Goal: Transaction & Acquisition: Purchase product/service

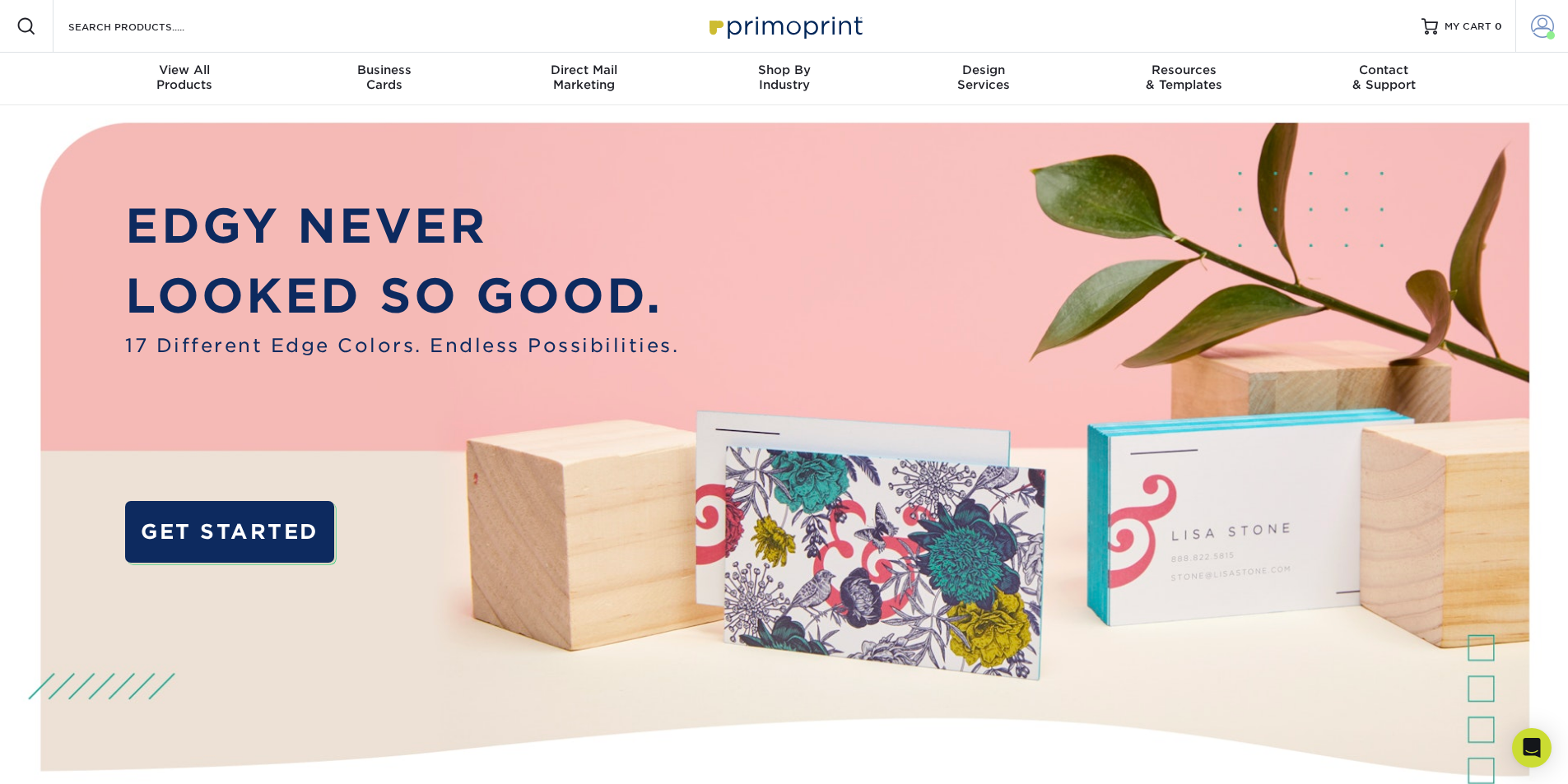
click at [1535, 32] on span at bounding box center [1542, 26] width 23 height 23
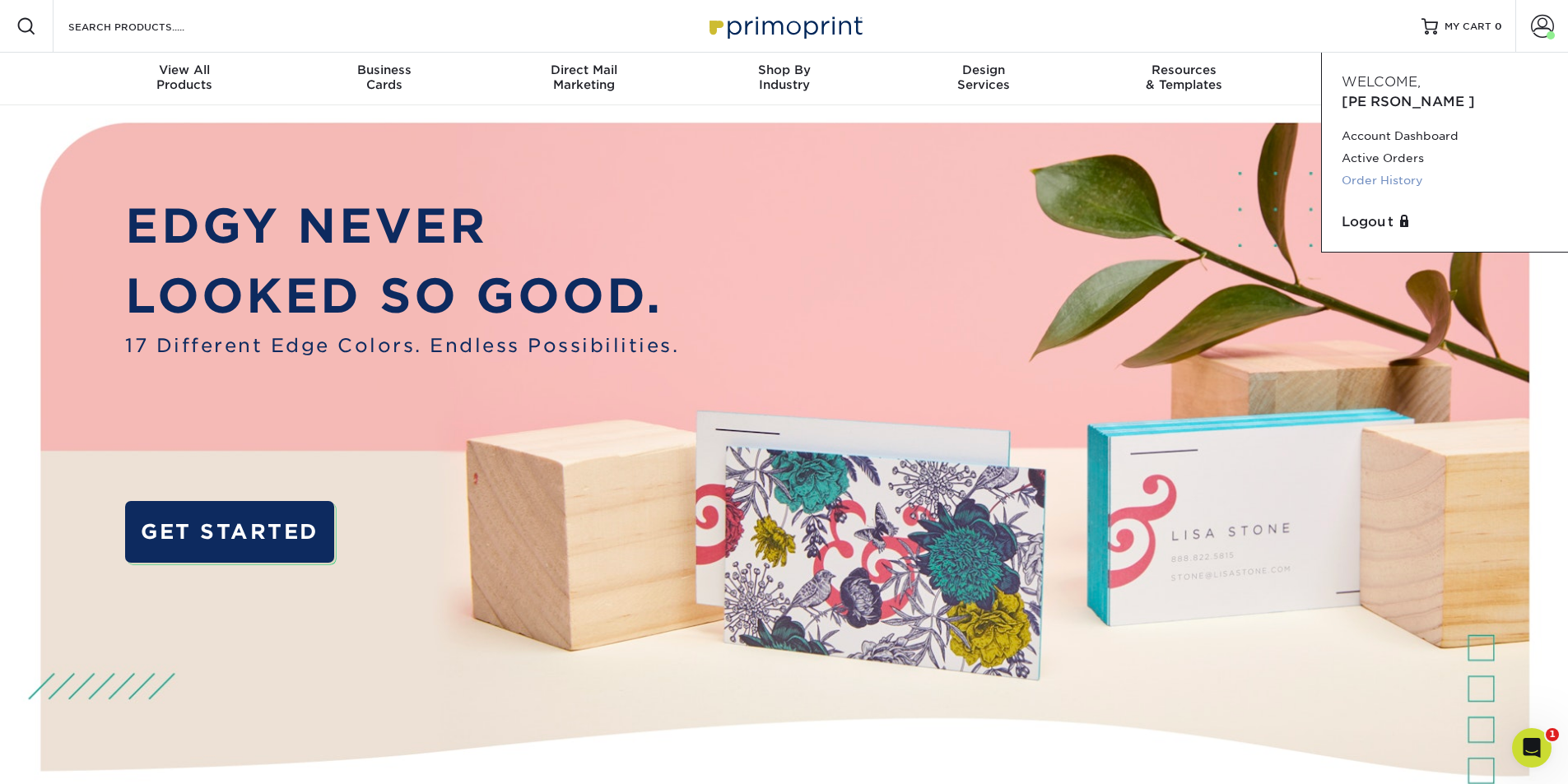
click at [1410, 169] on link "Order History" at bounding box center [1444, 180] width 206 height 22
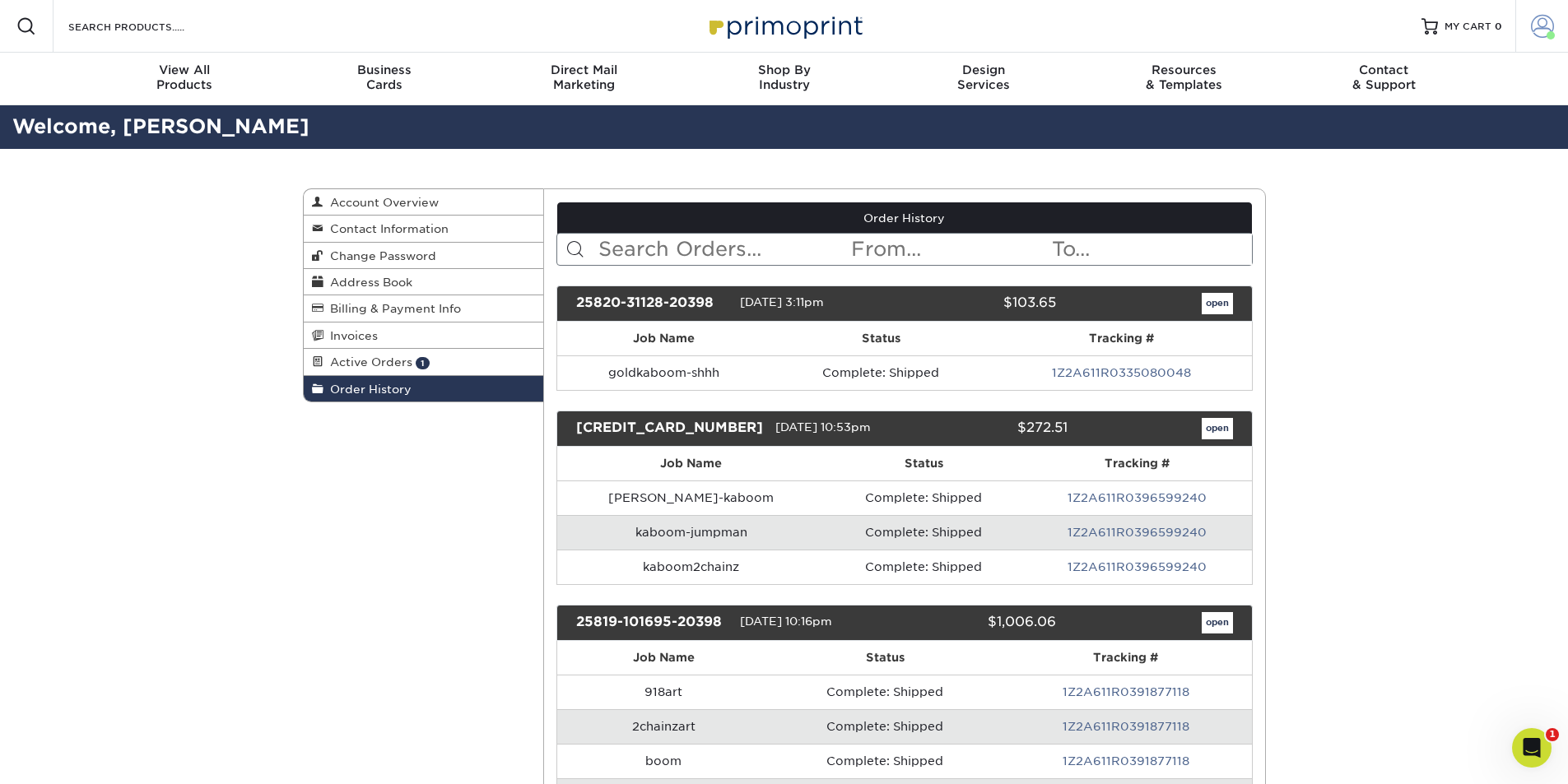
click at [1544, 26] on span at bounding box center [1542, 26] width 23 height 23
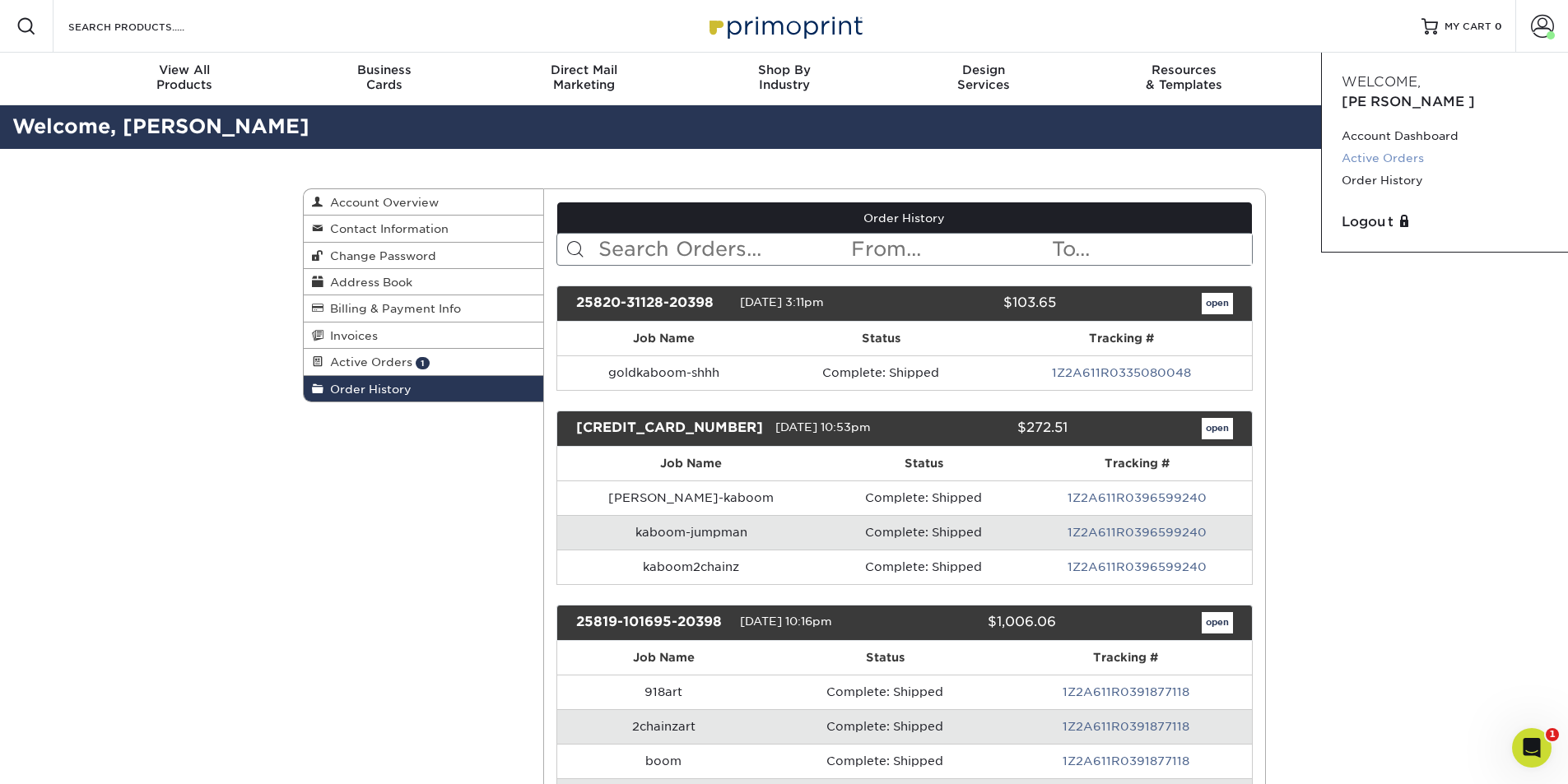
click at [1405, 147] on link "Active Orders" at bounding box center [1444, 158] width 206 height 22
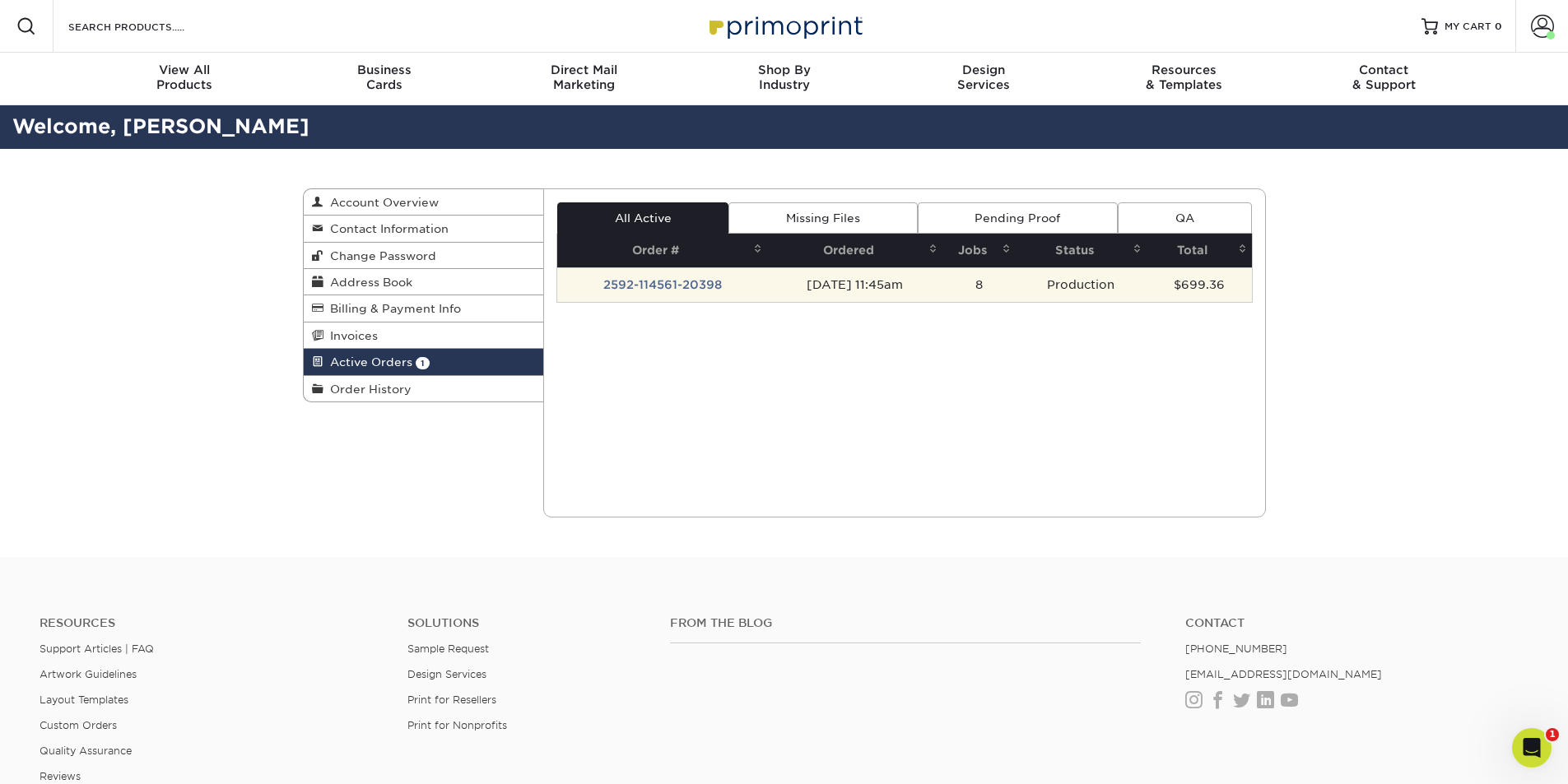
click at [661, 286] on td "2592-114561-20398" at bounding box center [661, 285] width 210 height 34
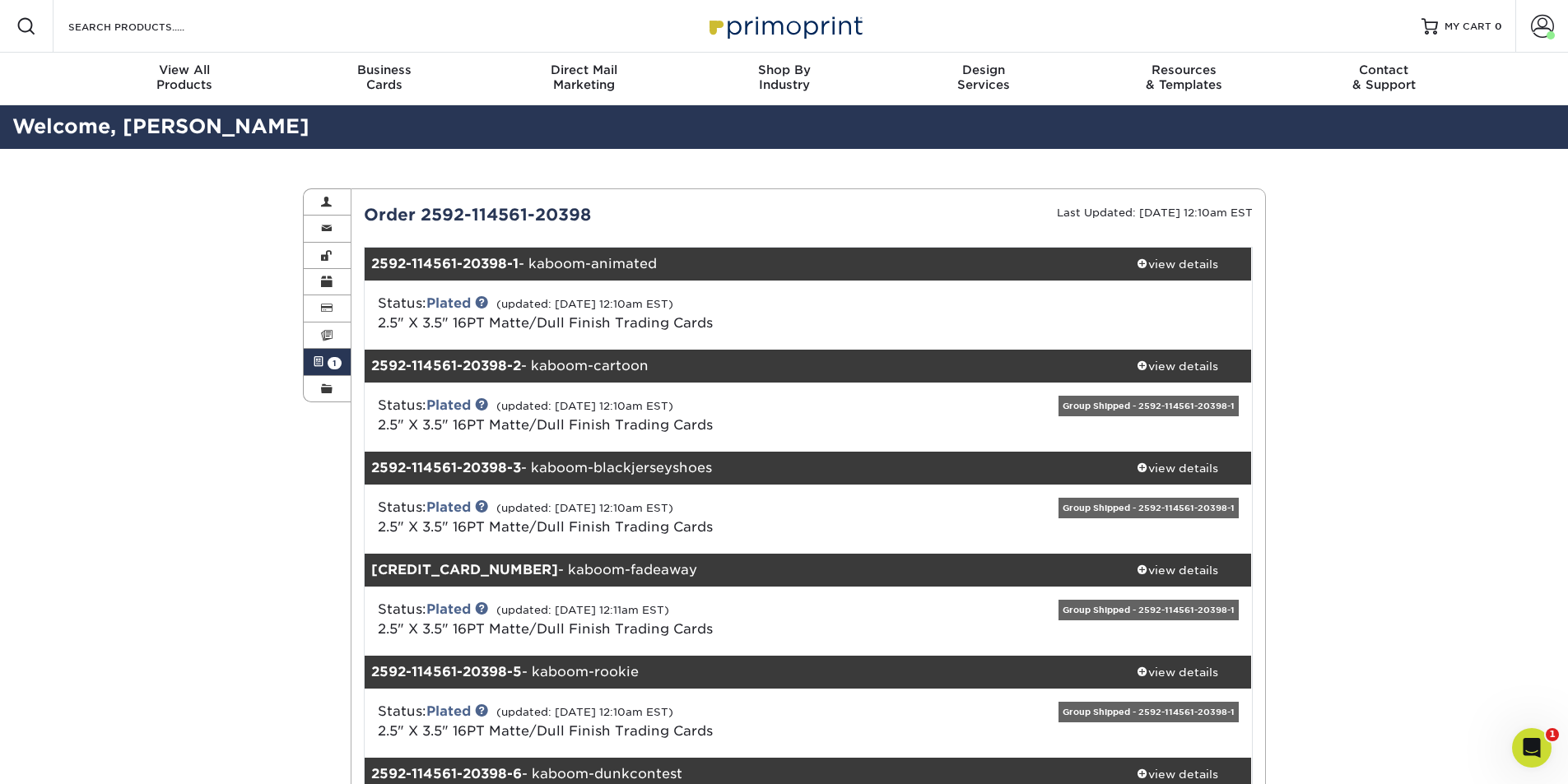
scroll to position [82, 0]
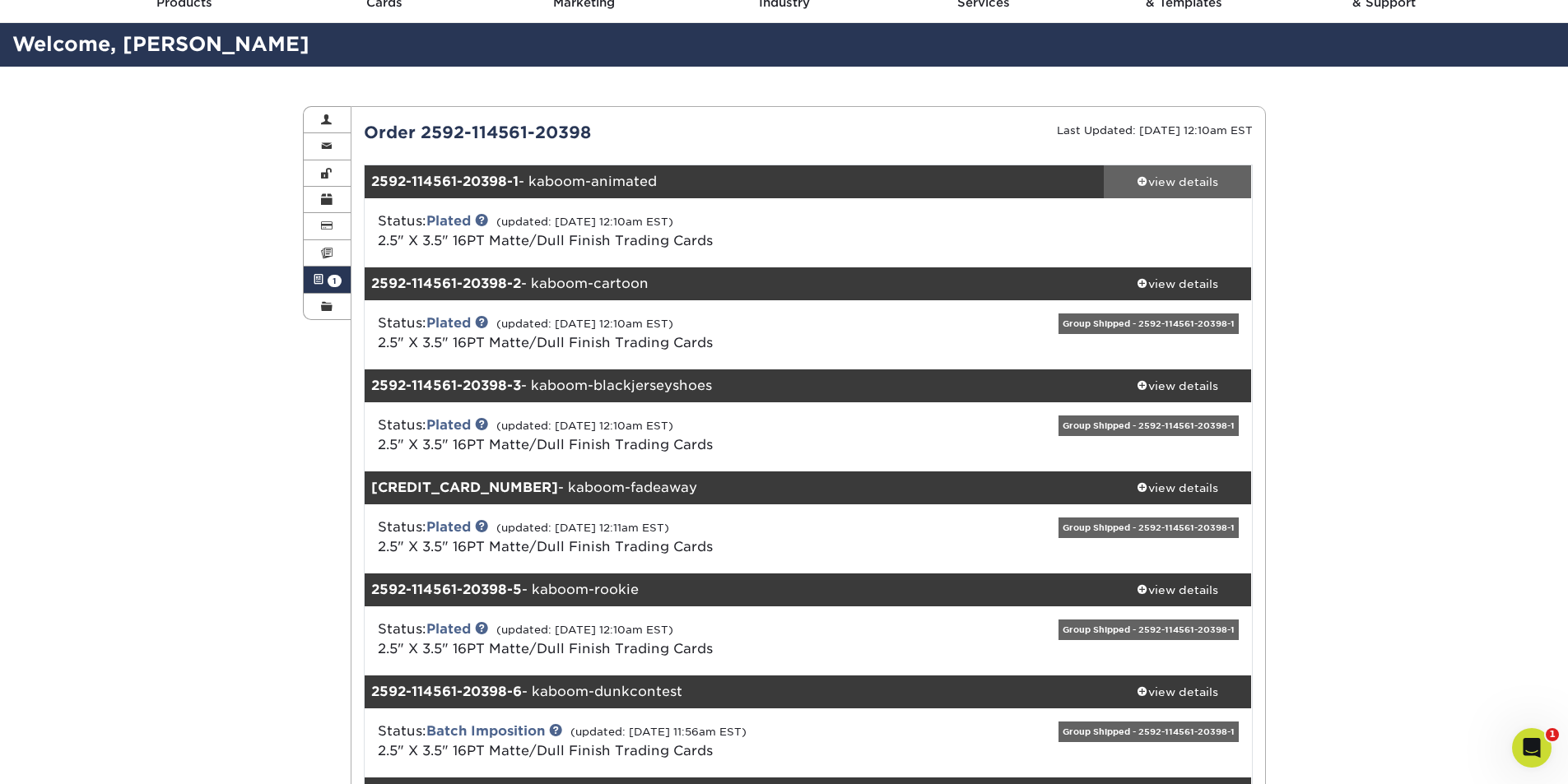
click at [1196, 185] on div "view details" at bounding box center [1177, 181] width 148 height 16
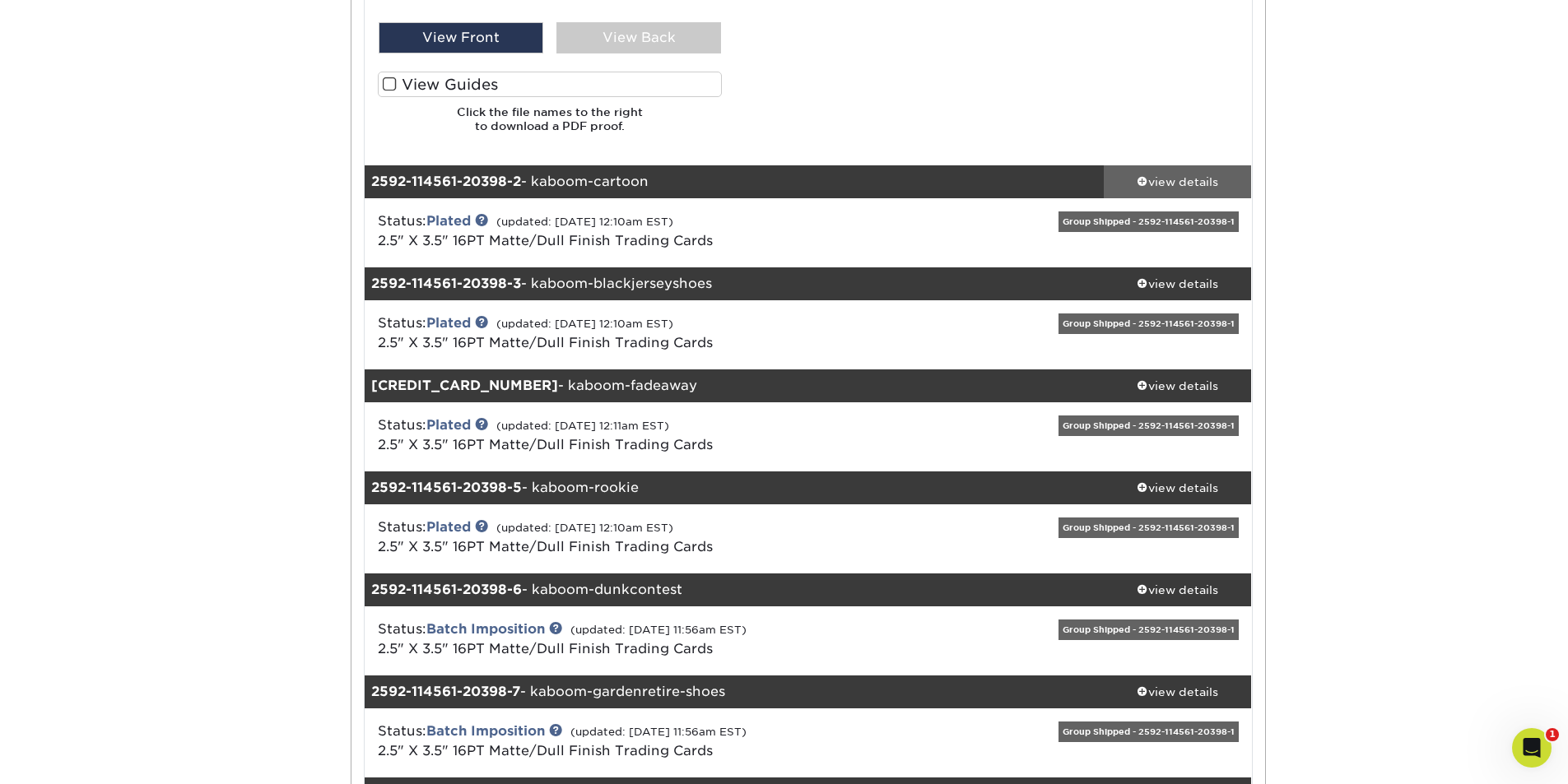
scroll to position [1234, 0]
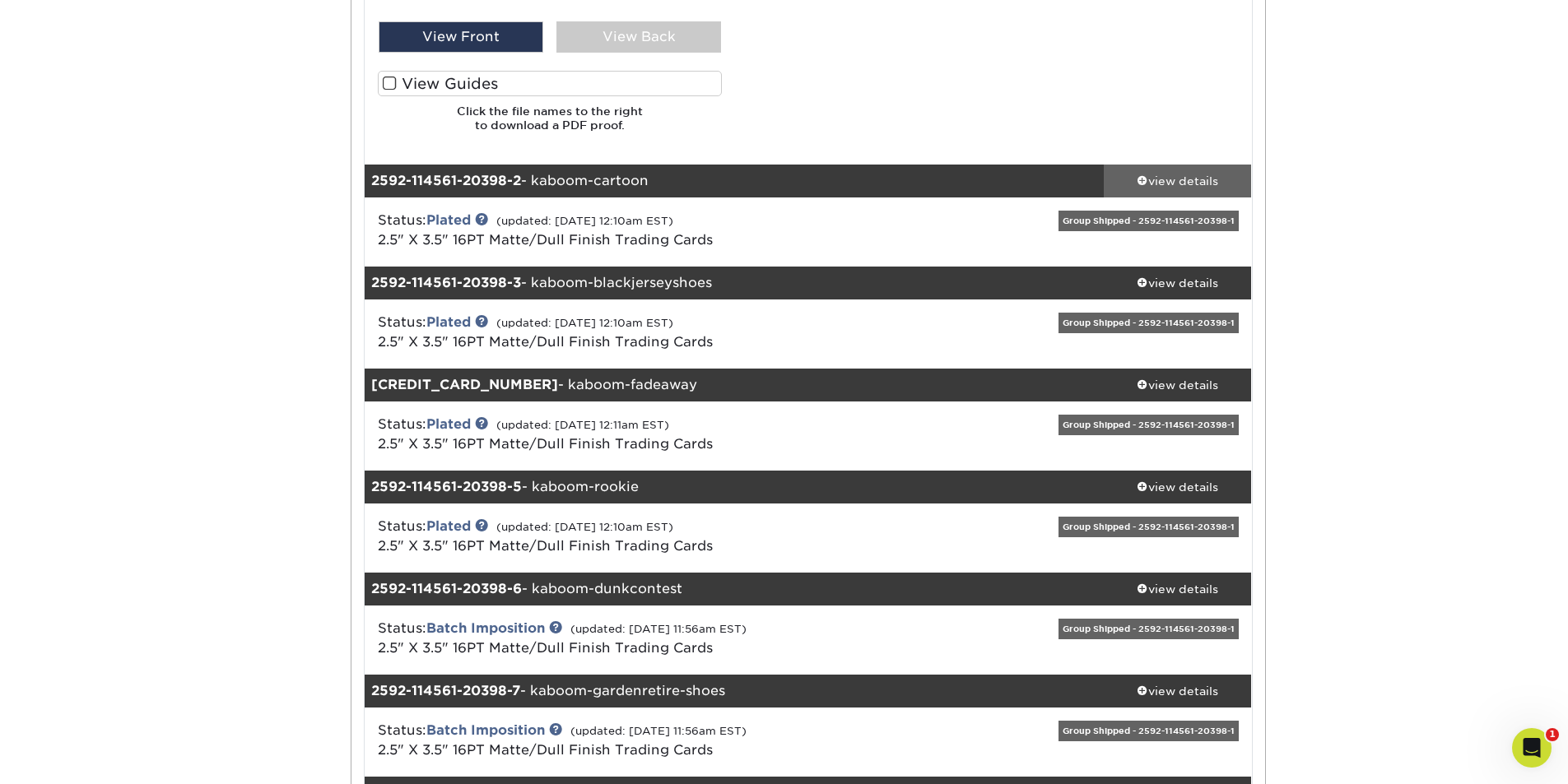
click at [1192, 185] on div "view details" at bounding box center [1177, 180] width 148 height 16
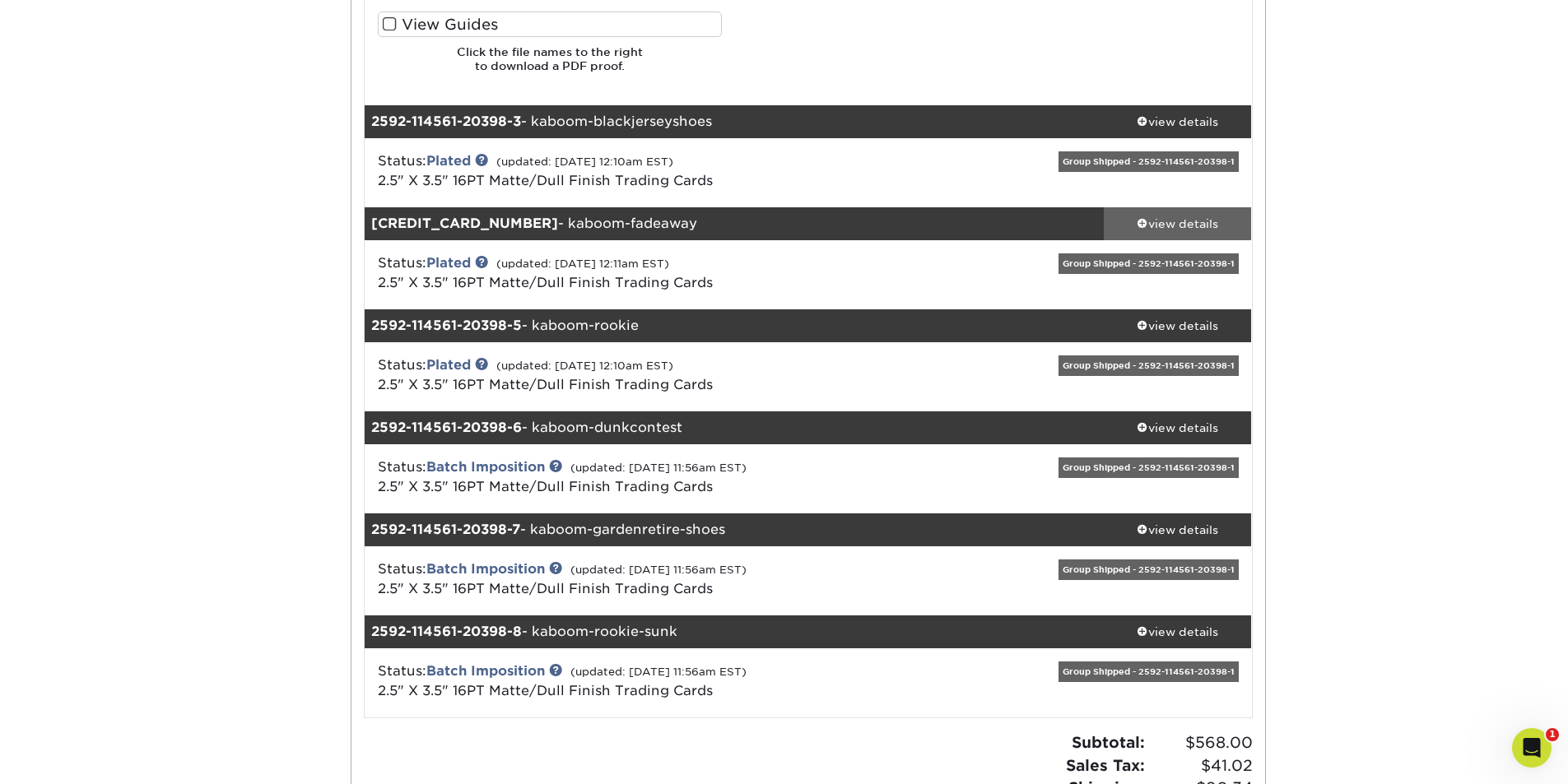
scroll to position [2467, 0]
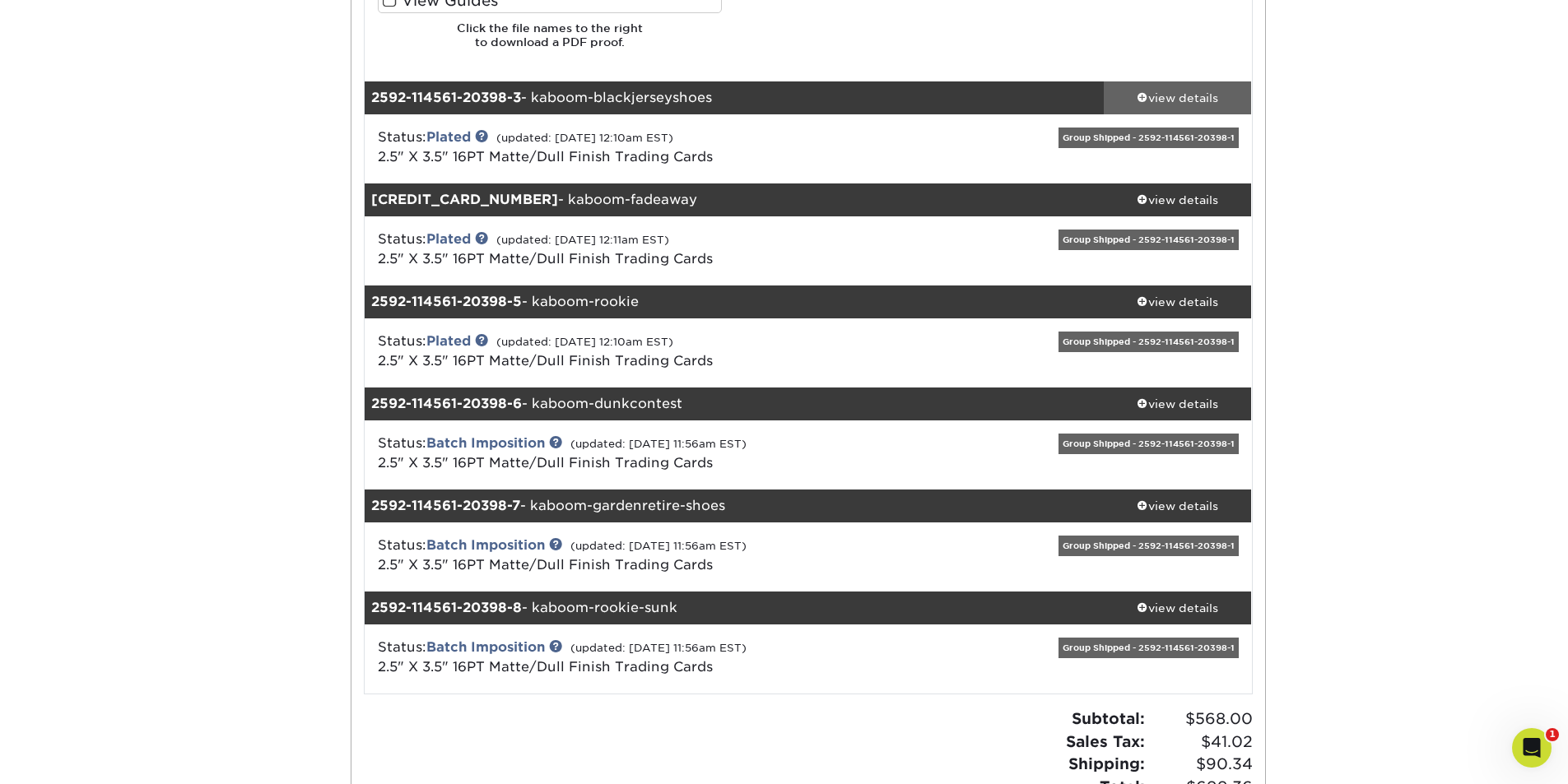
click at [1186, 98] on div "view details" at bounding box center [1177, 97] width 148 height 16
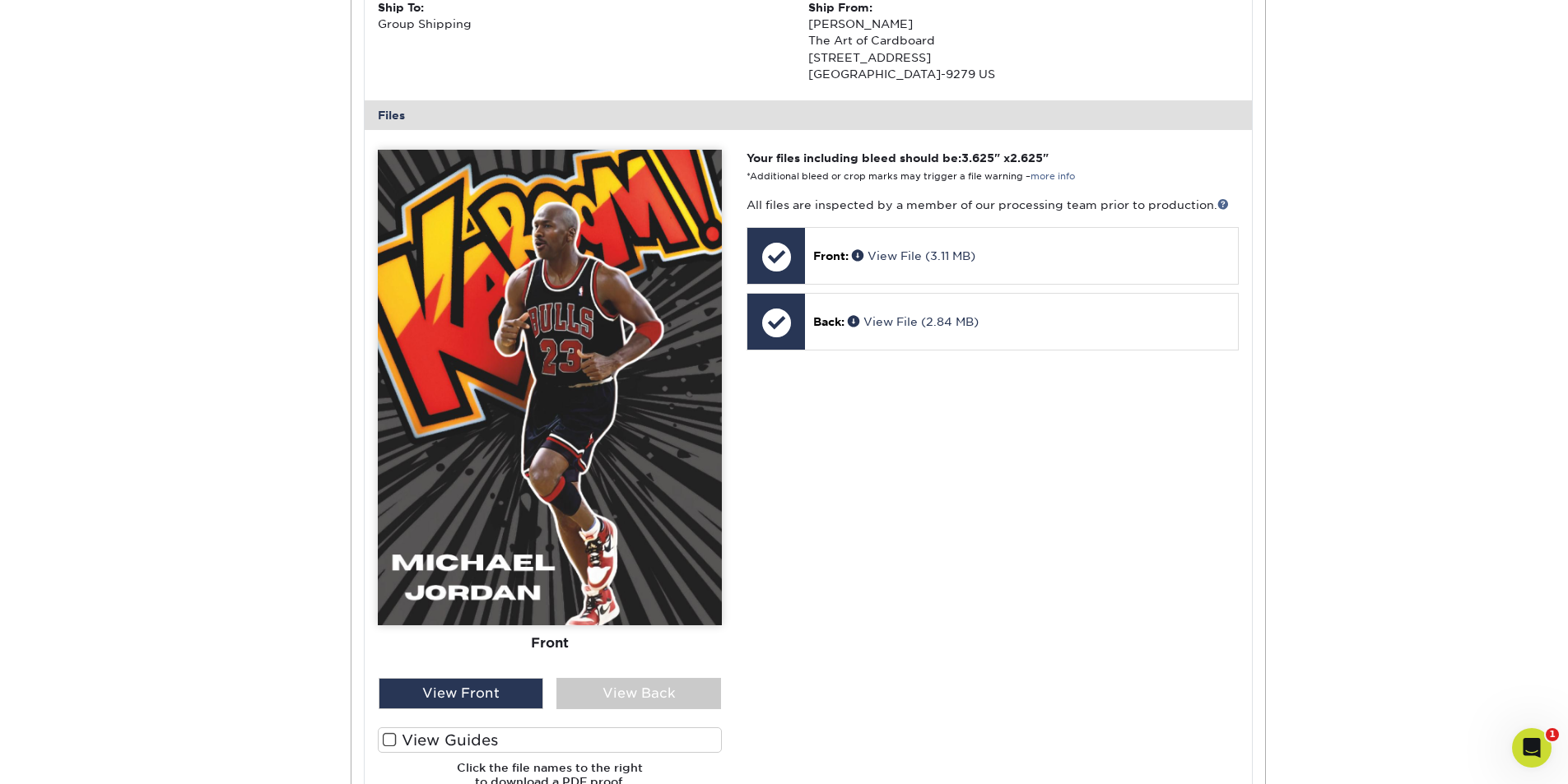
scroll to position [3373, 0]
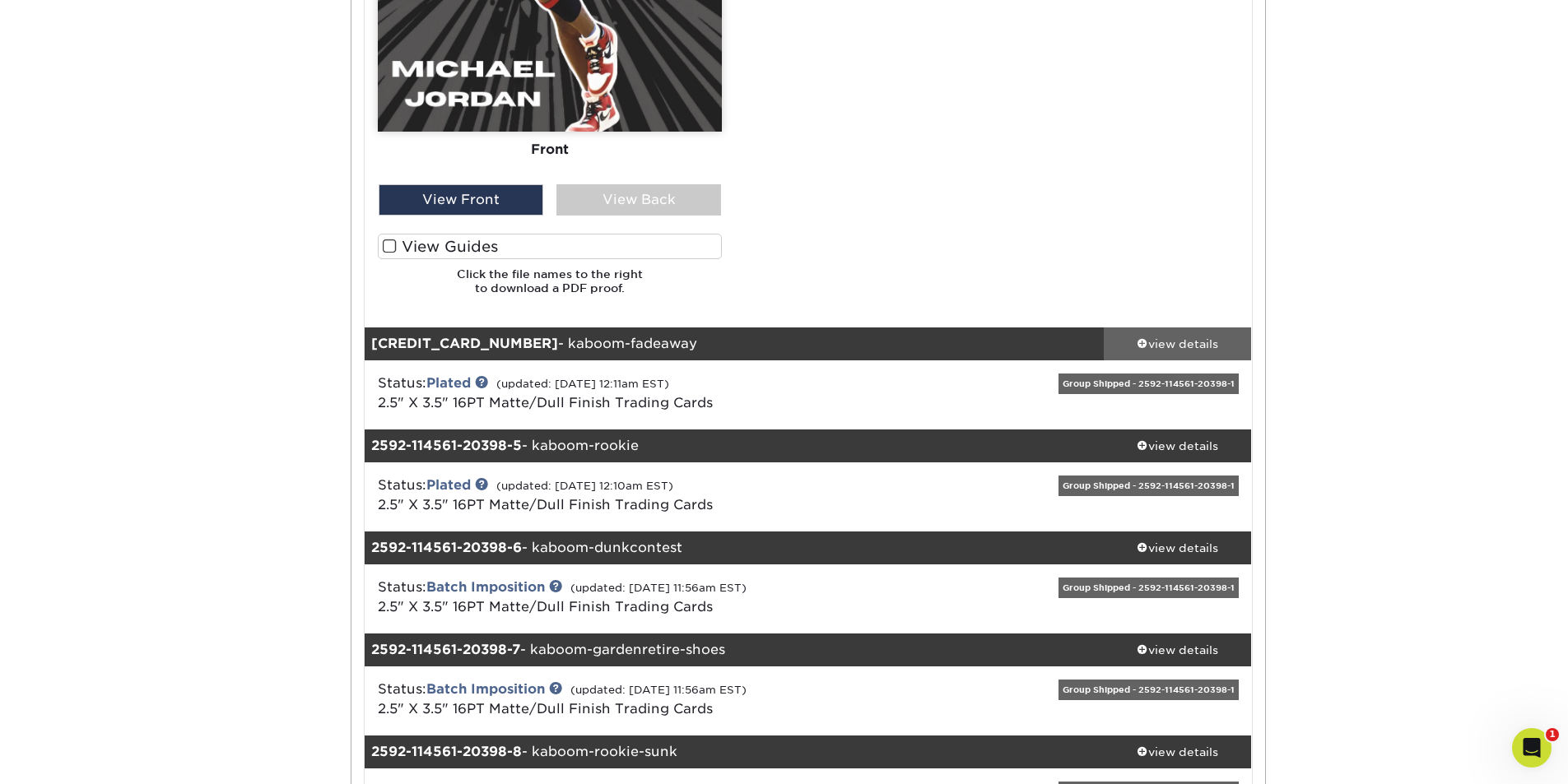
click at [1172, 342] on div "view details" at bounding box center [1177, 344] width 148 height 16
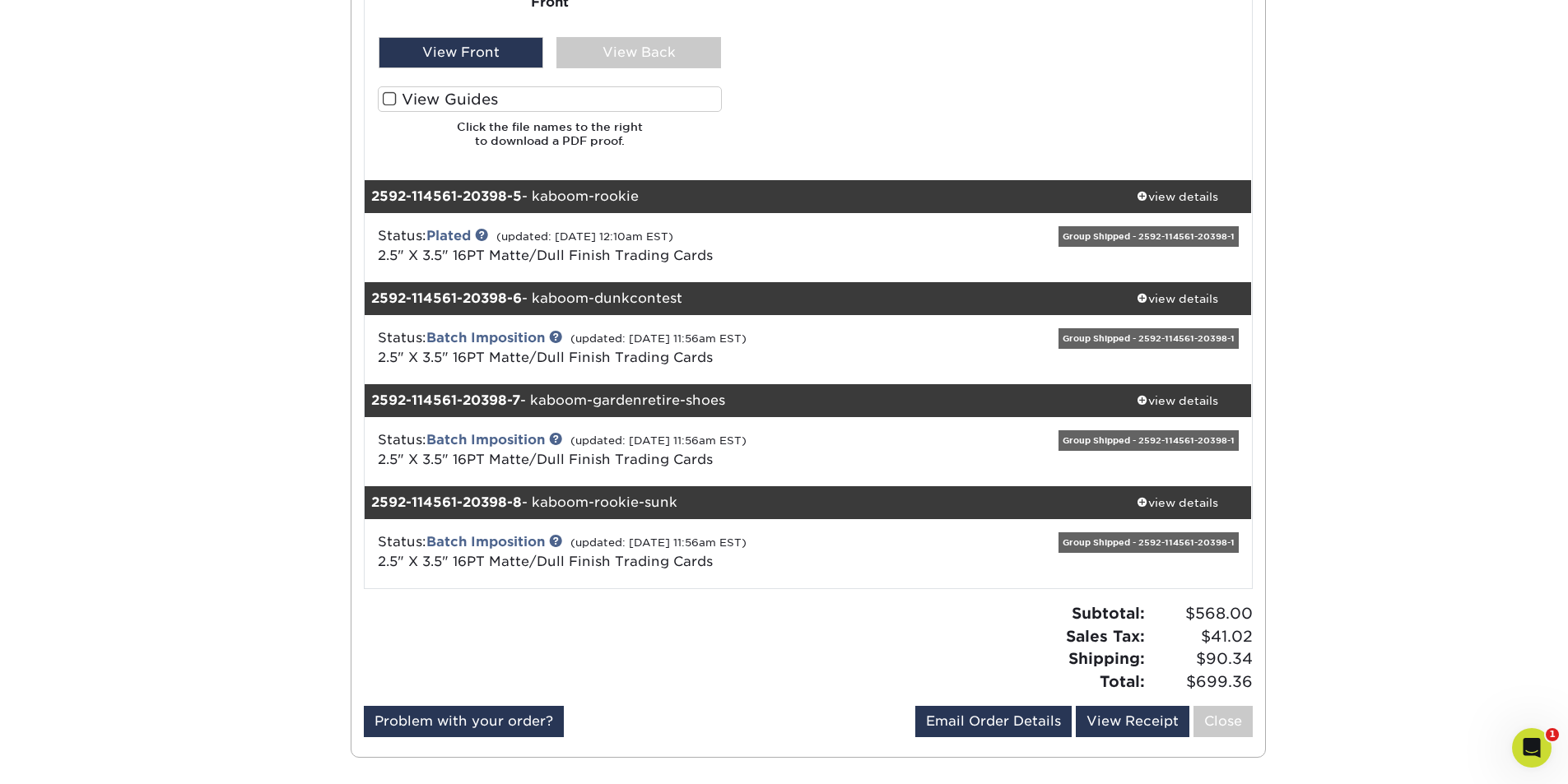
scroll to position [4689, 0]
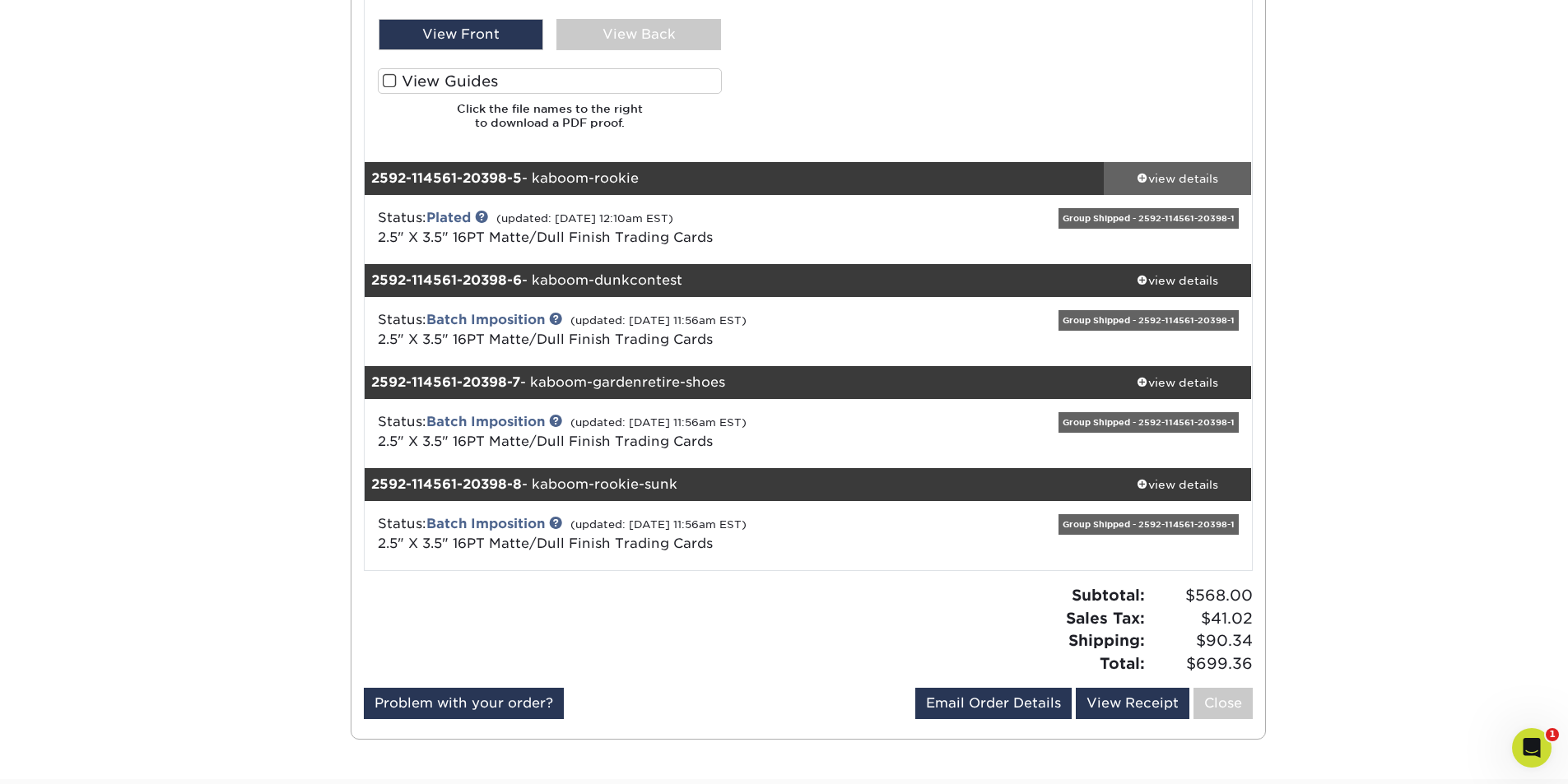
click at [1177, 185] on div "view details" at bounding box center [1177, 178] width 148 height 16
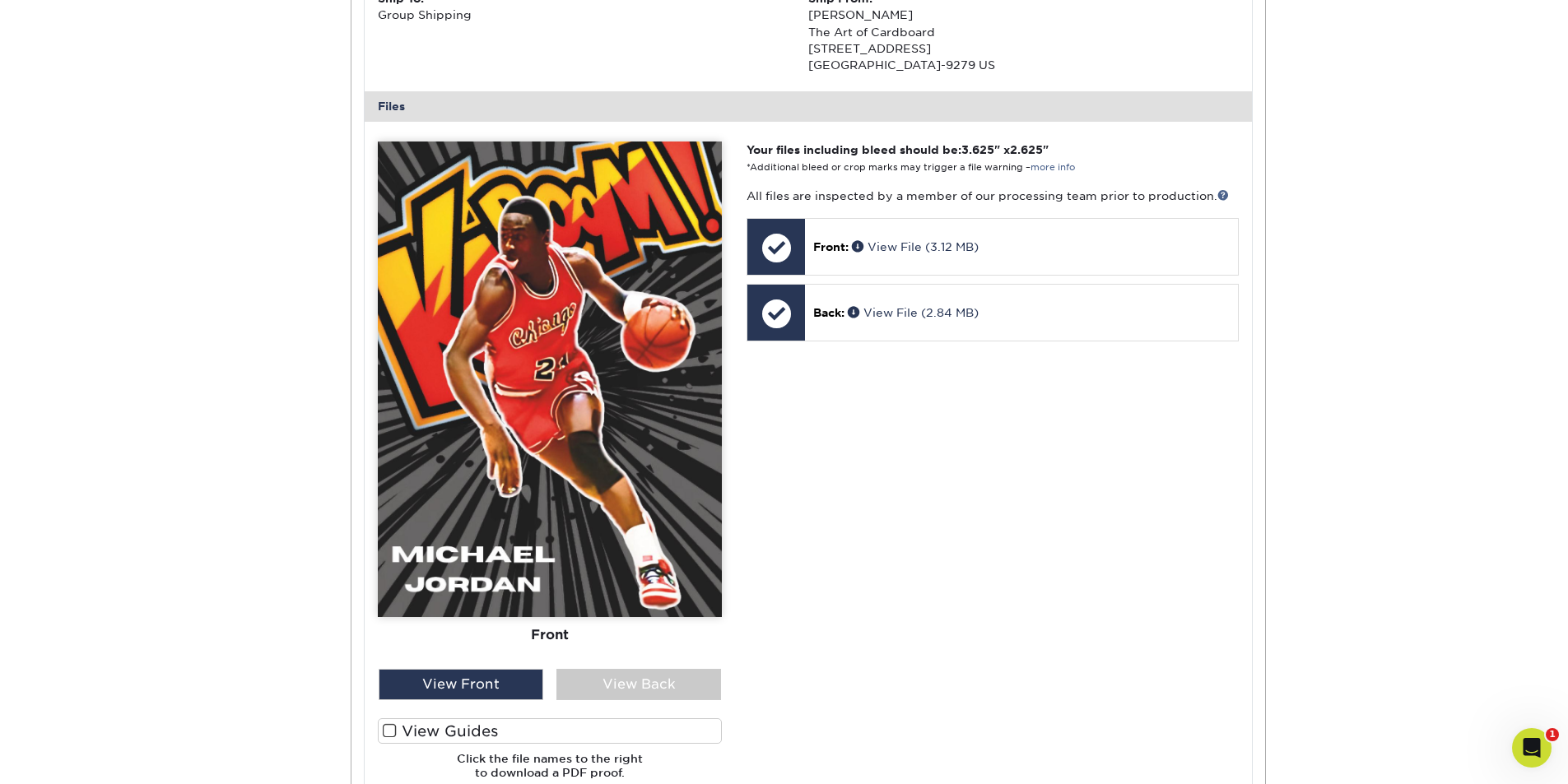
scroll to position [5347, 0]
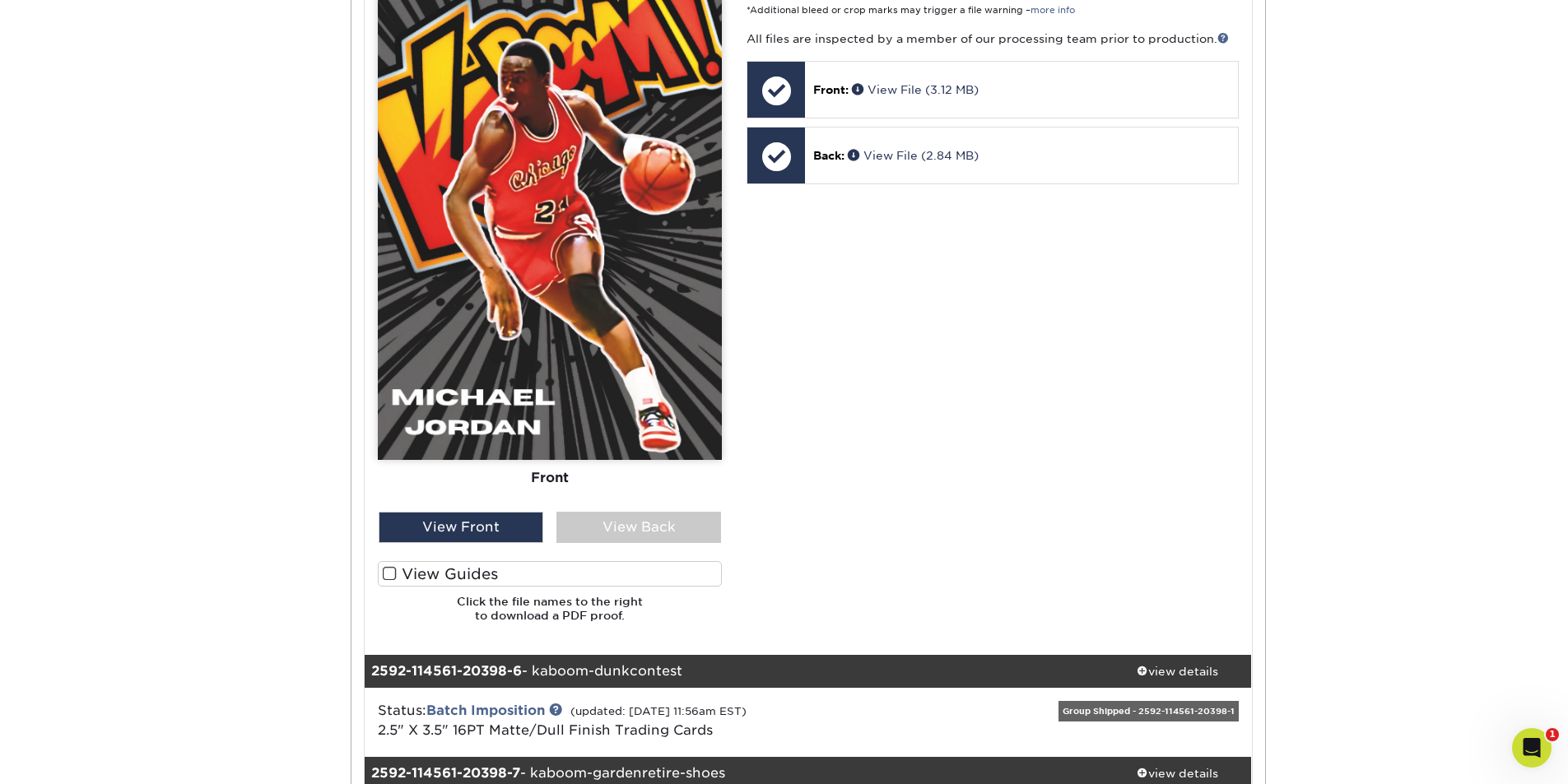
click at [381, 574] on label "View Guides" at bounding box center [550, 574] width 344 height 26
click at [0, 0] on input "View Guides" at bounding box center [0, 0] width 0 height 0
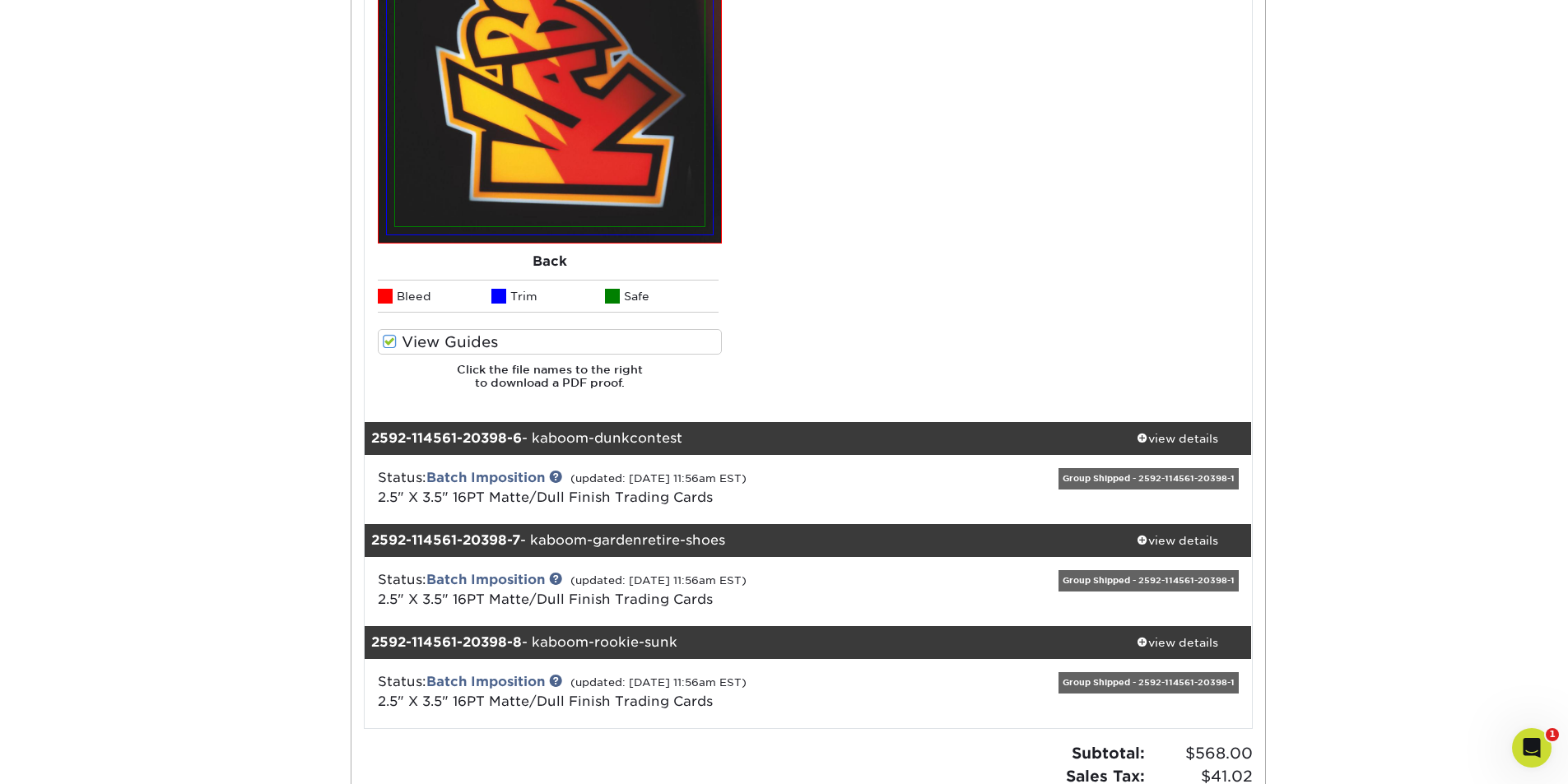
scroll to position [6252, 0]
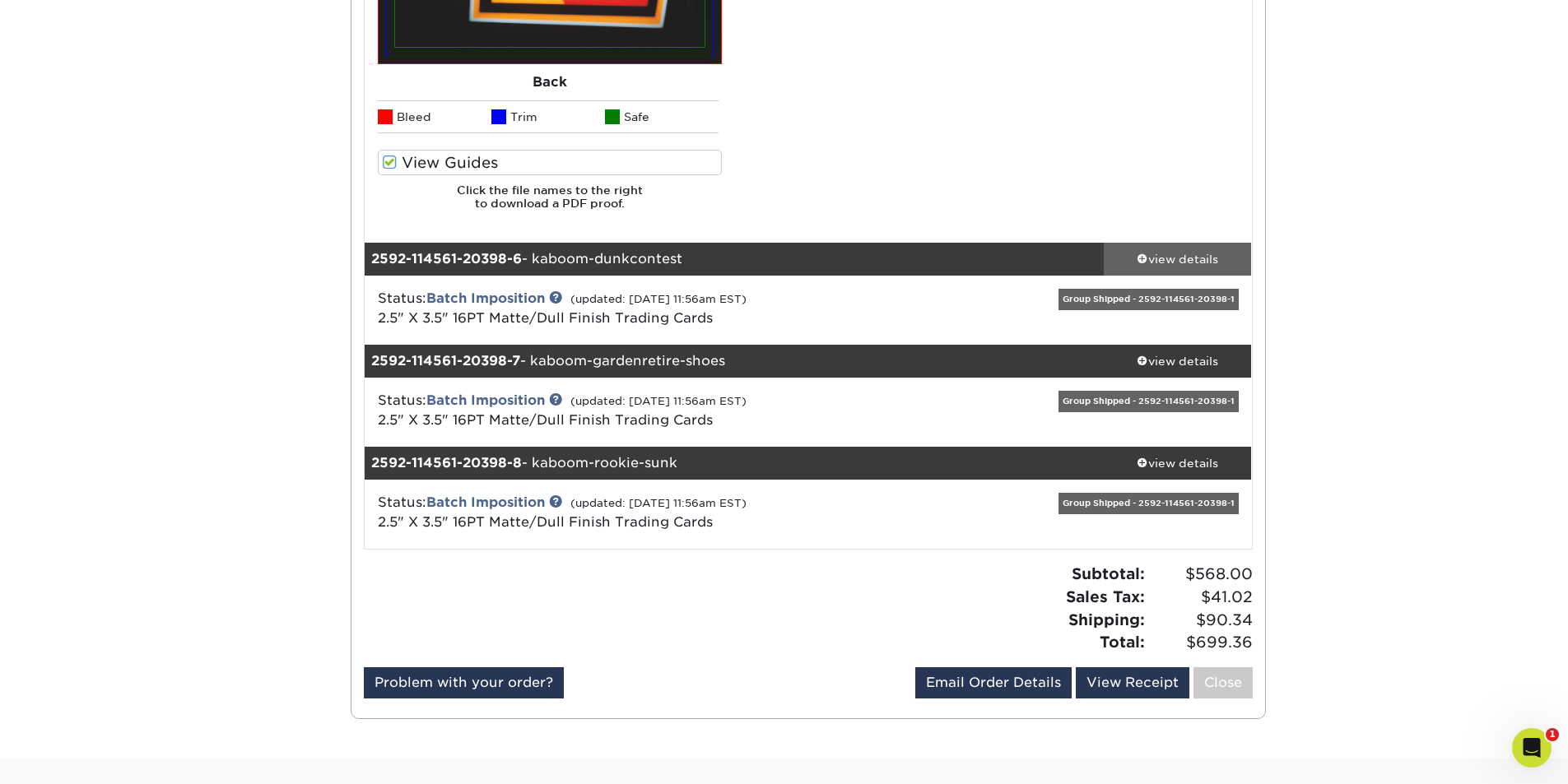
click at [1204, 265] on div "view details" at bounding box center [1177, 258] width 148 height 16
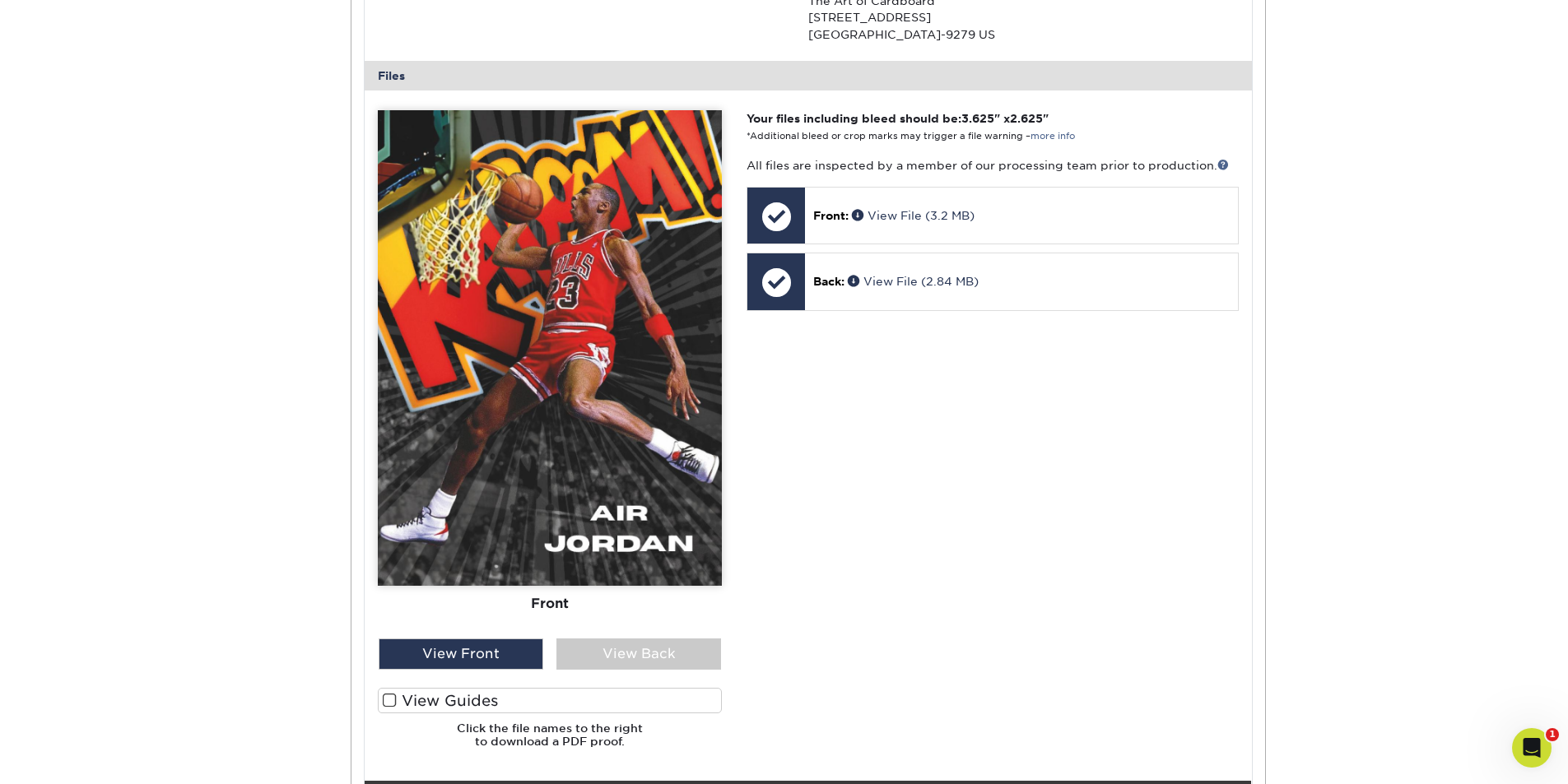
scroll to position [7075, 0]
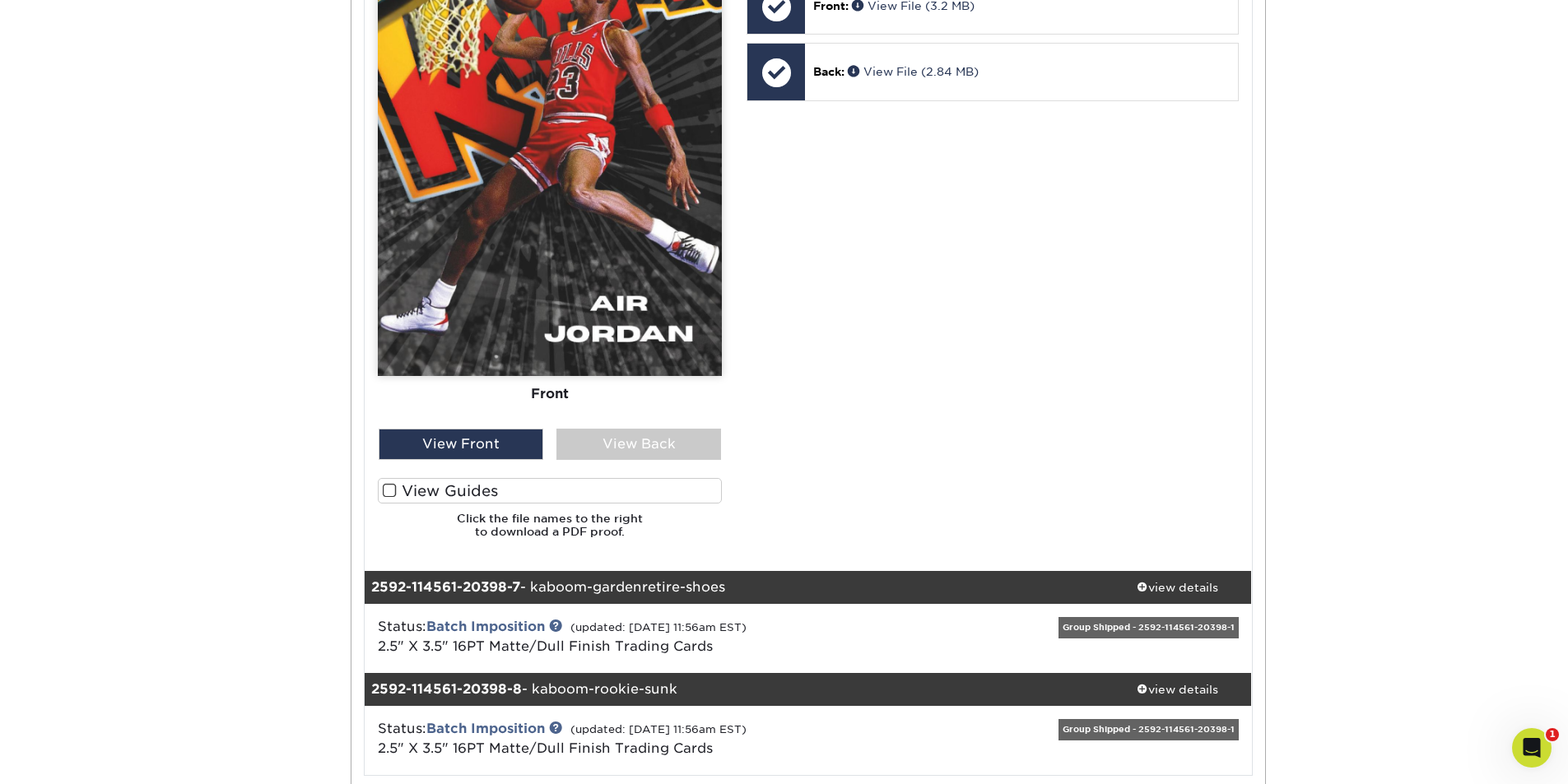
click at [381, 492] on label "View Guides" at bounding box center [550, 491] width 344 height 26
click at [0, 0] on input "View Guides" at bounding box center [0, 0] width 0 height 0
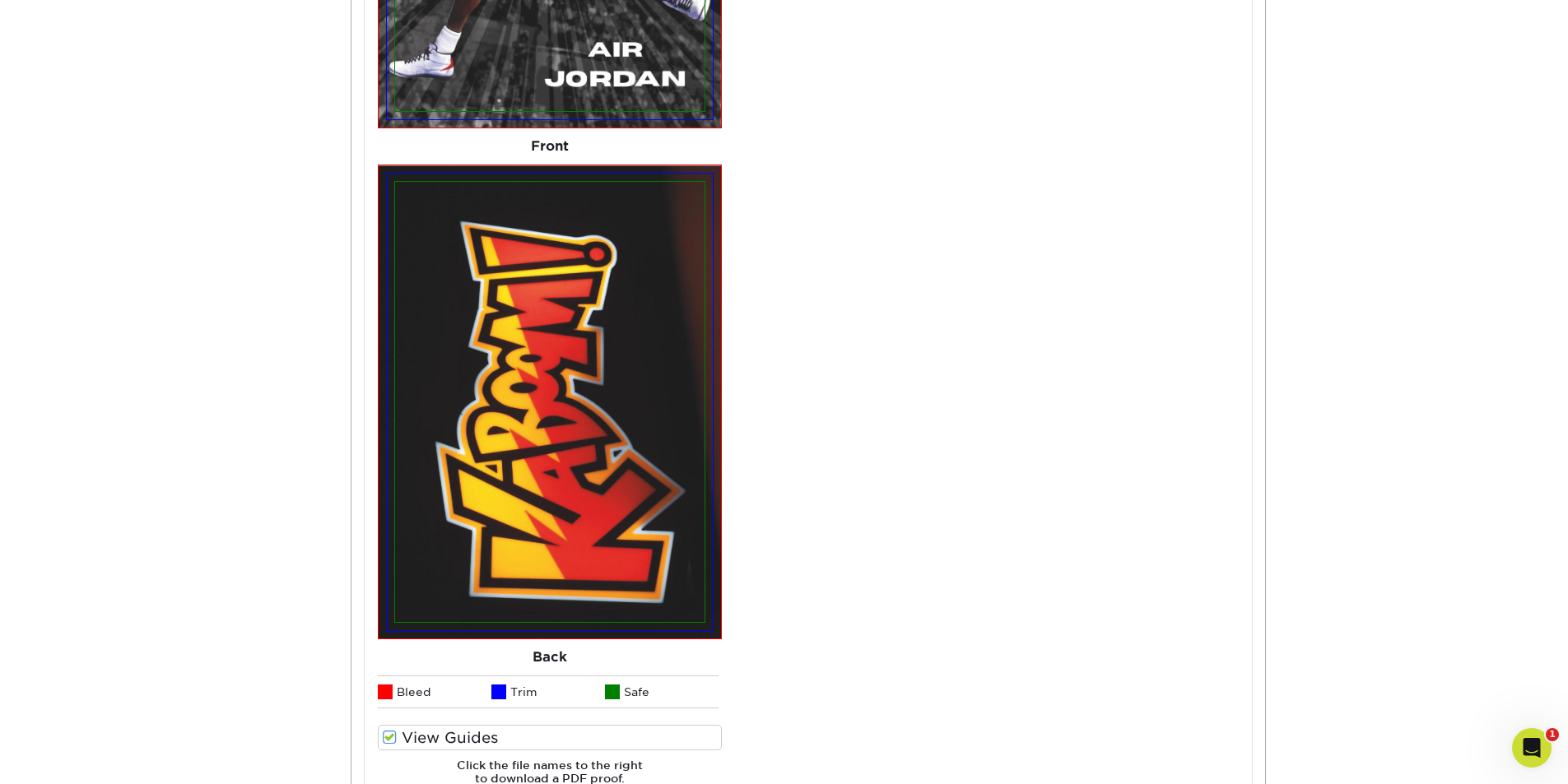
scroll to position [7733, 0]
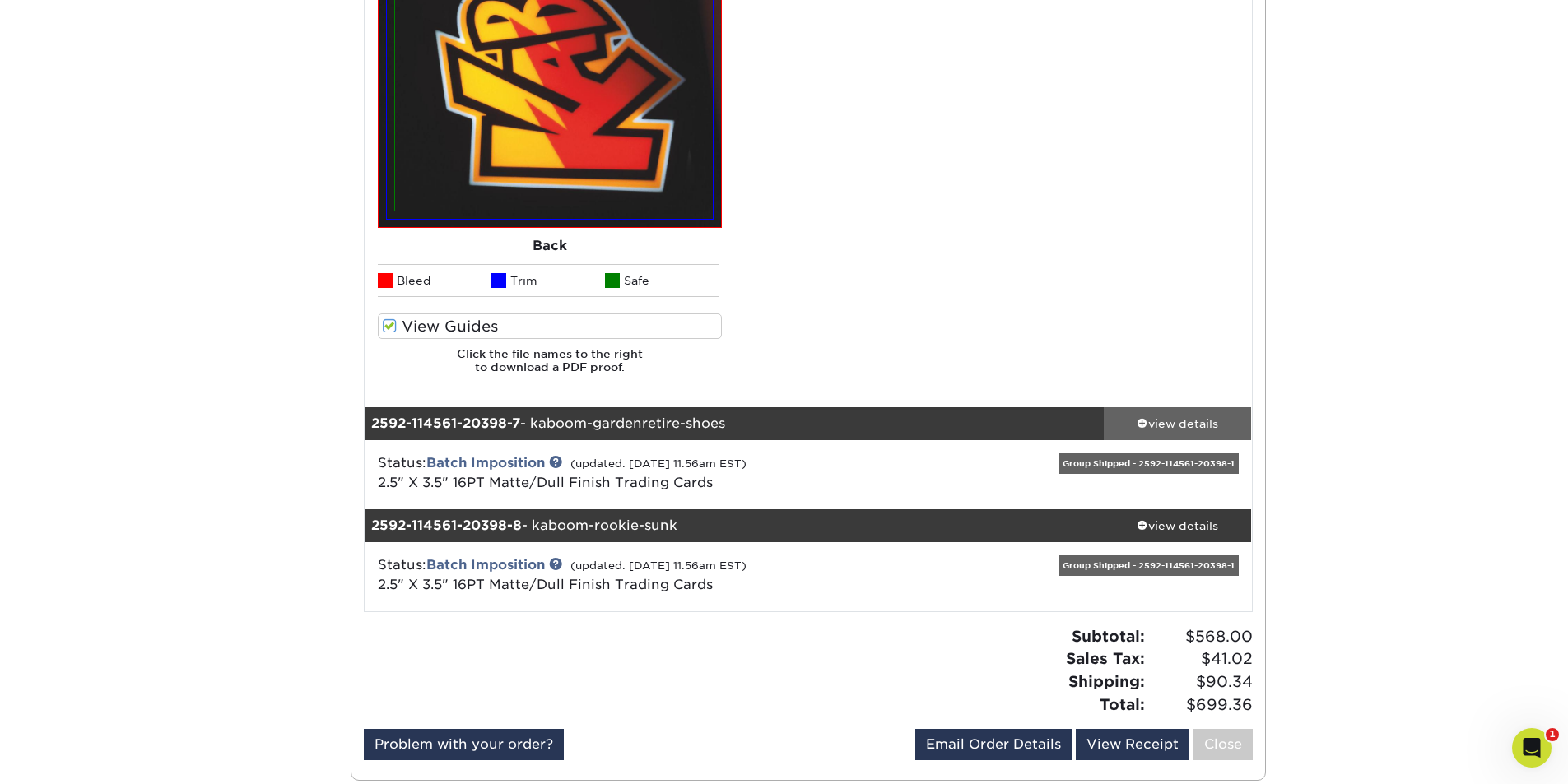
click at [1188, 426] on div "view details" at bounding box center [1177, 423] width 148 height 16
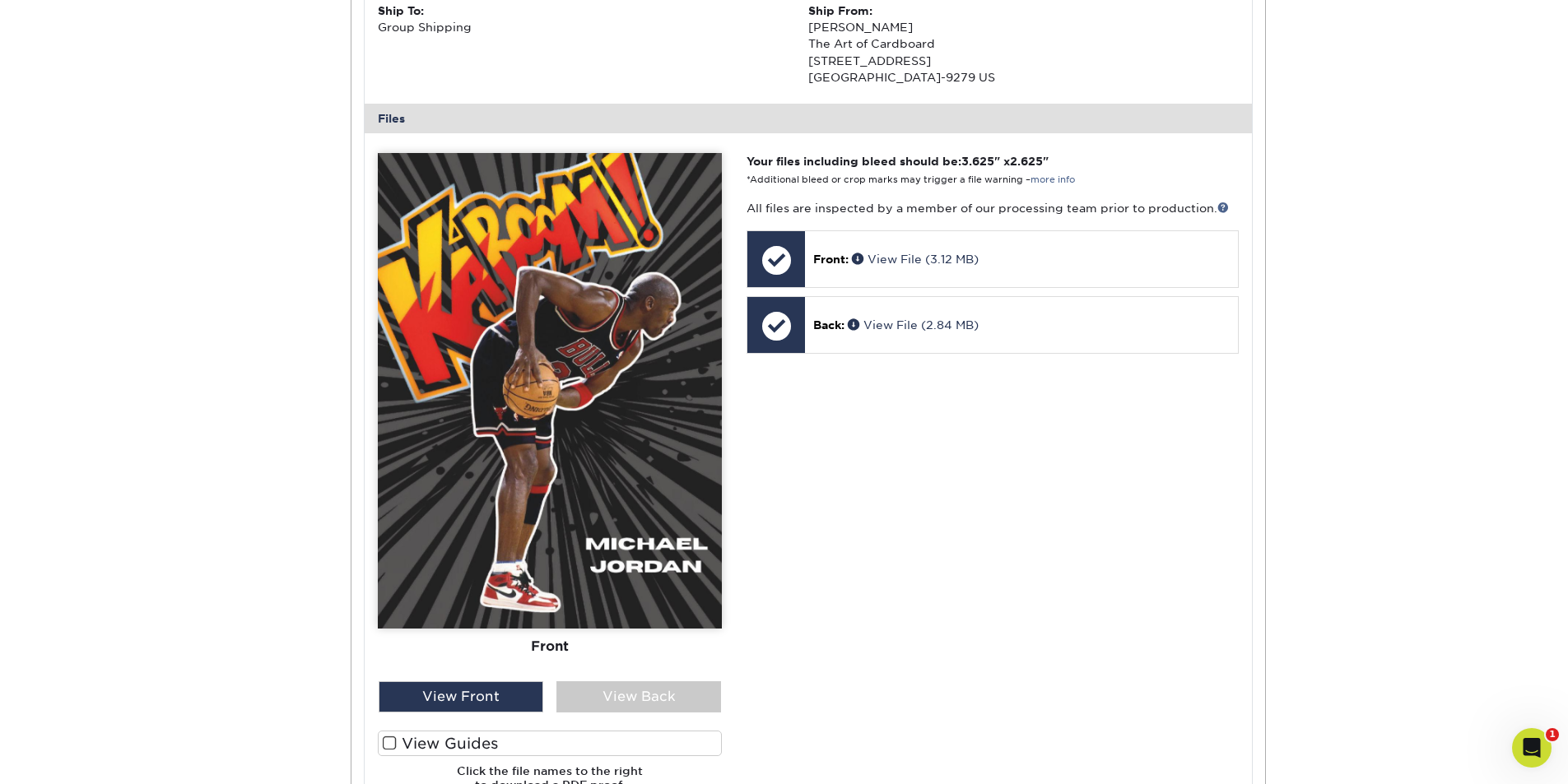
scroll to position [8474, 0]
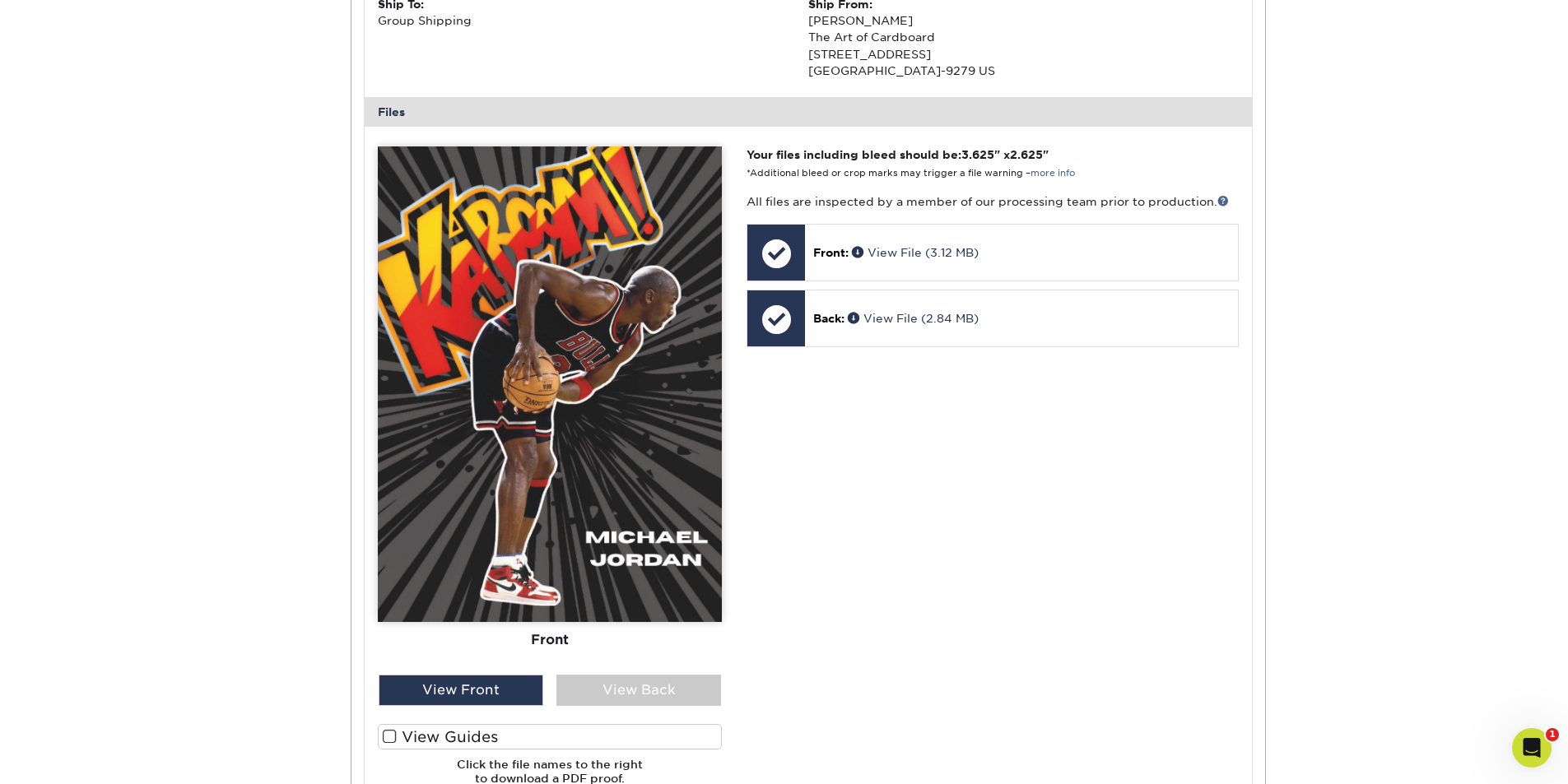
click at [383, 732] on span at bounding box center [389, 736] width 14 height 15
click at [0, 0] on input "View Guides" at bounding box center [0, 0] width 0 height 0
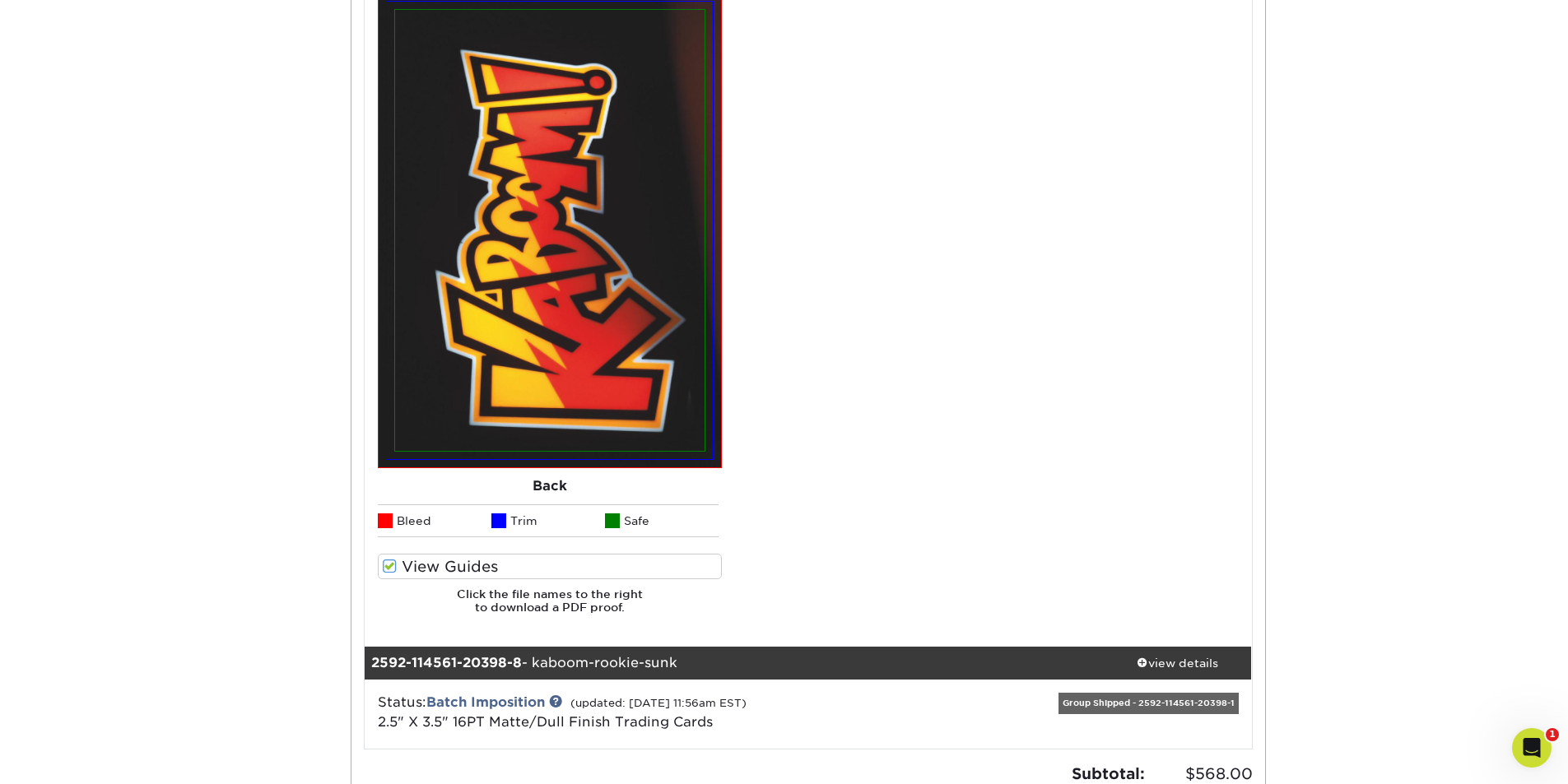
scroll to position [9378, 0]
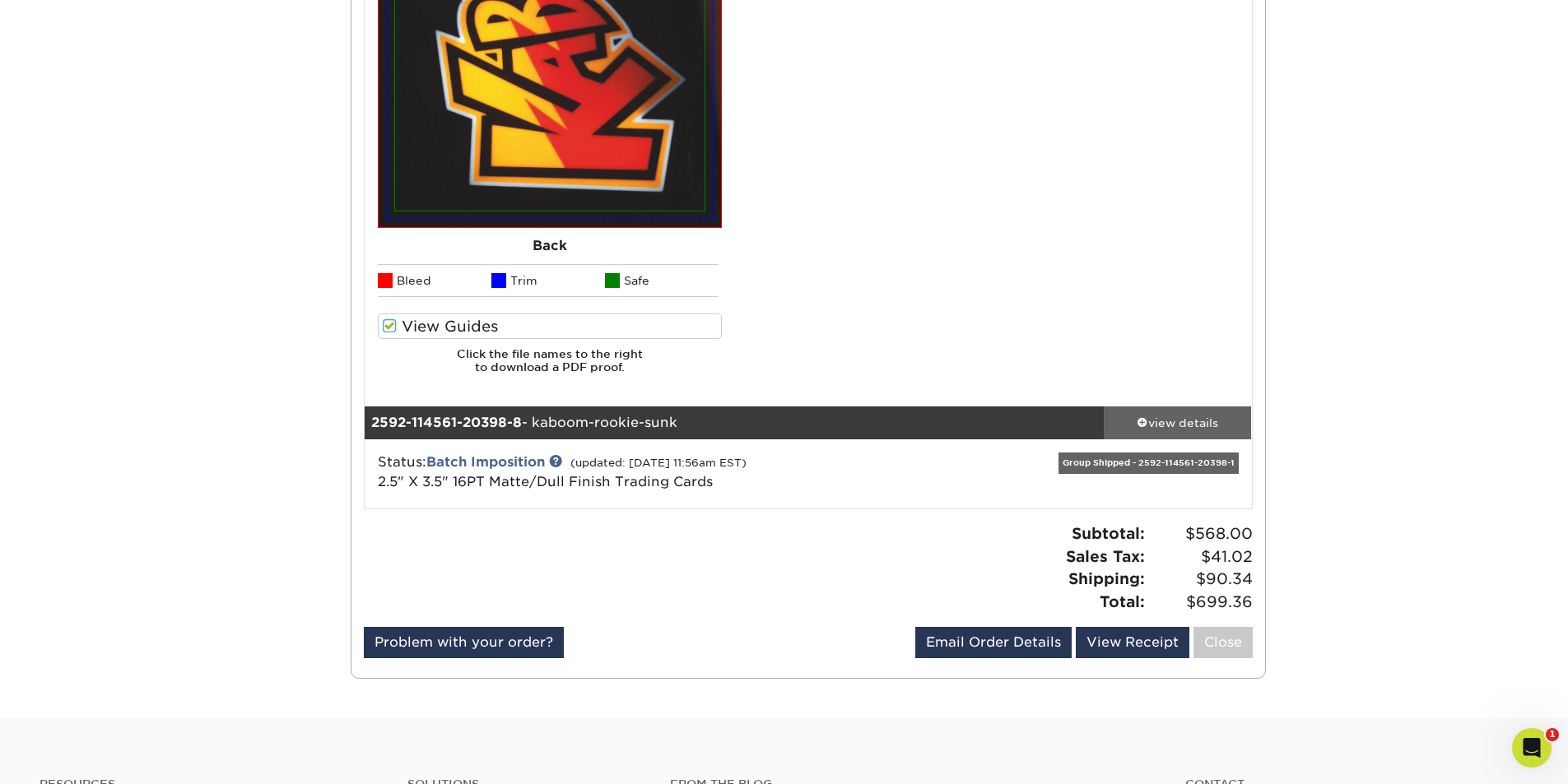
click at [1202, 420] on div "view details" at bounding box center [1177, 422] width 148 height 16
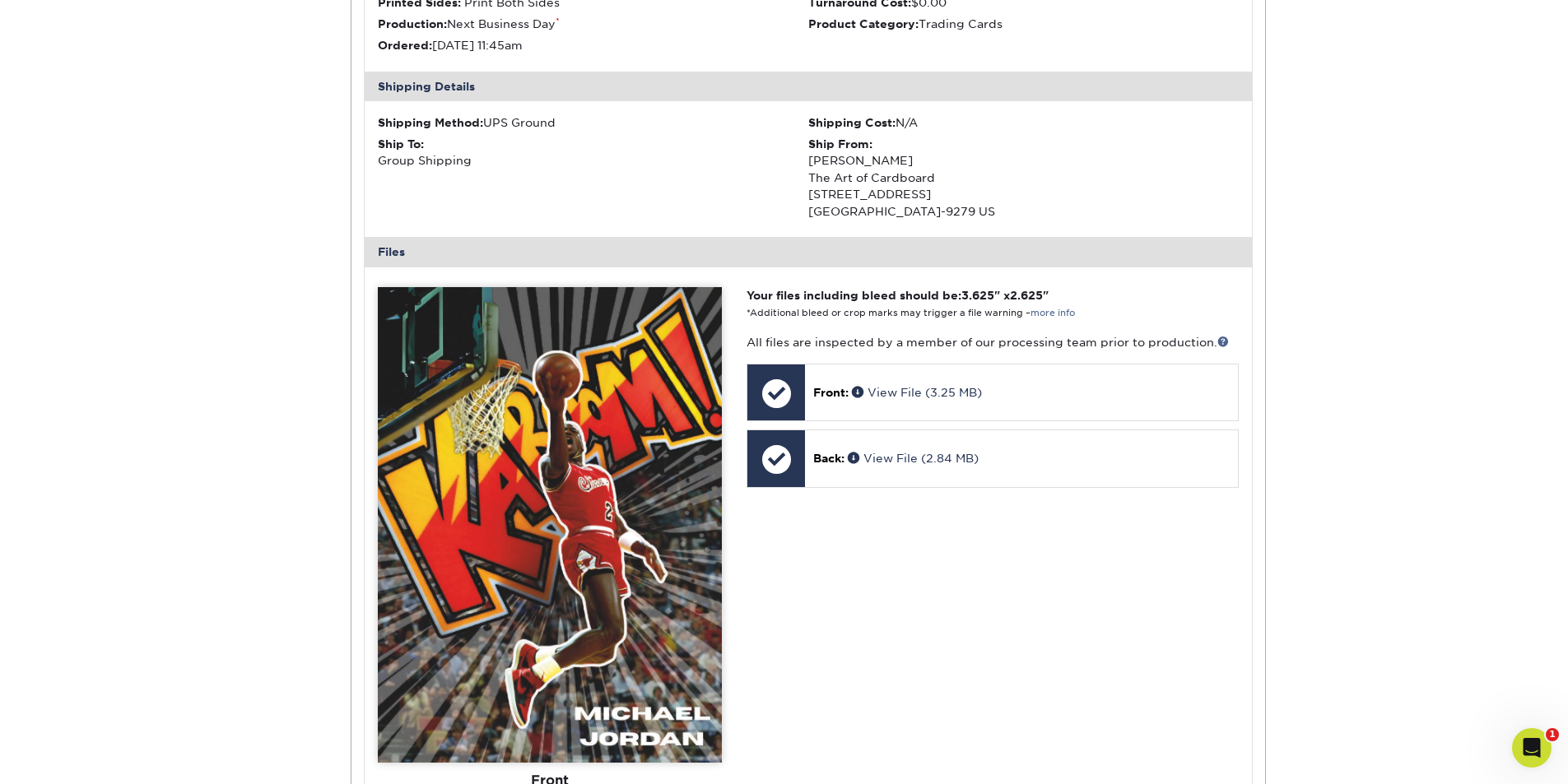
scroll to position [10201, 0]
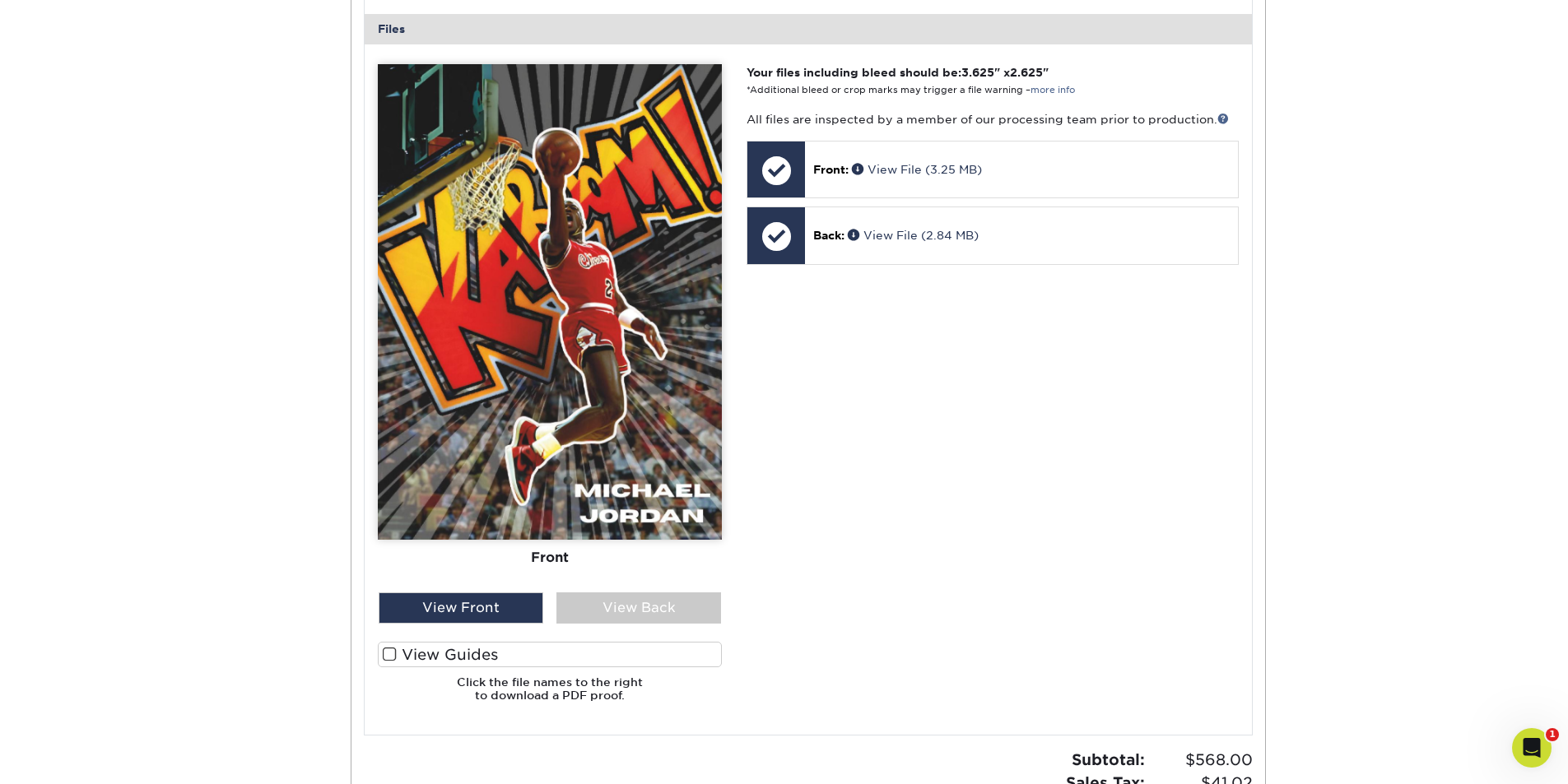
click at [388, 663] on label "View Guides" at bounding box center [550, 654] width 344 height 26
click at [0, 0] on input "View Guides" at bounding box center [0, 0] width 0 height 0
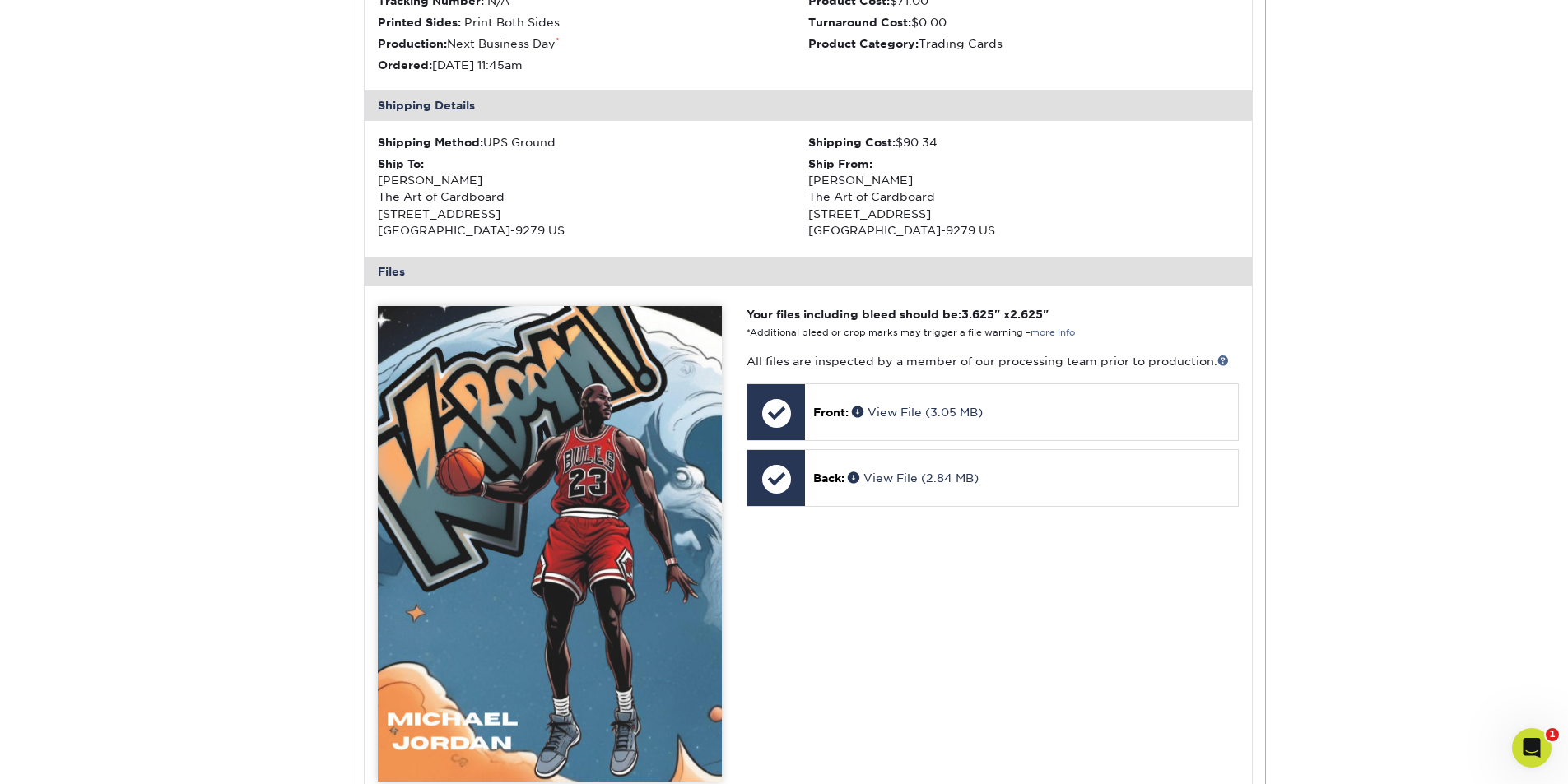
scroll to position [0, 0]
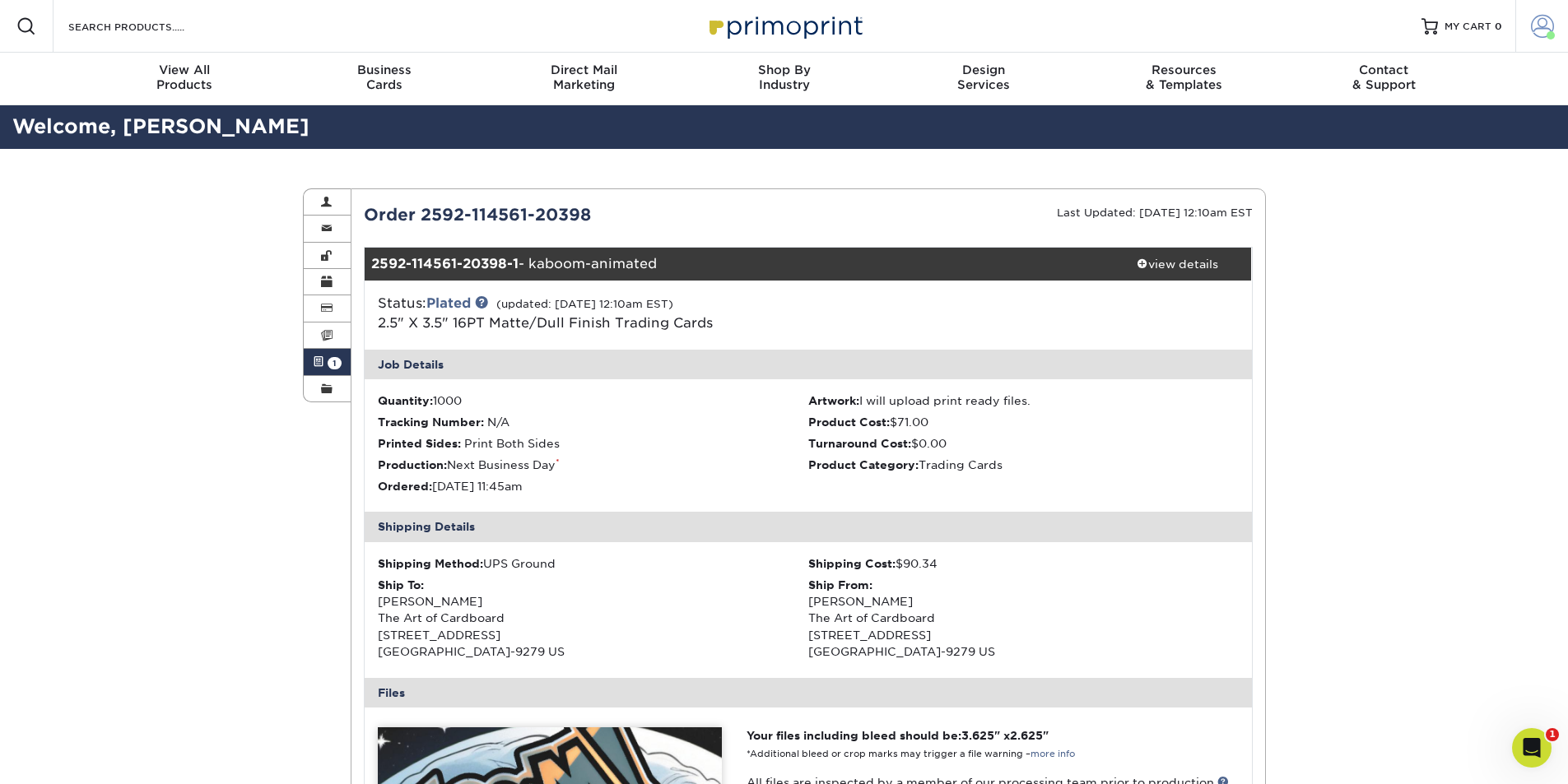
click at [1551, 29] on span at bounding box center [1542, 26] width 23 height 23
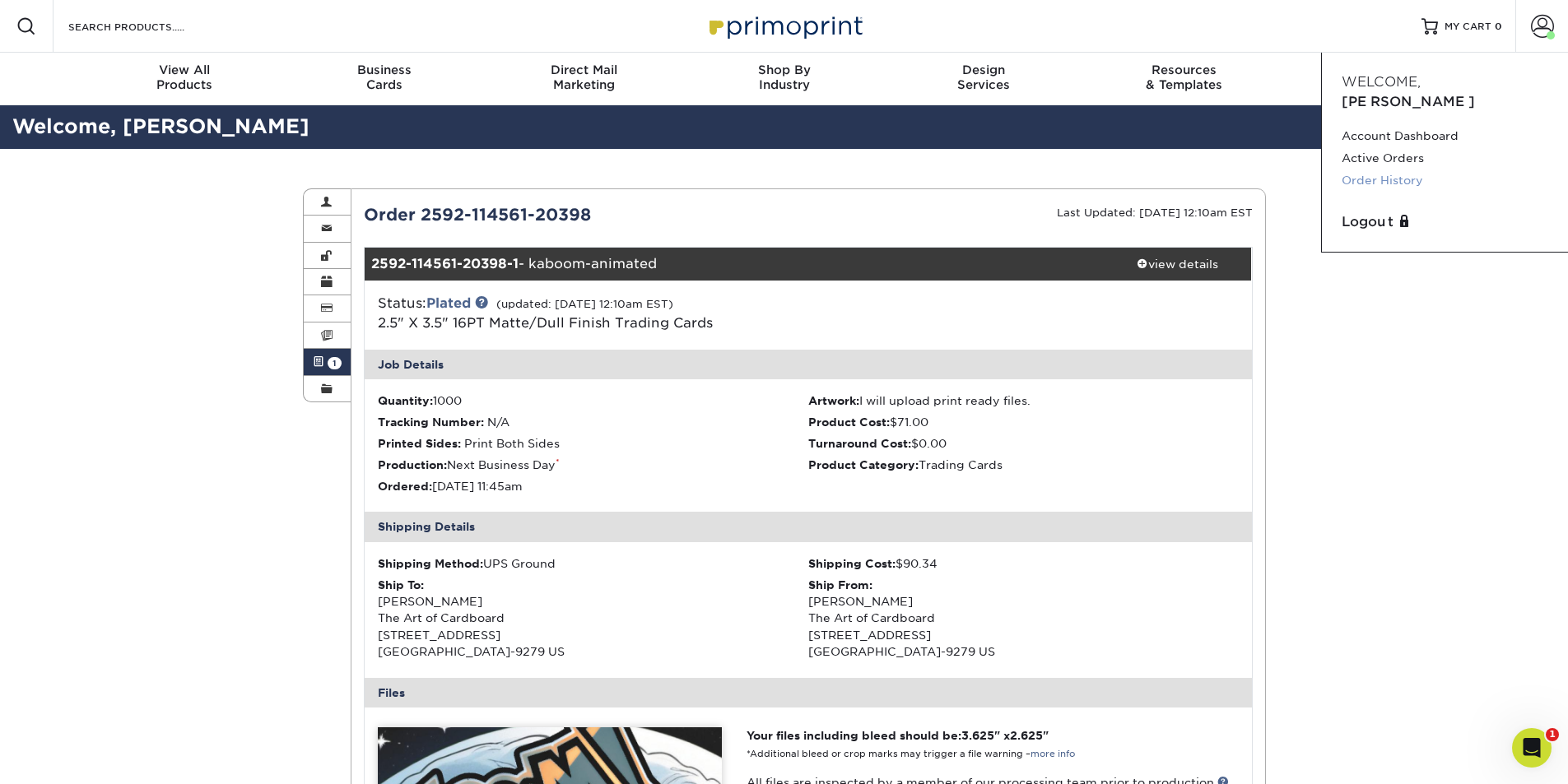
click at [1375, 169] on link "Order History" at bounding box center [1444, 180] width 206 height 22
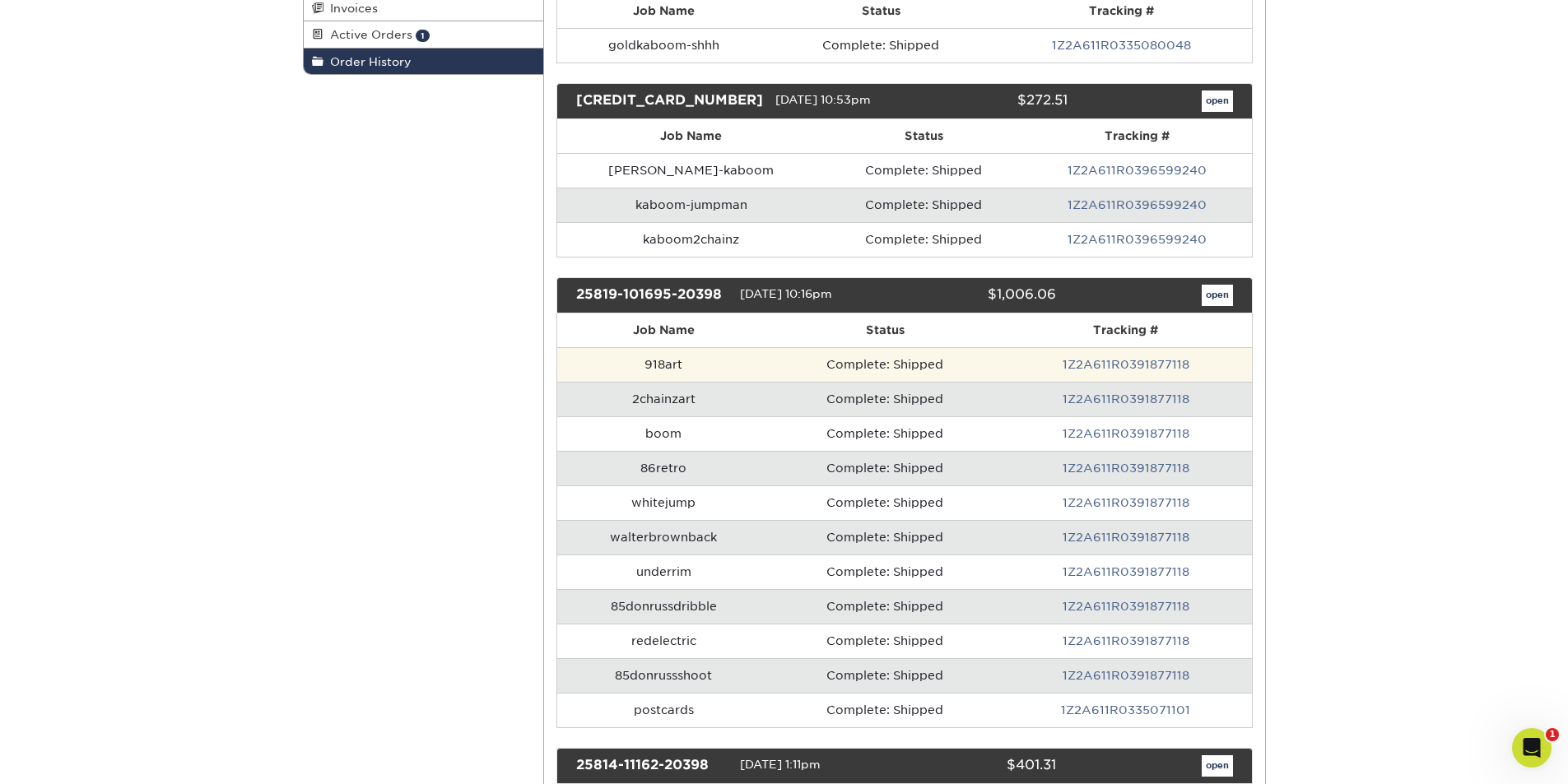
scroll to position [329, 0]
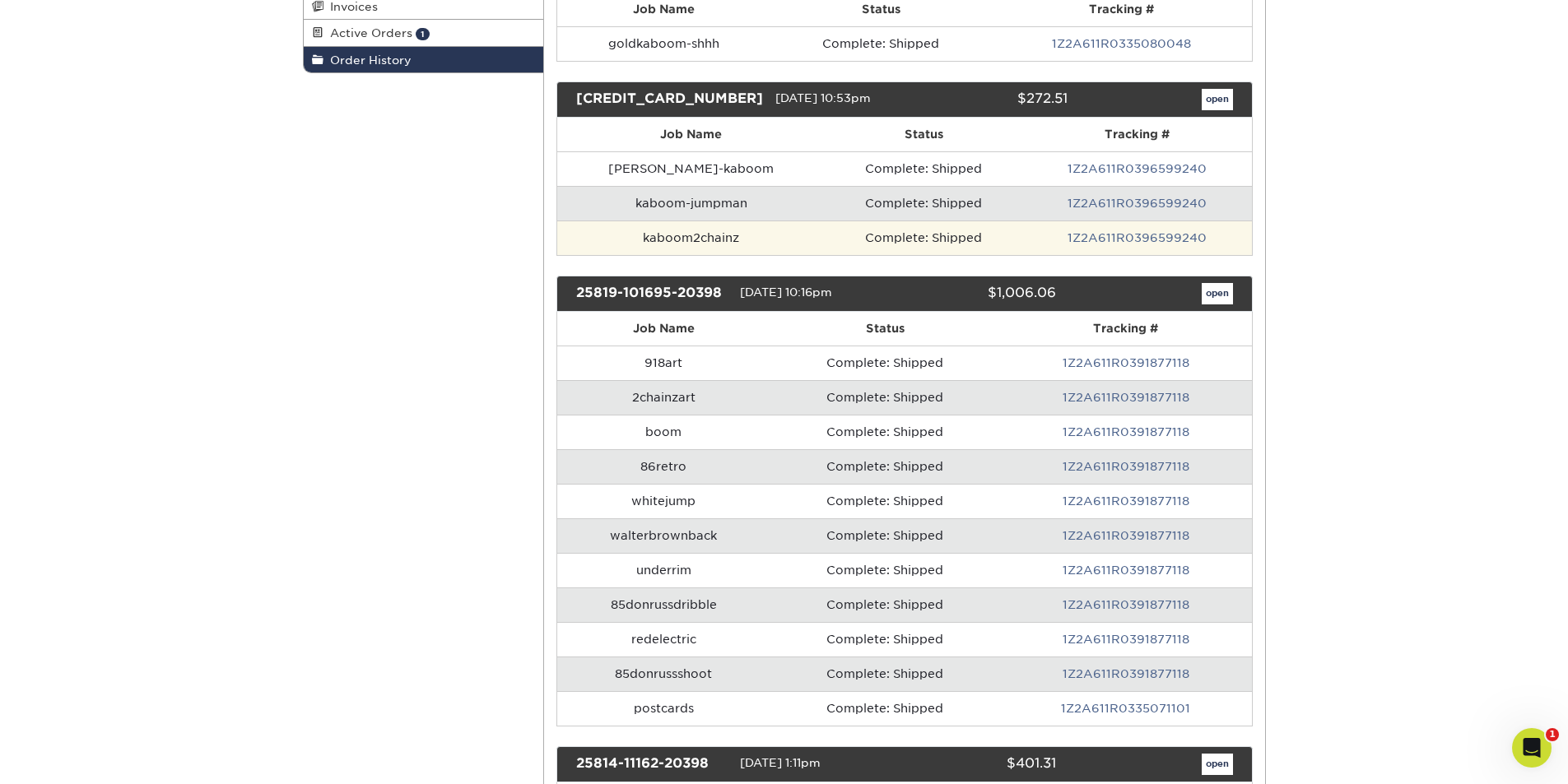
click at [683, 236] on td "kaboom2chainz" at bounding box center [691, 238] width 269 height 34
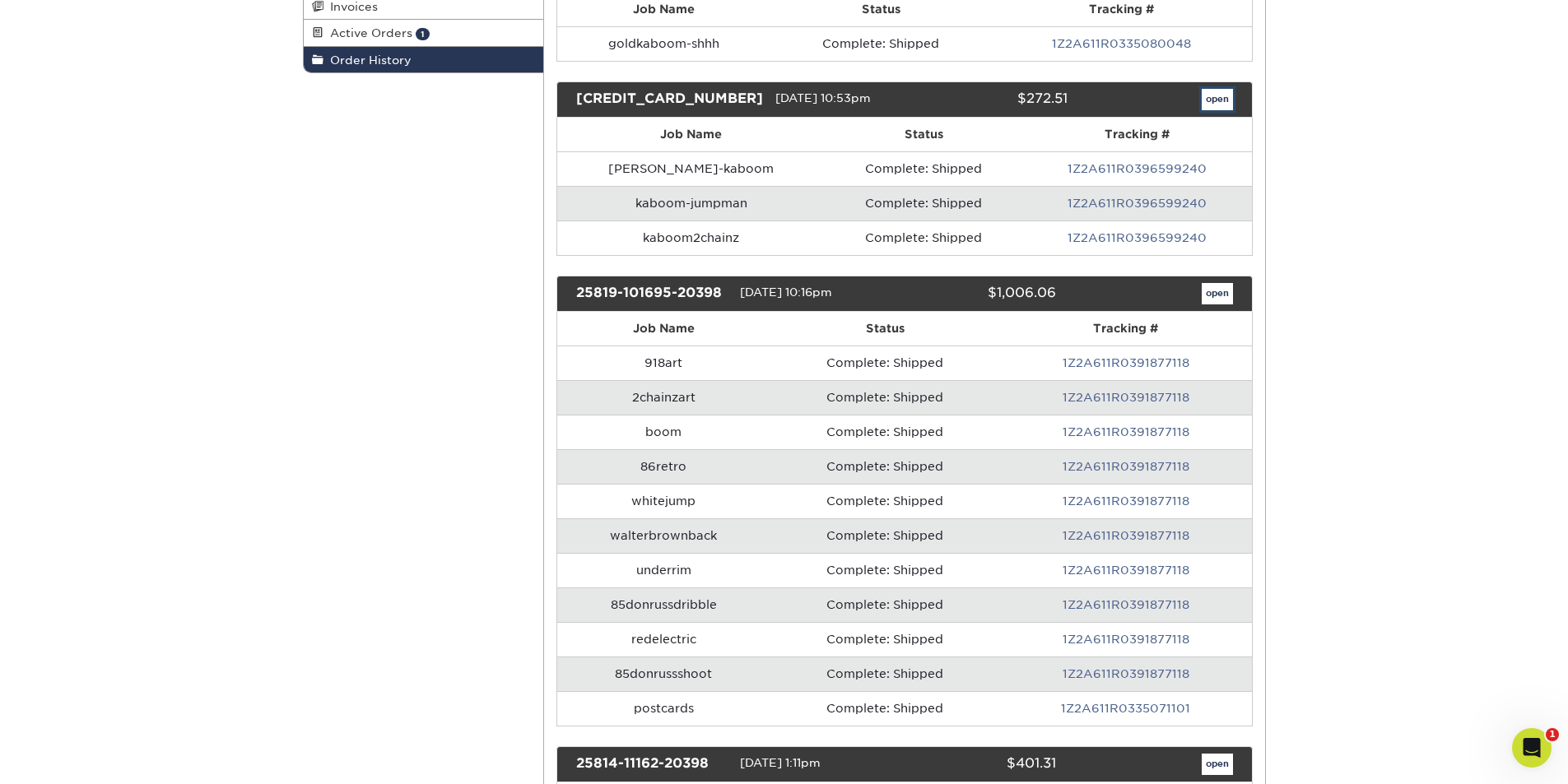
click at [1218, 104] on link "open" at bounding box center [1217, 99] width 32 height 21
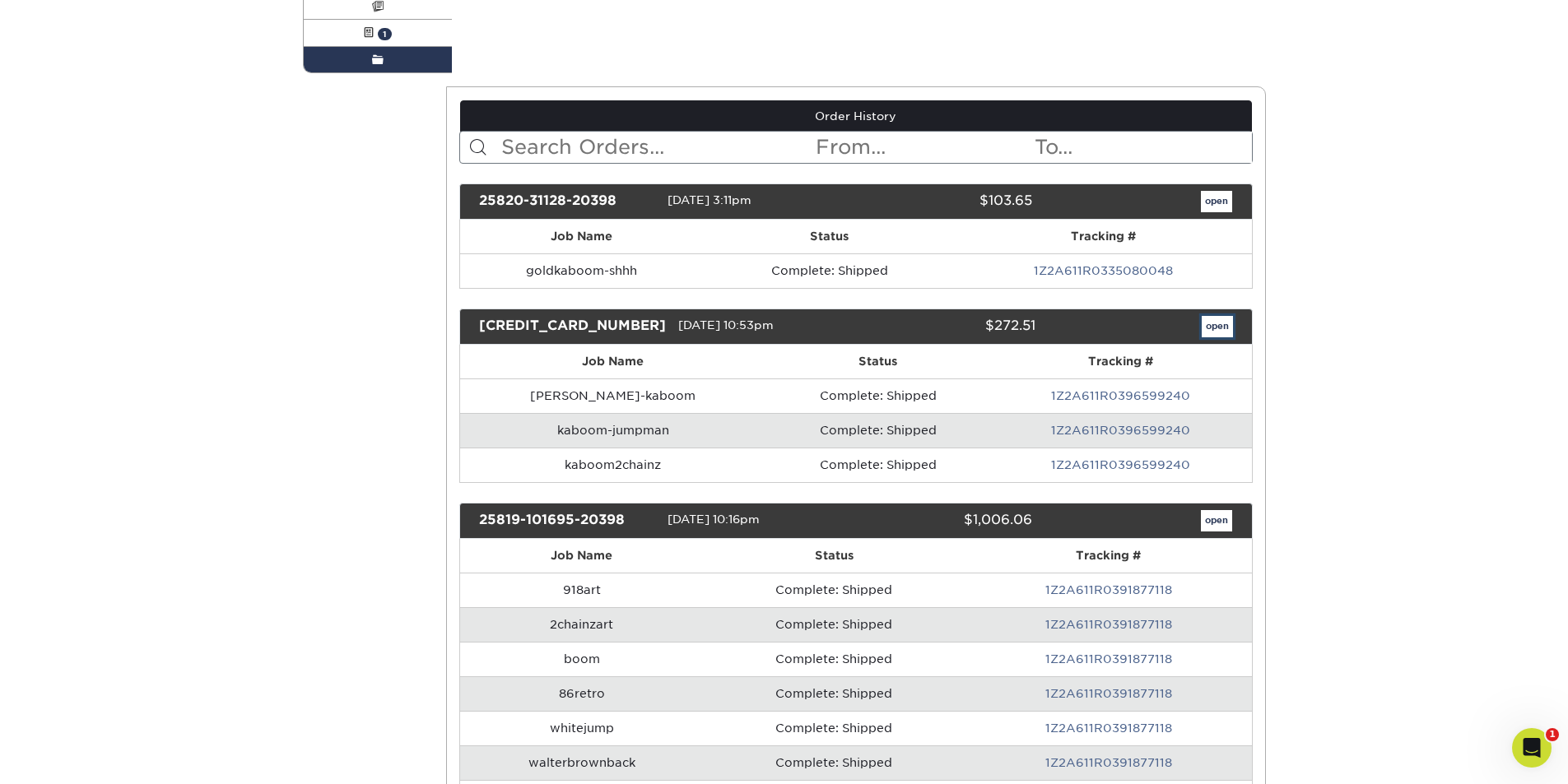
scroll to position [0, 0]
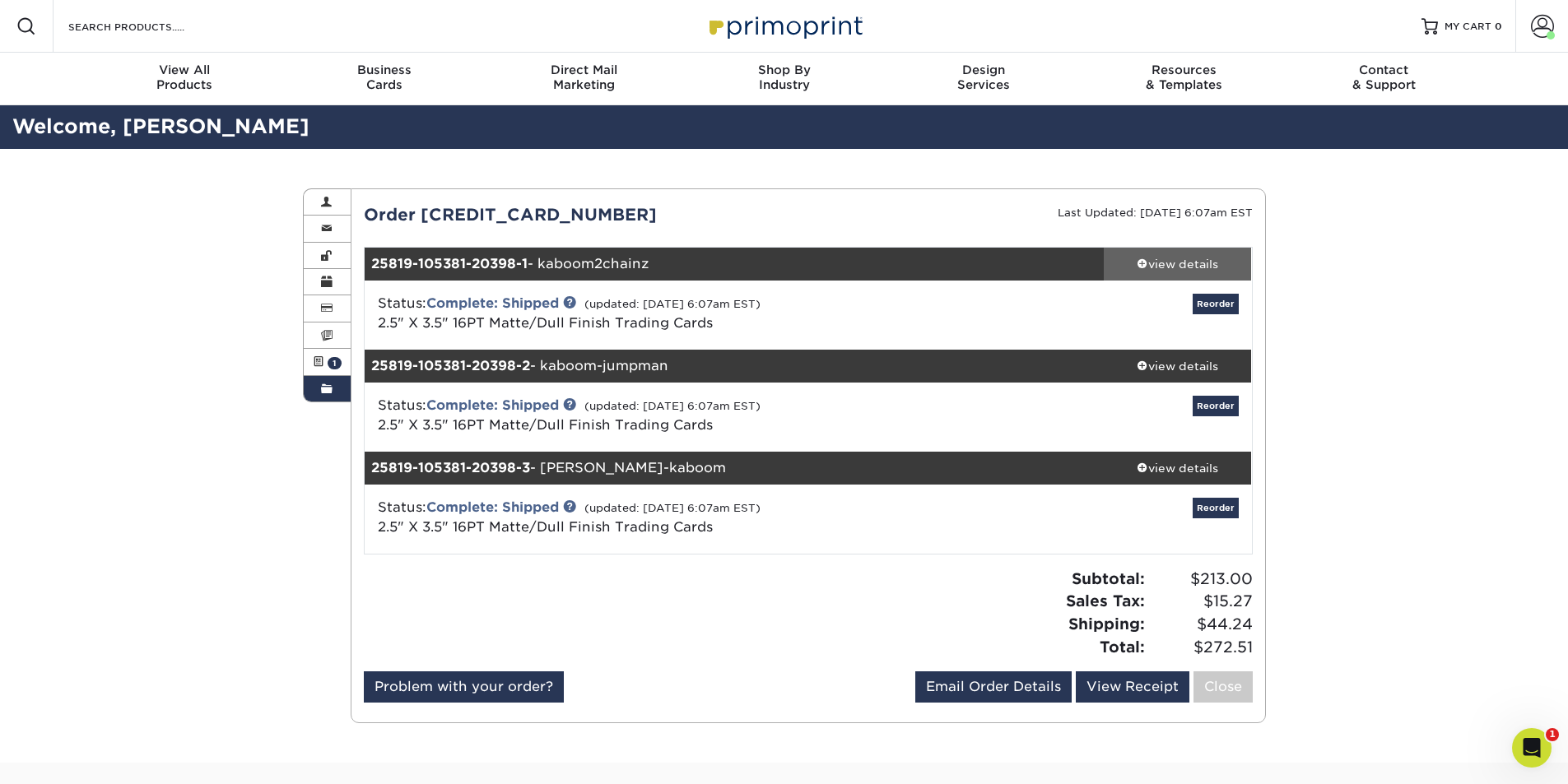
click at [1187, 267] on div "view details" at bounding box center [1177, 263] width 148 height 16
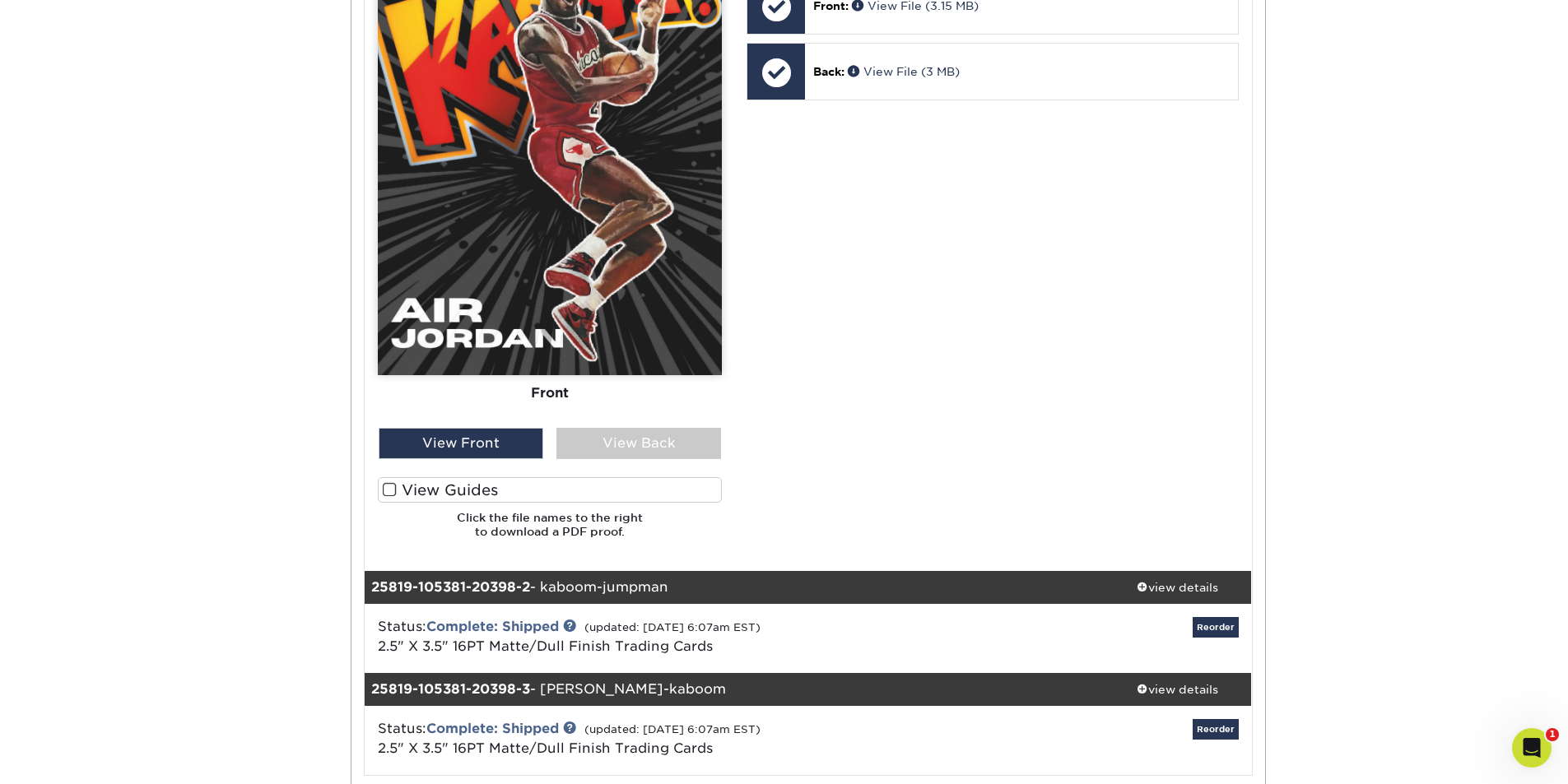
scroll to position [1070, 0]
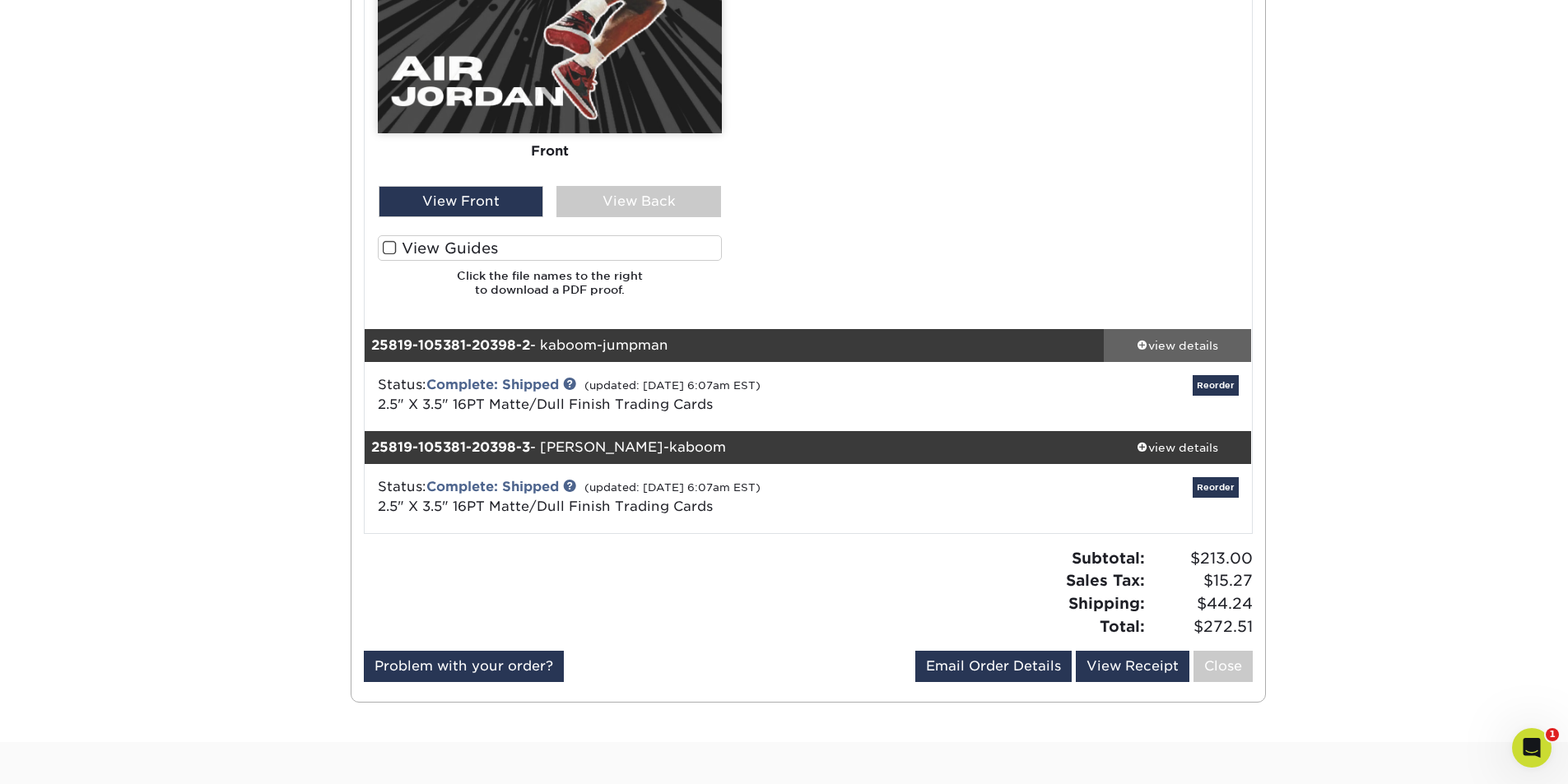
click at [1196, 337] on div "view details" at bounding box center [1177, 345] width 148 height 16
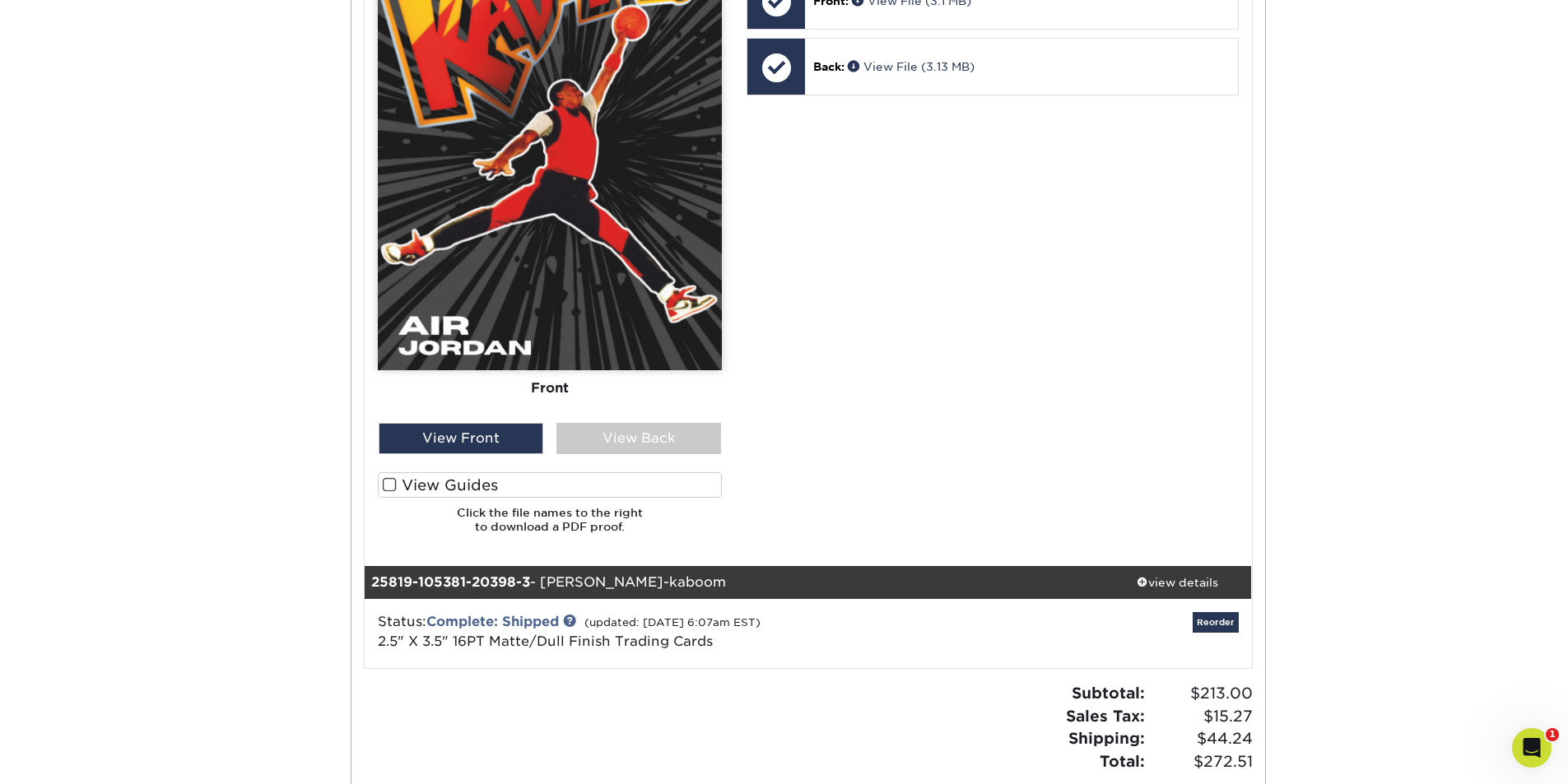
scroll to position [2056, 0]
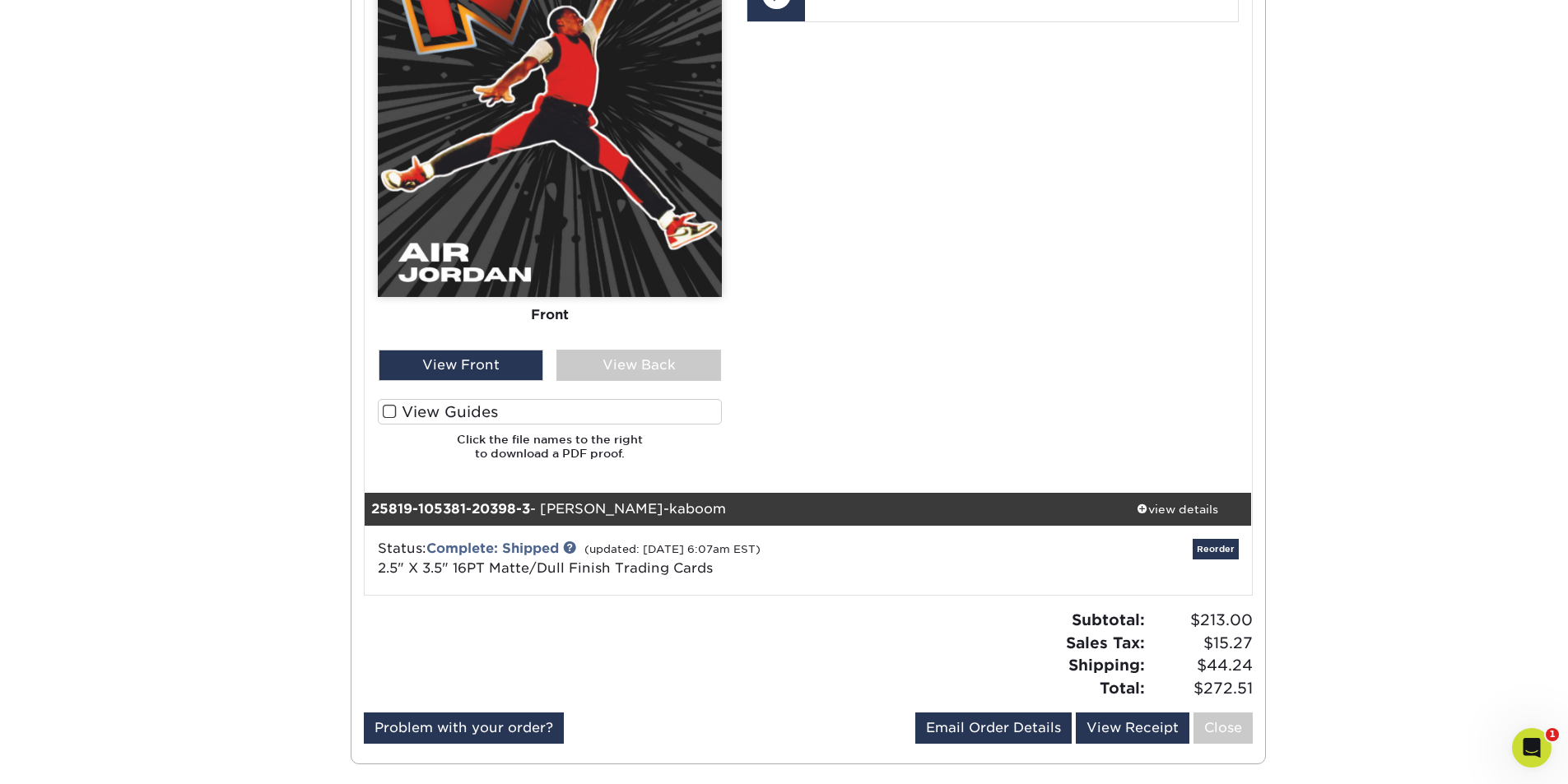
click at [391, 413] on span at bounding box center [389, 411] width 14 height 15
click at [0, 0] on input "View Guides" at bounding box center [0, 0] width 0 height 0
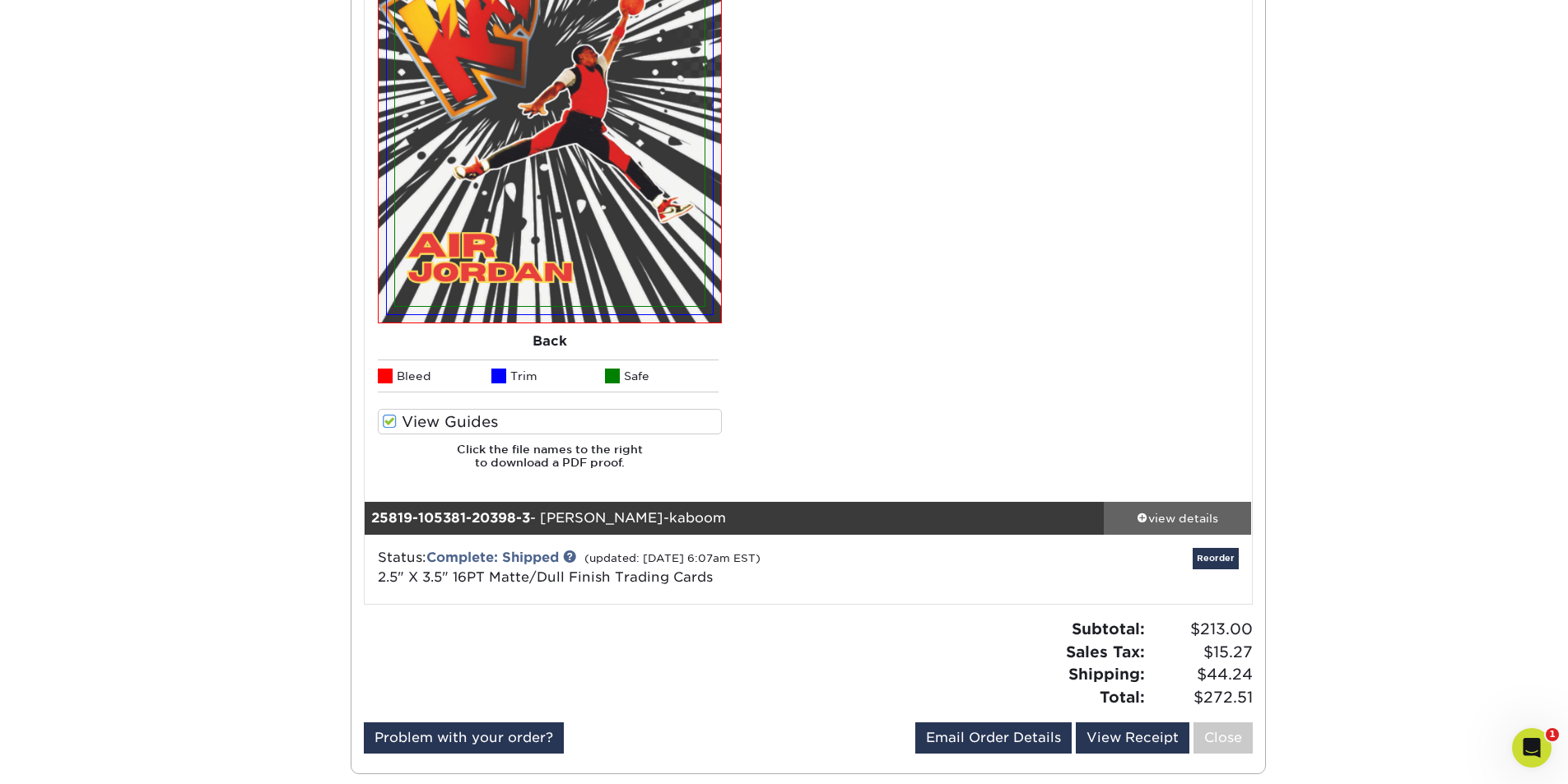
scroll to position [2550, 0]
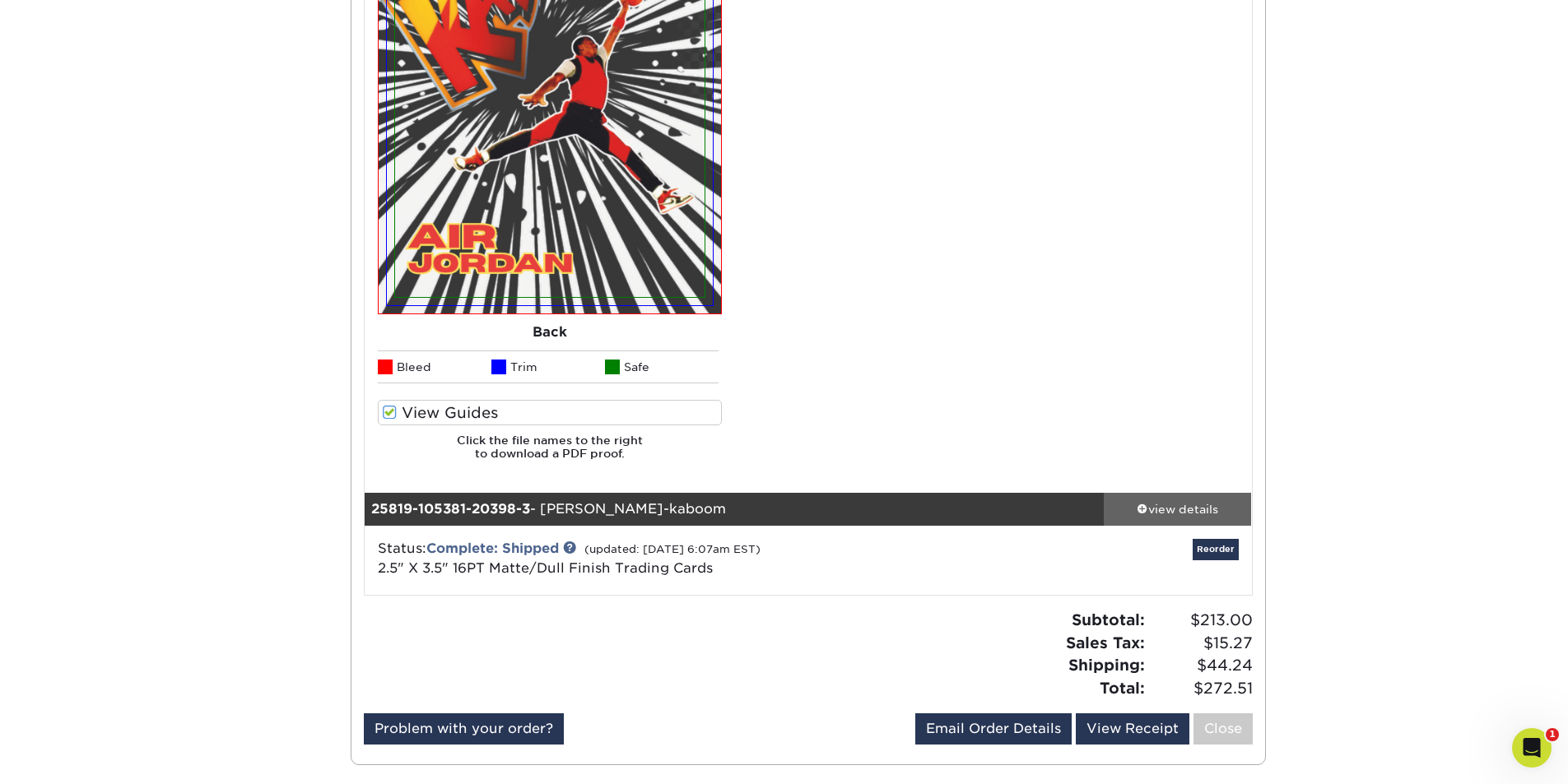
click at [1206, 511] on div "view details" at bounding box center [1177, 509] width 148 height 16
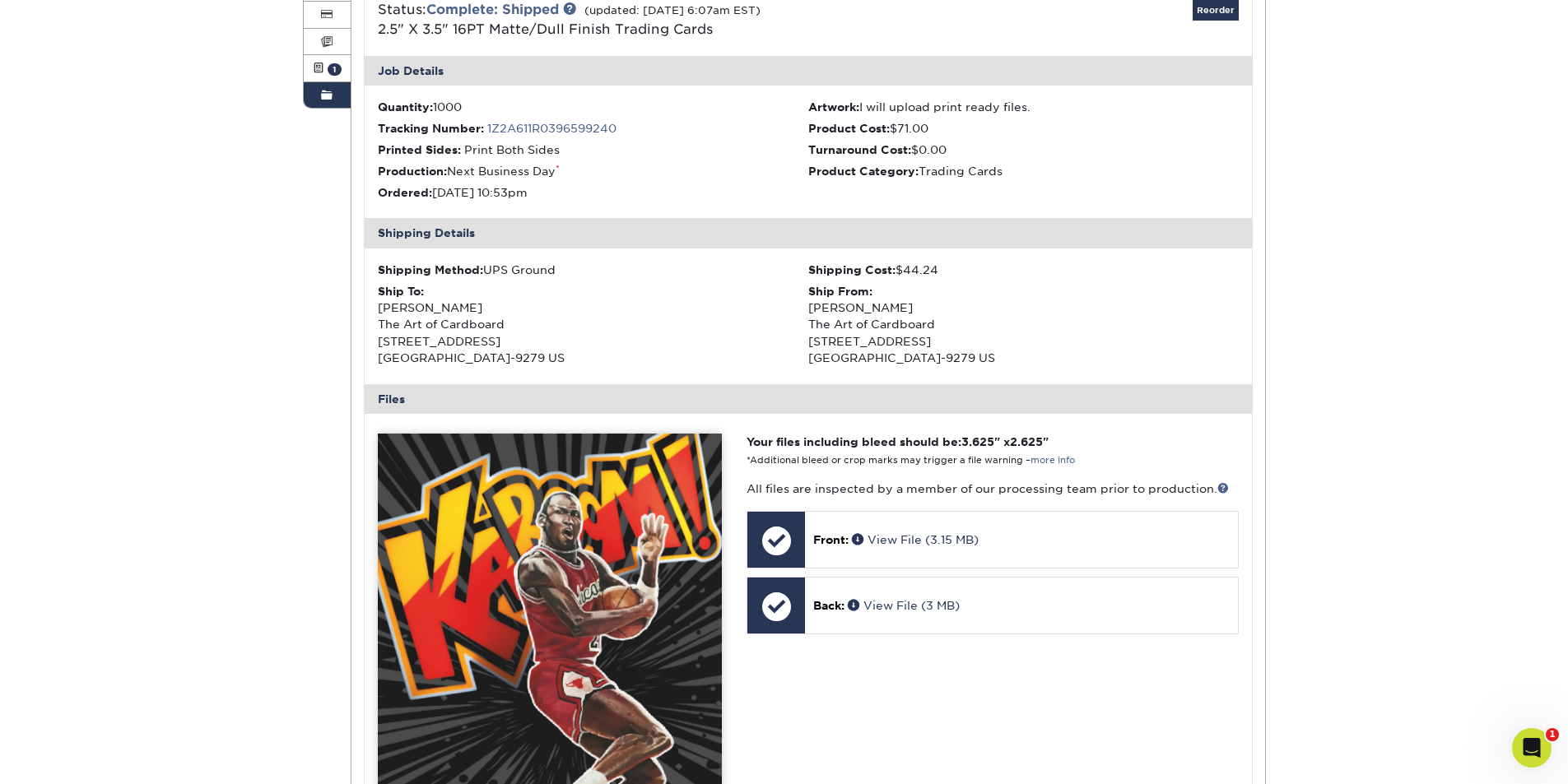
scroll to position [0, 0]
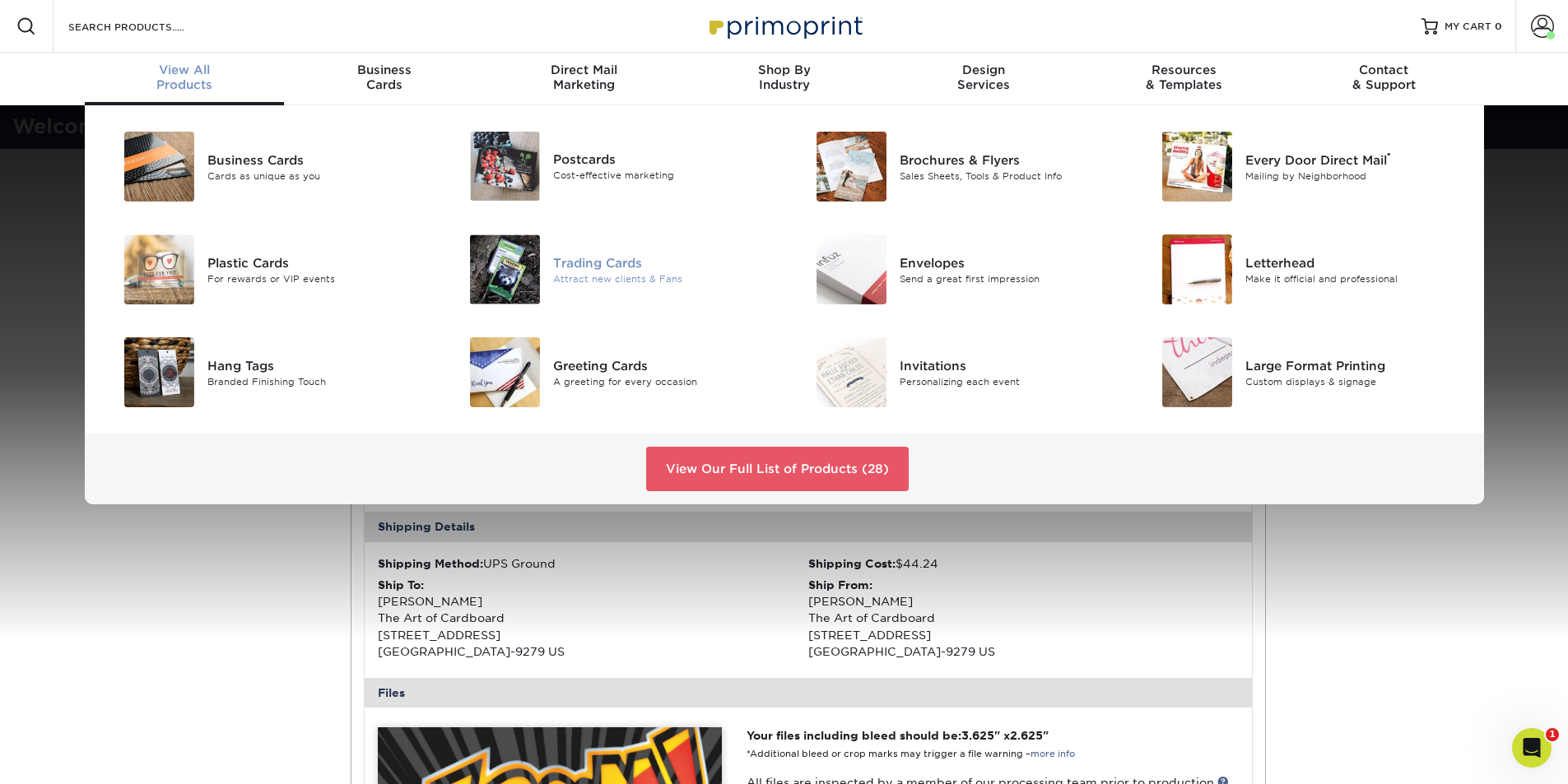
click at [624, 273] on div "Attract new clients & Fans" at bounding box center [662, 279] width 218 height 14
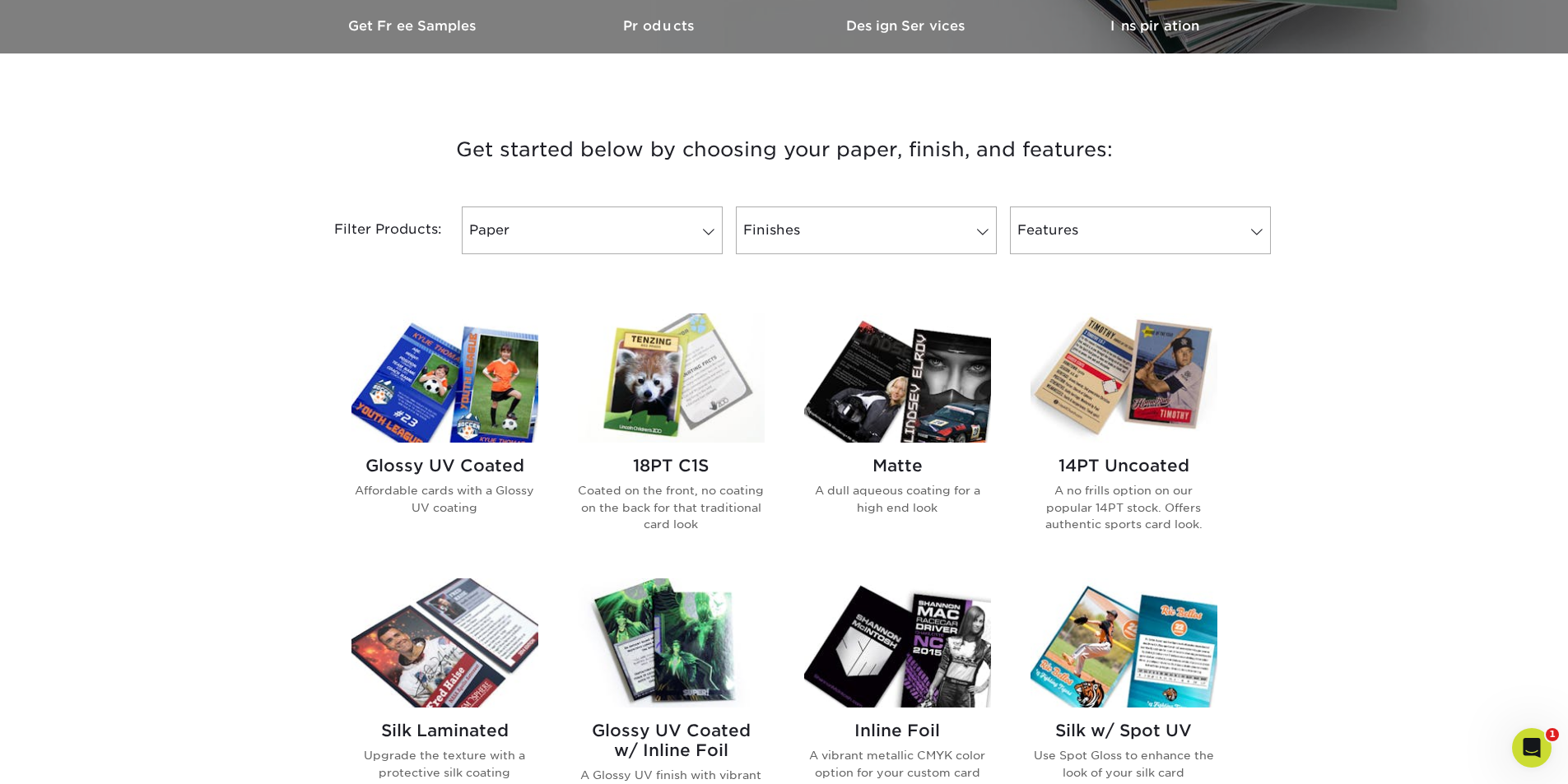
scroll to position [740, 0]
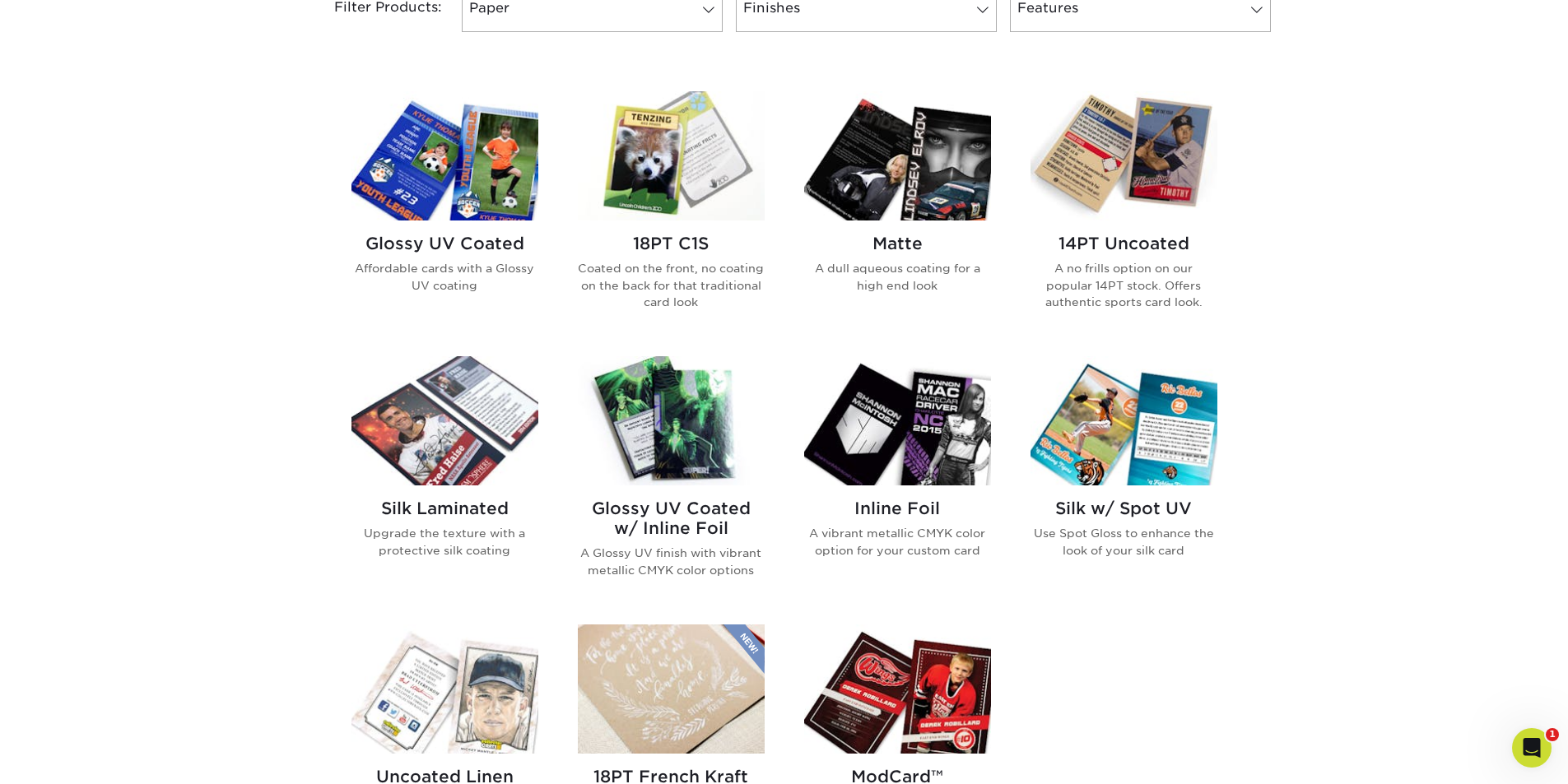
click at [944, 209] on img at bounding box center [897, 156] width 186 height 129
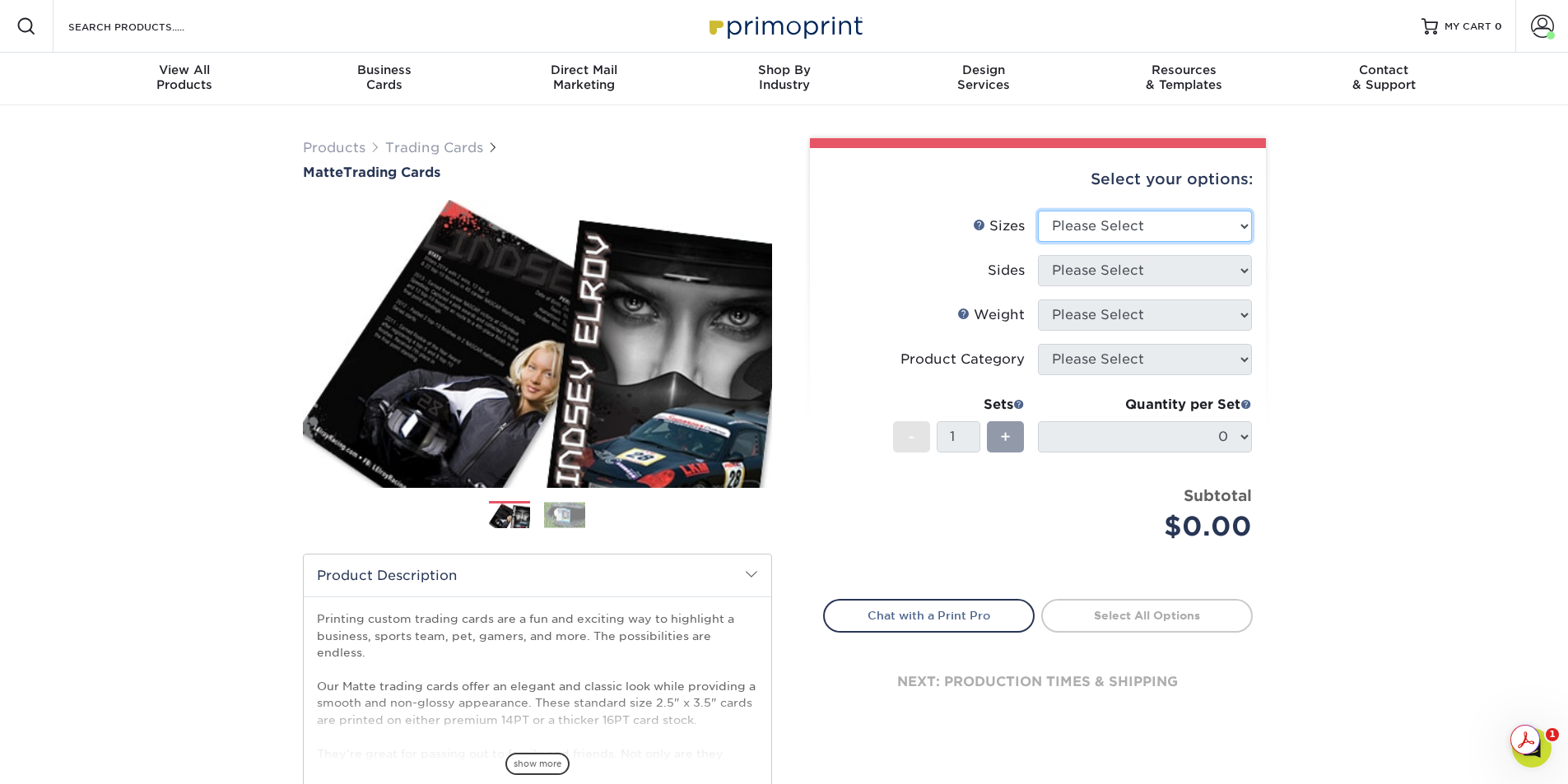
click at [1237, 228] on select "Please Select 2.5" x 3.5"" at bounding box center [1145, 226] width 214 height 32
select select "2.50x3.50"
click at [1038, 210] on select "Please Select 2.5" x 3.5"" at bounding box center [1145, 226] width 214 height 32
click at [1248, 274] on select "Please Select Print Both Sides Print Front Only" at bounding box center [1145, 270] width 214 height 32
select select "13abbda7-1d64-4f25-8bb2-c179b224825d"
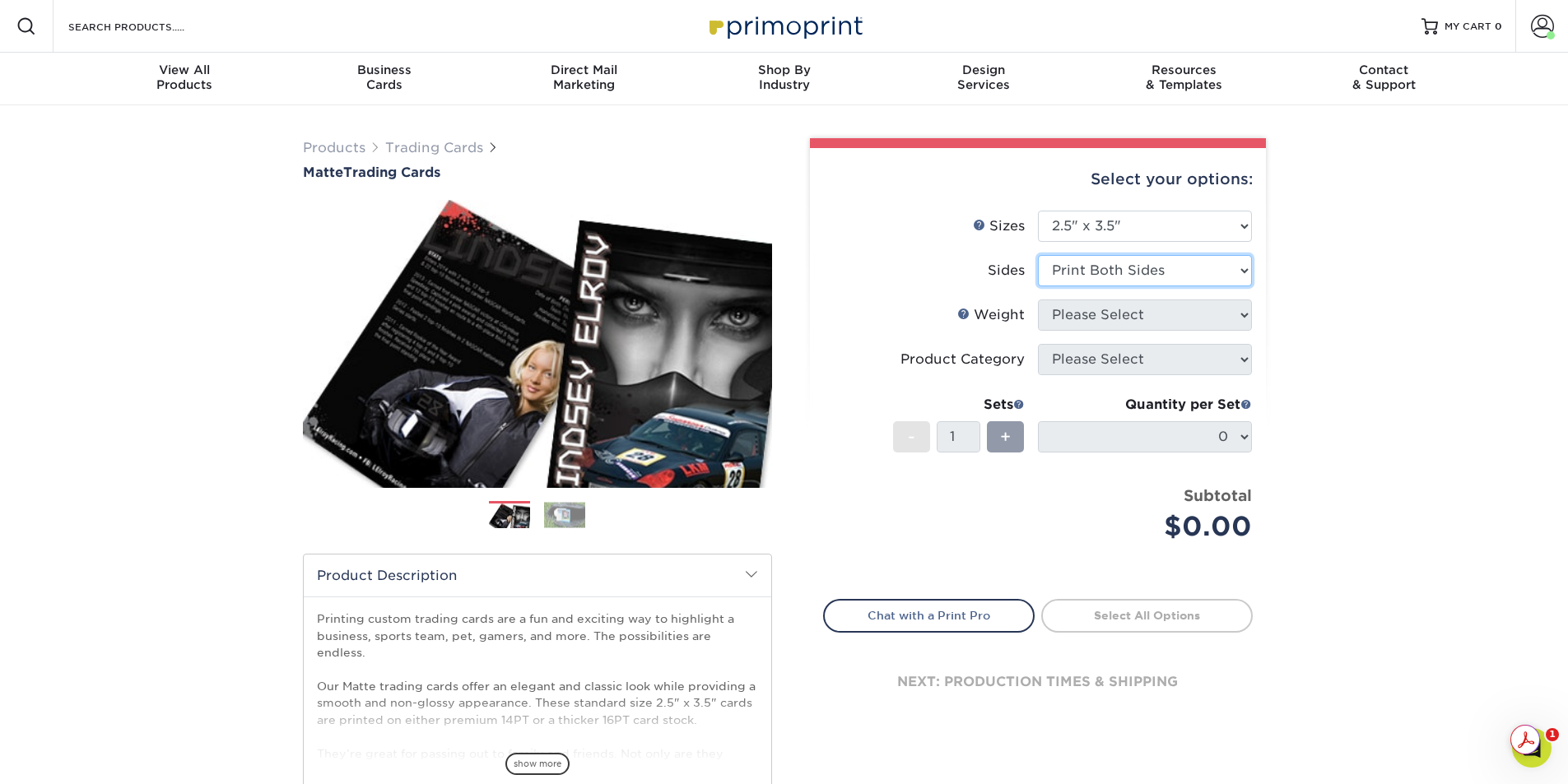
click at [1038, 255] on select "Please Select Print Both Sides Print Front Only" at bounding box center [1145, 270] width 214 height 32
click at [1237, 315] on select "Please Select 16PT 14PT" at bounding box center [1145, 315] width 214 height 32
select select "16PT"
click at [1038, 299] on select "Please Select 16PT 14PT" at bounding box center [1145, 315] width 214 height 32
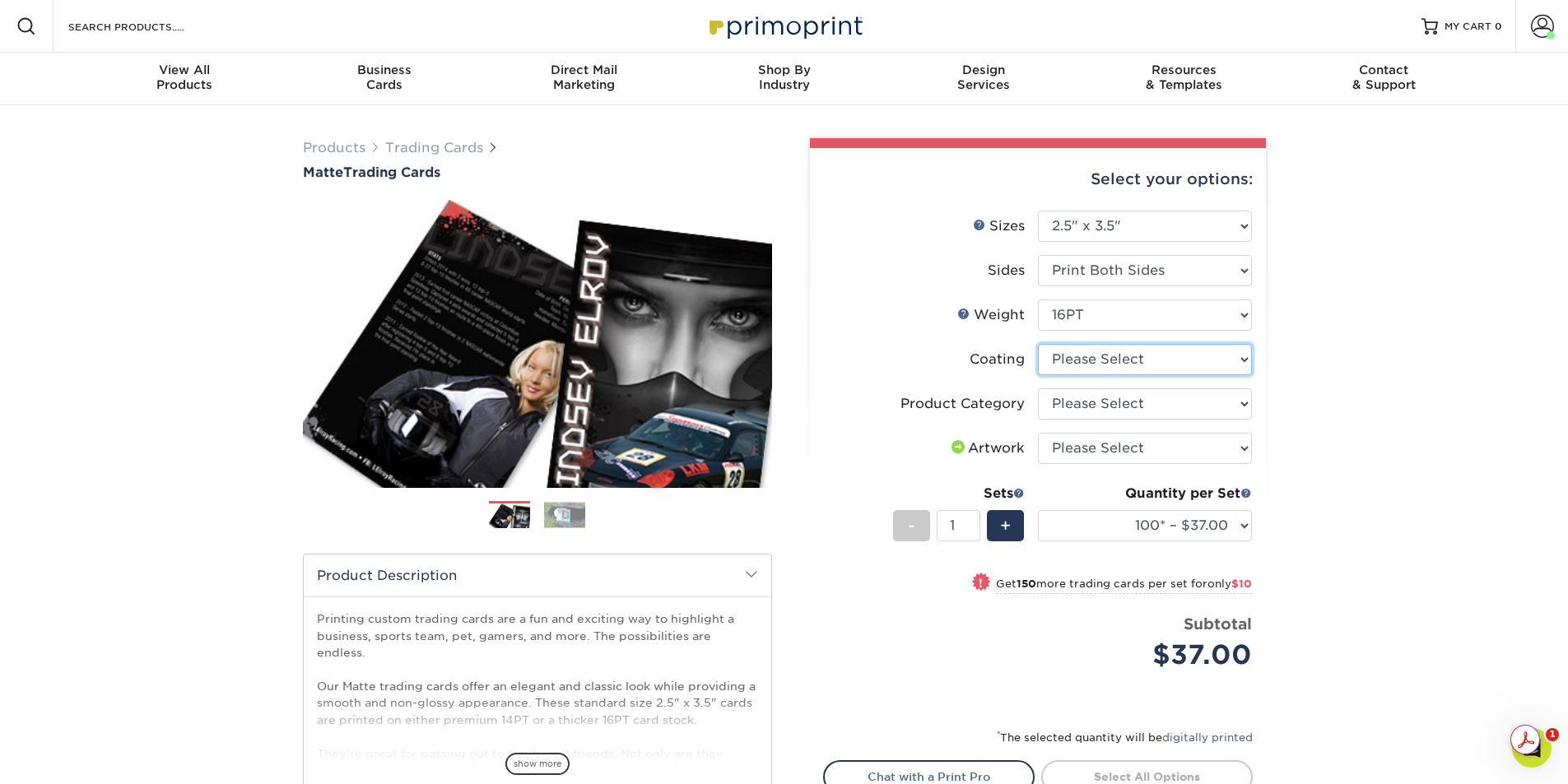
click at [1250, 358] on select at bounding box center [1145, 359] width 214 height 32
select select "121bb7b5-3b4d-429f-bd8d-bbf80e953313"
click at [1038, 344] on select at bounding box center [1145, 359] width 214 height 32
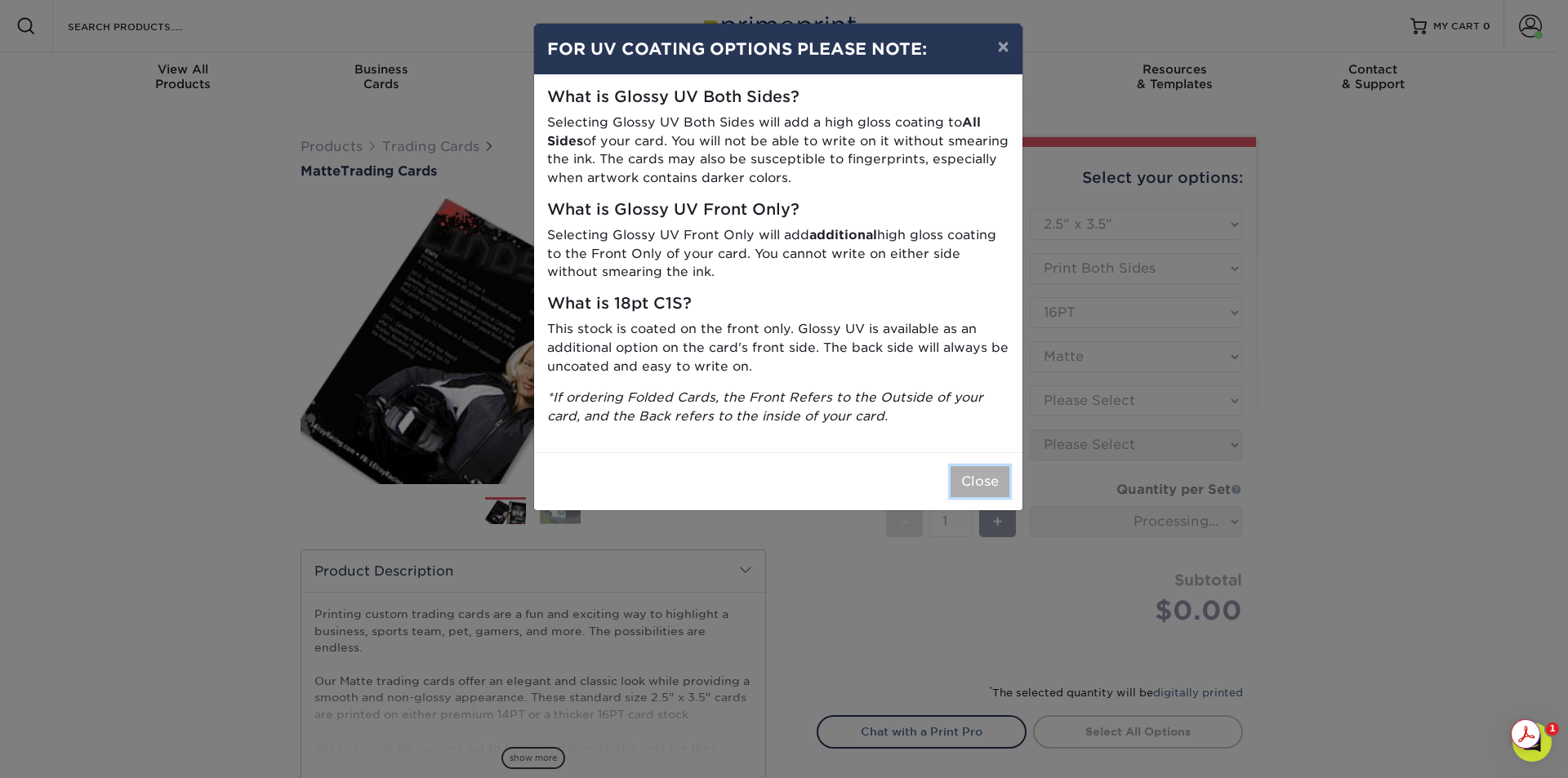
click at [992, 487] on button "Close" at bounding box center [980, 481] width 59 height 31
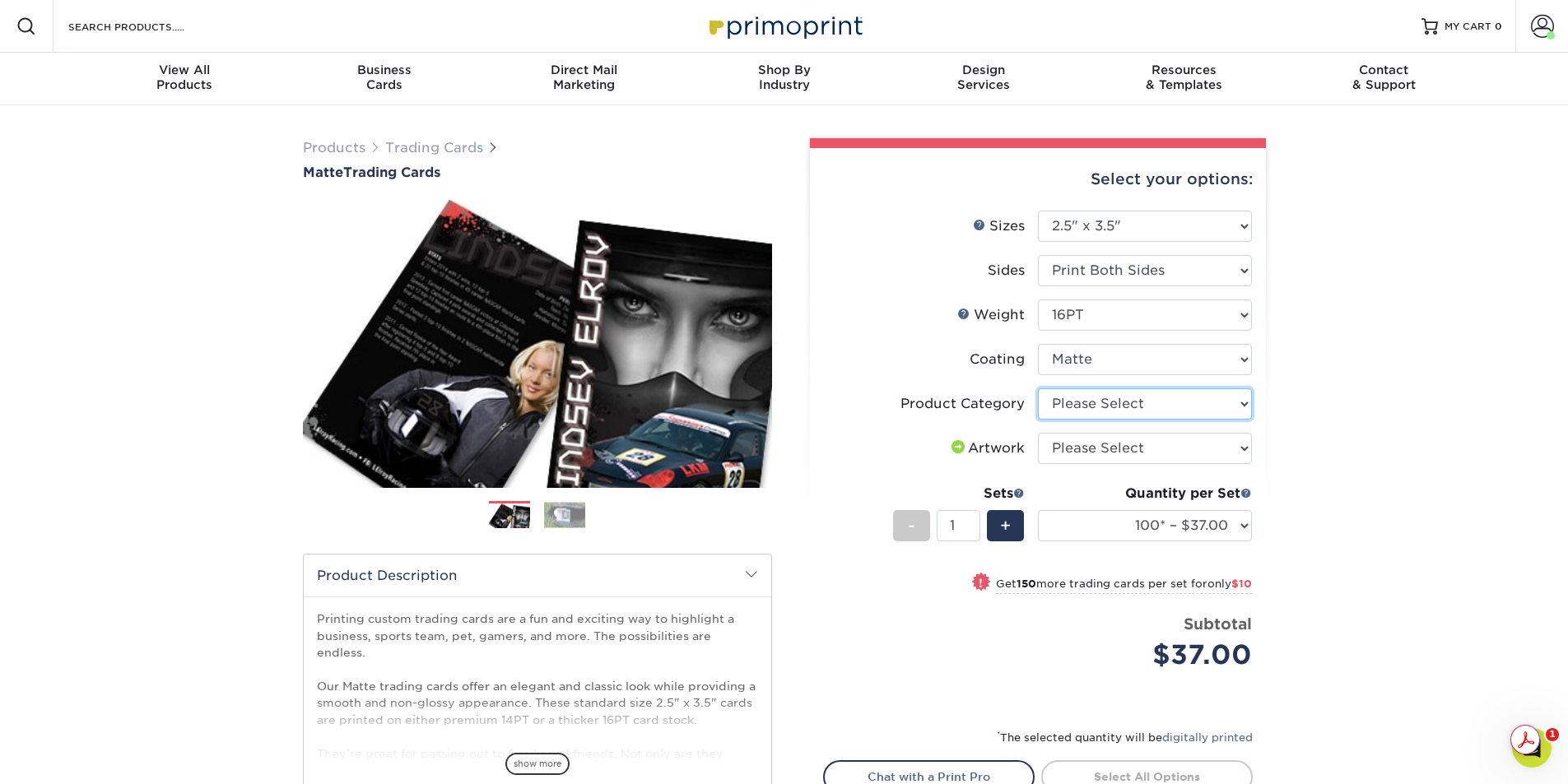
click at [1243, 410] on select "Please Select Trading Cards" at bounding box center [1145, 404] width 214 height 32
select select "c2f9bce9-36c2-409d-b101-c29d9d031e18"
click at [1038, 388] on select "Please Select Trading Cards" at bounding box center [1145, 404] width 214 height 32
click at [1242, 450] on select "Please Select I will upload files I need a design - $100" at bounding box center [1145, 448] width 214 height 32
select select "upload"
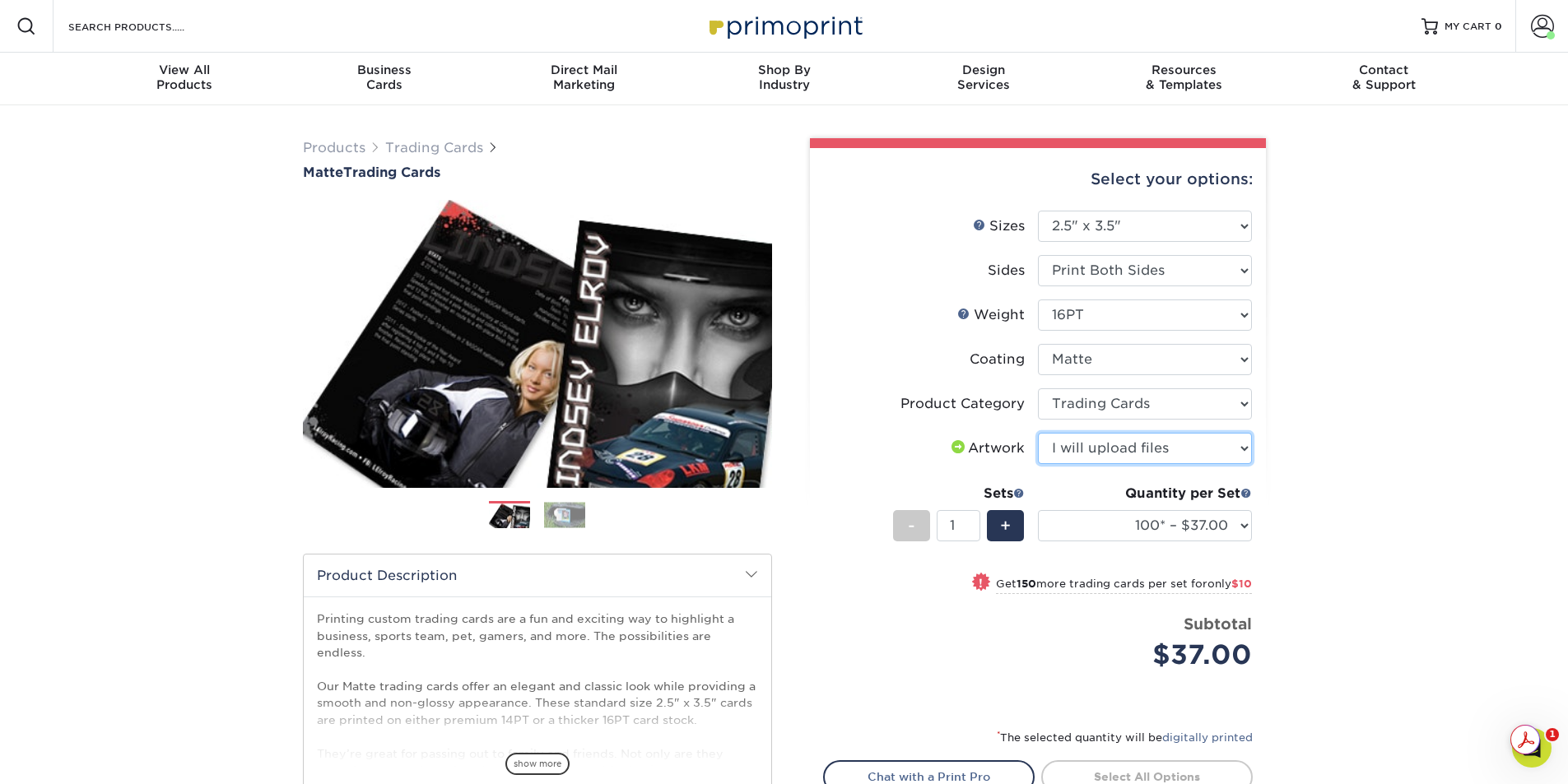
click at [1038, 433] on select "Please Select I will upload files I need a design - $100" at bounding box center [1145, 448] width 214 height 32
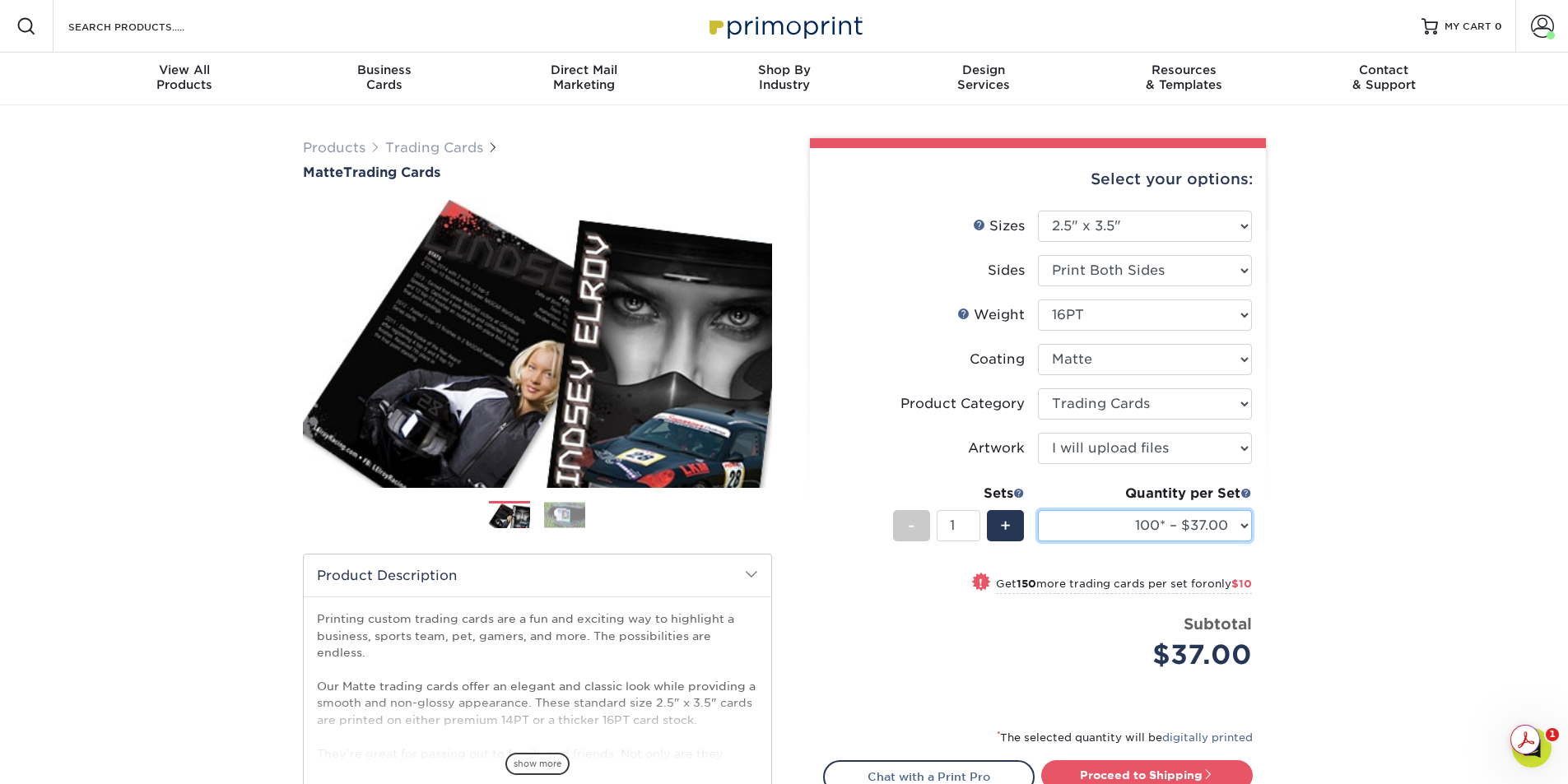
click at [1247, 529] on select "100* – $37.00 250* – $47.00 500* – $58.00 1000 – $71.00 2500 – $141.00 5000 – $…" at bounding box center [1145, 526] width 214 height 32
select select "1000 – $71.00"
click at [1038, 510] on select "100* – $37.00 250* – $47.00 500* – $58.00 1000 – $71.00 2500 – $141.00 5000 – $…" at bounding box center [1145, 526] width 214 height 32
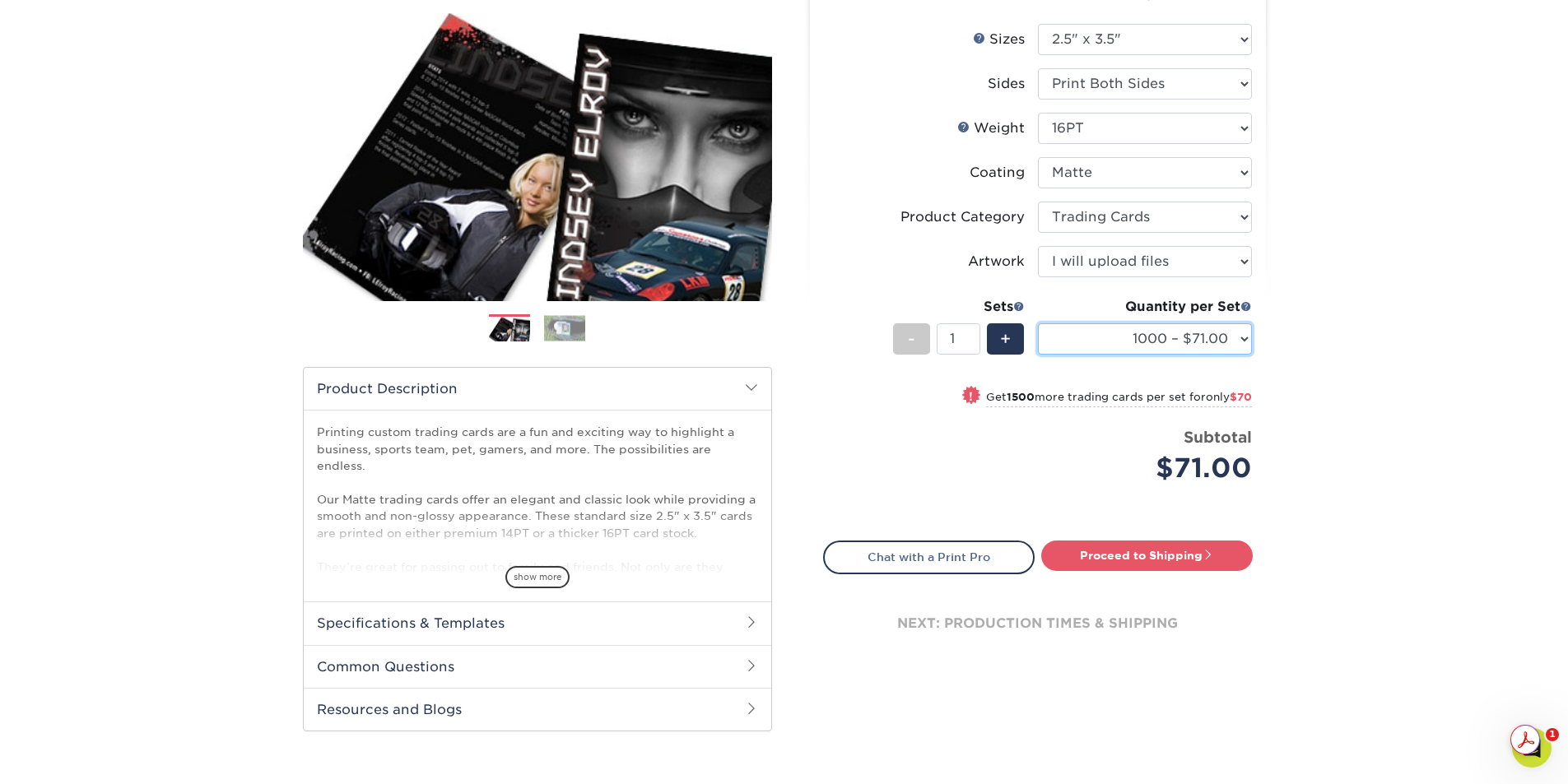
scroll to position [247, 0]
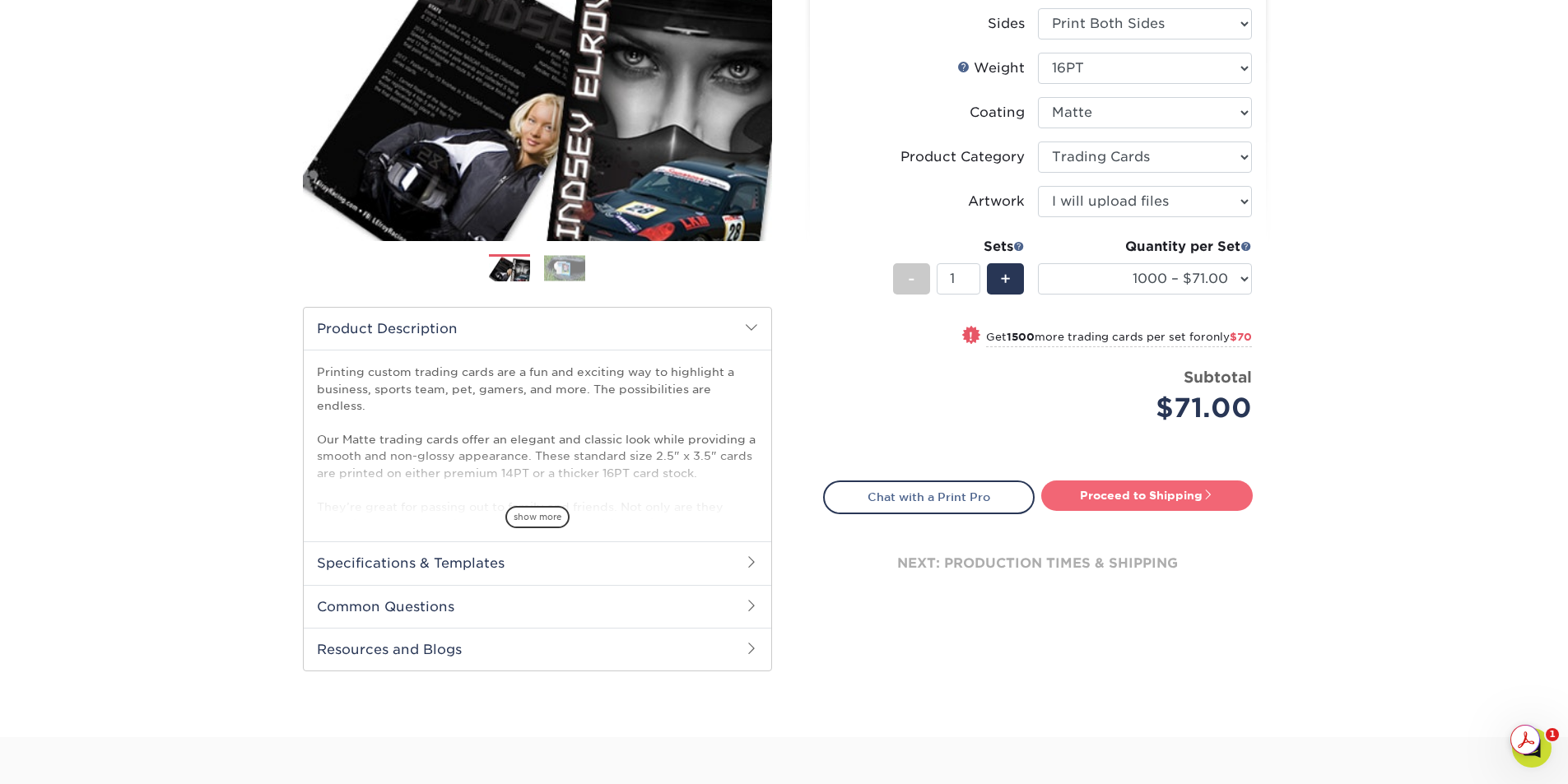
click at [1198, 506] on link "Proceed to Shipping" at bounding box center [1146, 495] width 211 height 30
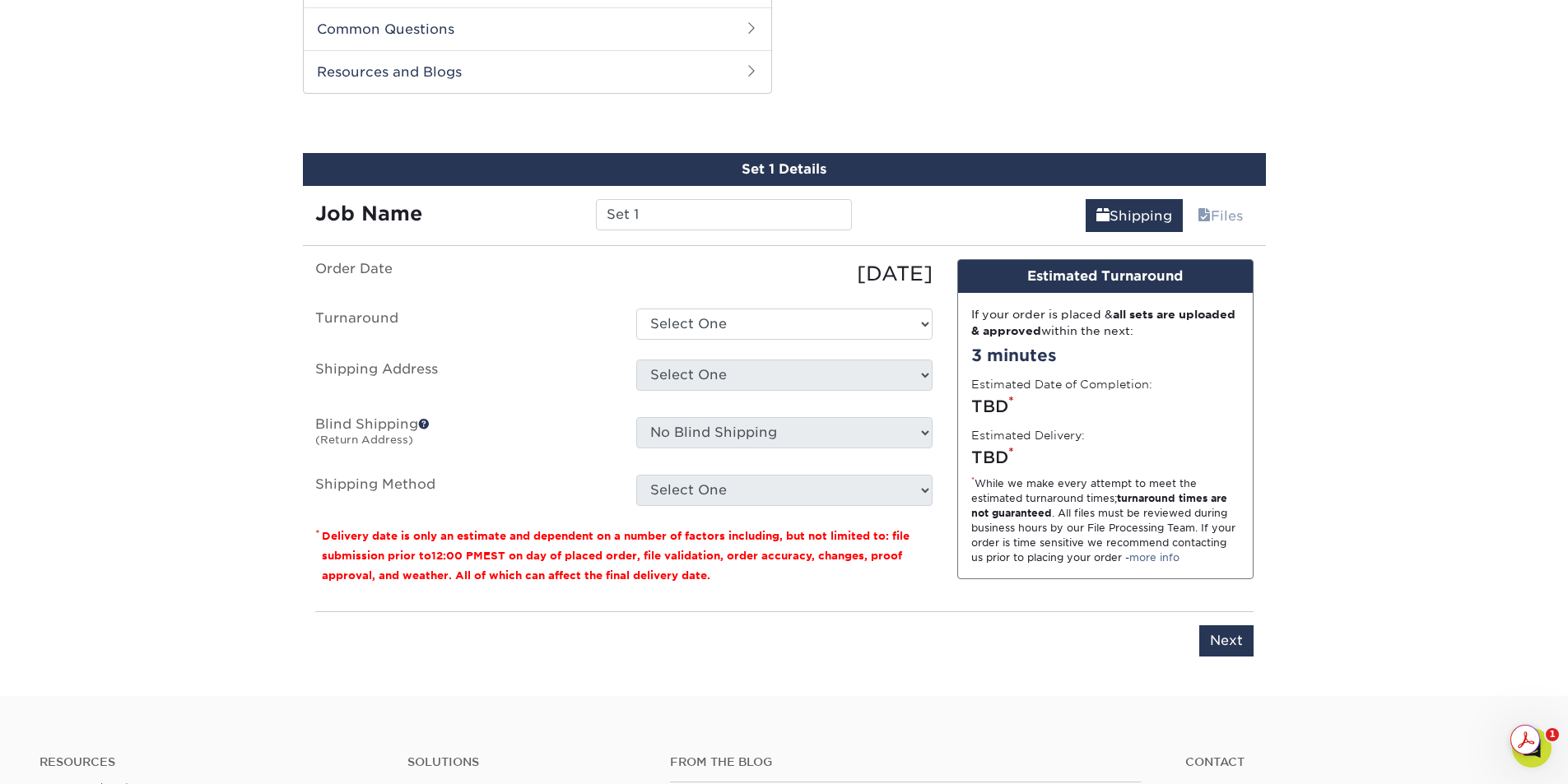
scroll to position [837, 0]
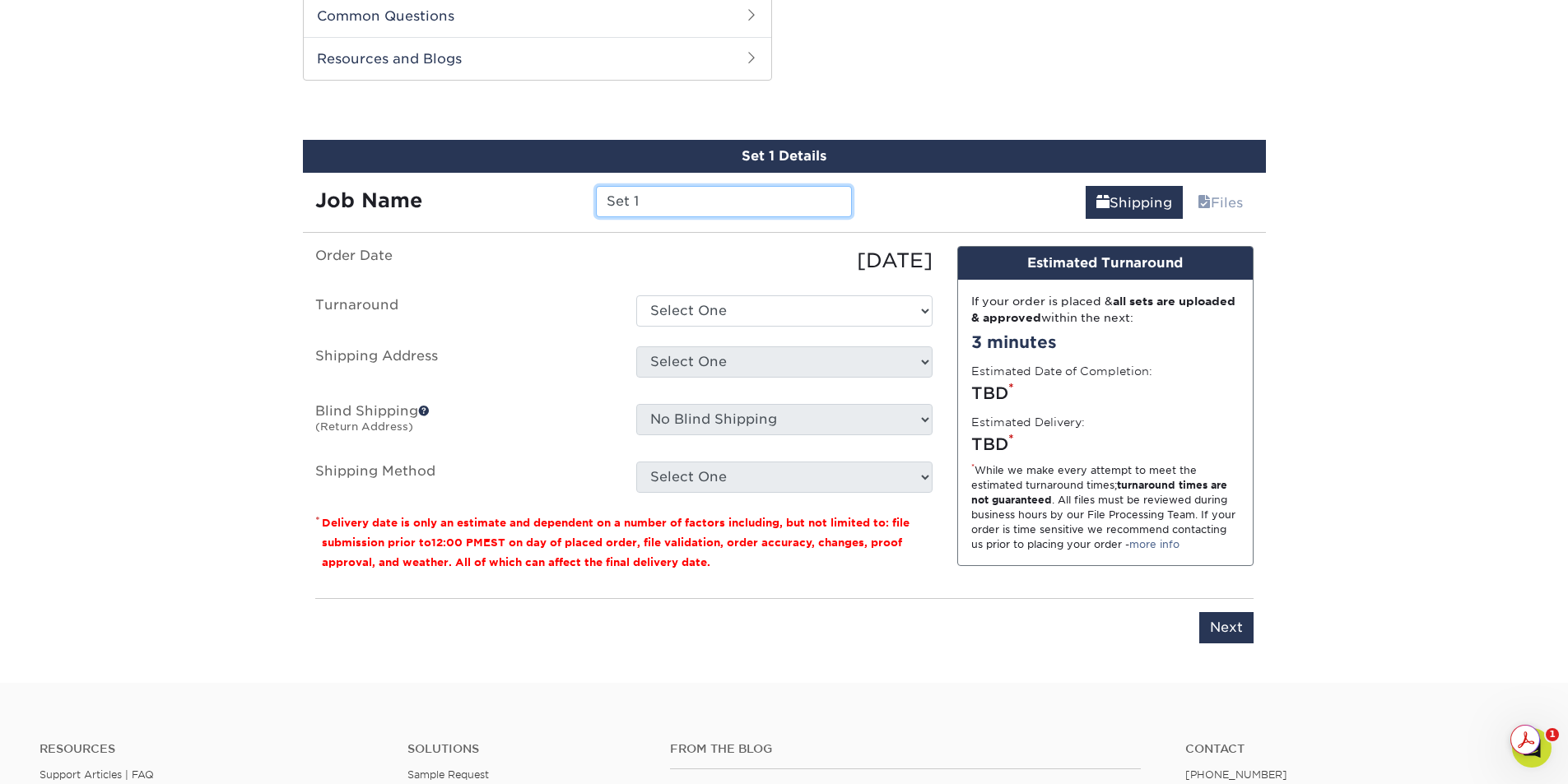
drag, startPoint x: 713, startPoint y: 203, endPoint x: 463, endPoint y: 201, distance: 250.0
click at [463, 201] on div "Job Name Set 1" at bounding box center [583, 201] width 562 height 32
type input "[PERSON_NAME][GEOGRAPHIC_DATA]"
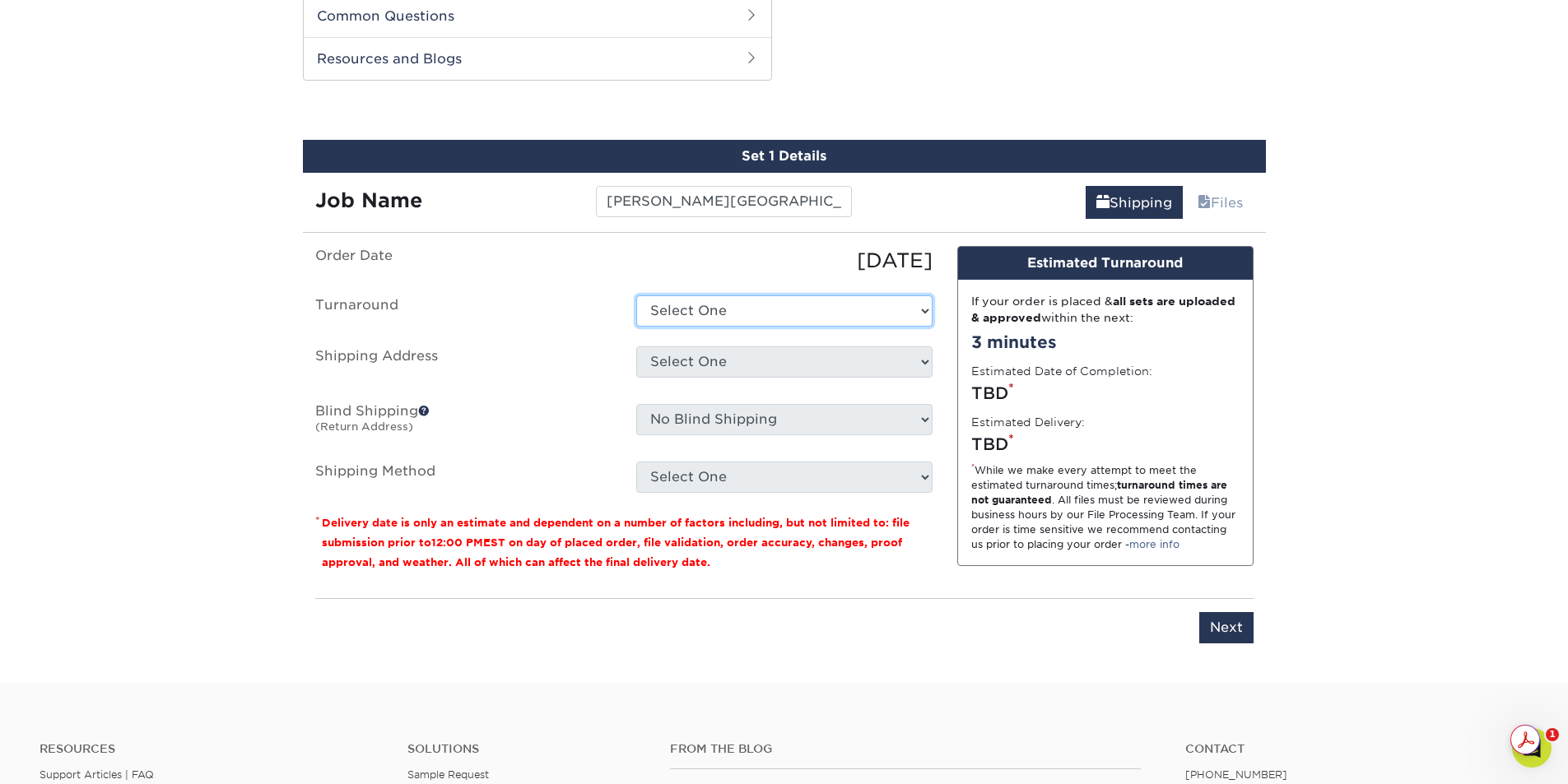
click at [917, 315] on select "Select One 2-4 Business Days 2 Day Next Business Day" at bounding box center [784, 310] width 296 height 32
select select "8fc8fca3-9ffe-442d-b31d-c4133cdfcbd4"
click at [636, 295] on select "Select One 2-4 Business Days 2 Day Next Business Day" at bounding box center [784, 310] width 296 height 32
click at [924, 366] on select "Select One Location Location + Add New Address" at bounding box center [784, 362] width 296 height 32
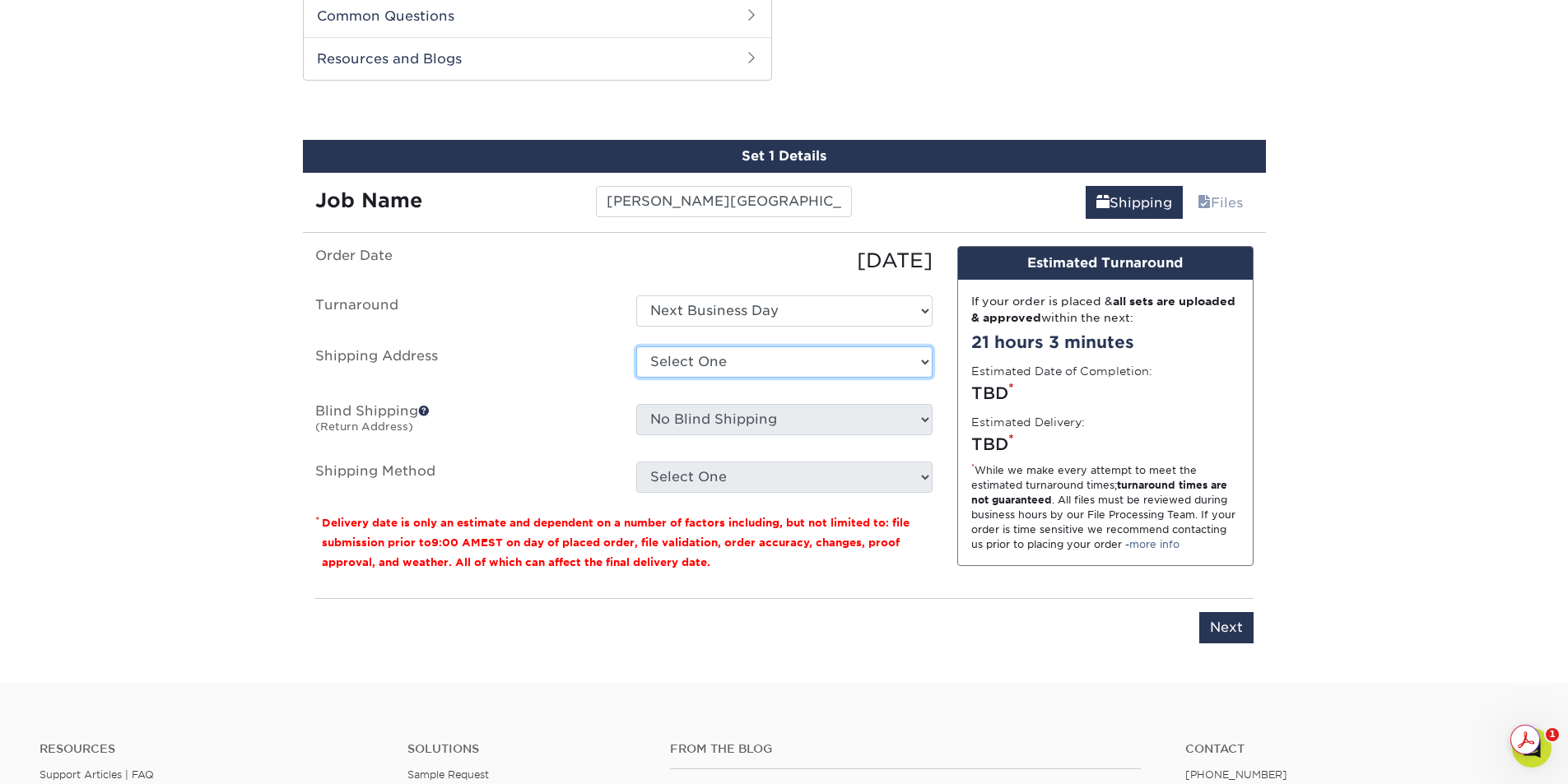
select select "283857"
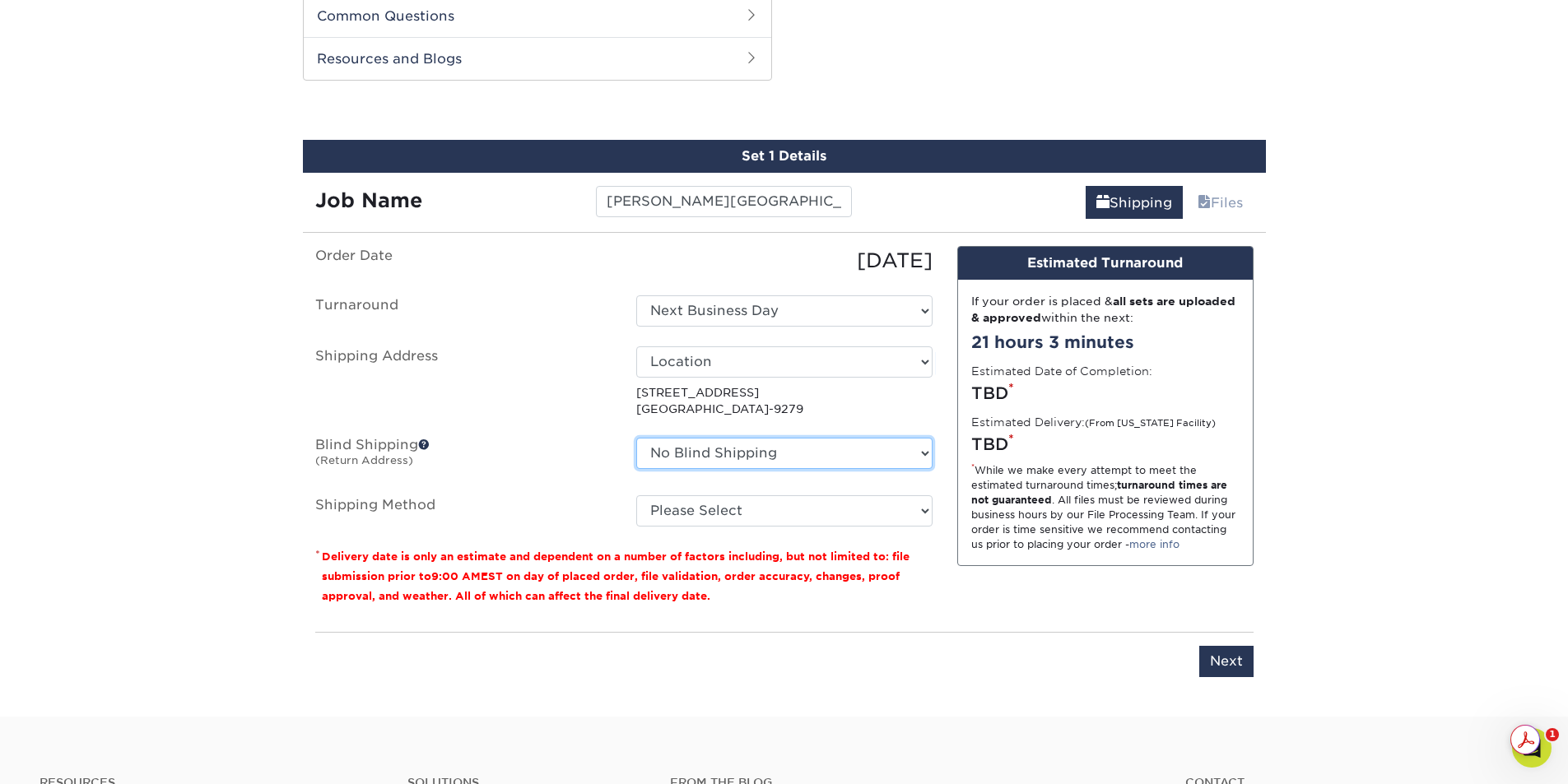
click at [917, 451] on select "No Blind Shipping Location Location + Add New Address" at bounding box center [784, 453] width 296 height 32
select select "283857"
click at [636, 438] on select "No Blind Shipping Location Location + Add New Address" at bounding box center [784, 453] width 296 height 32
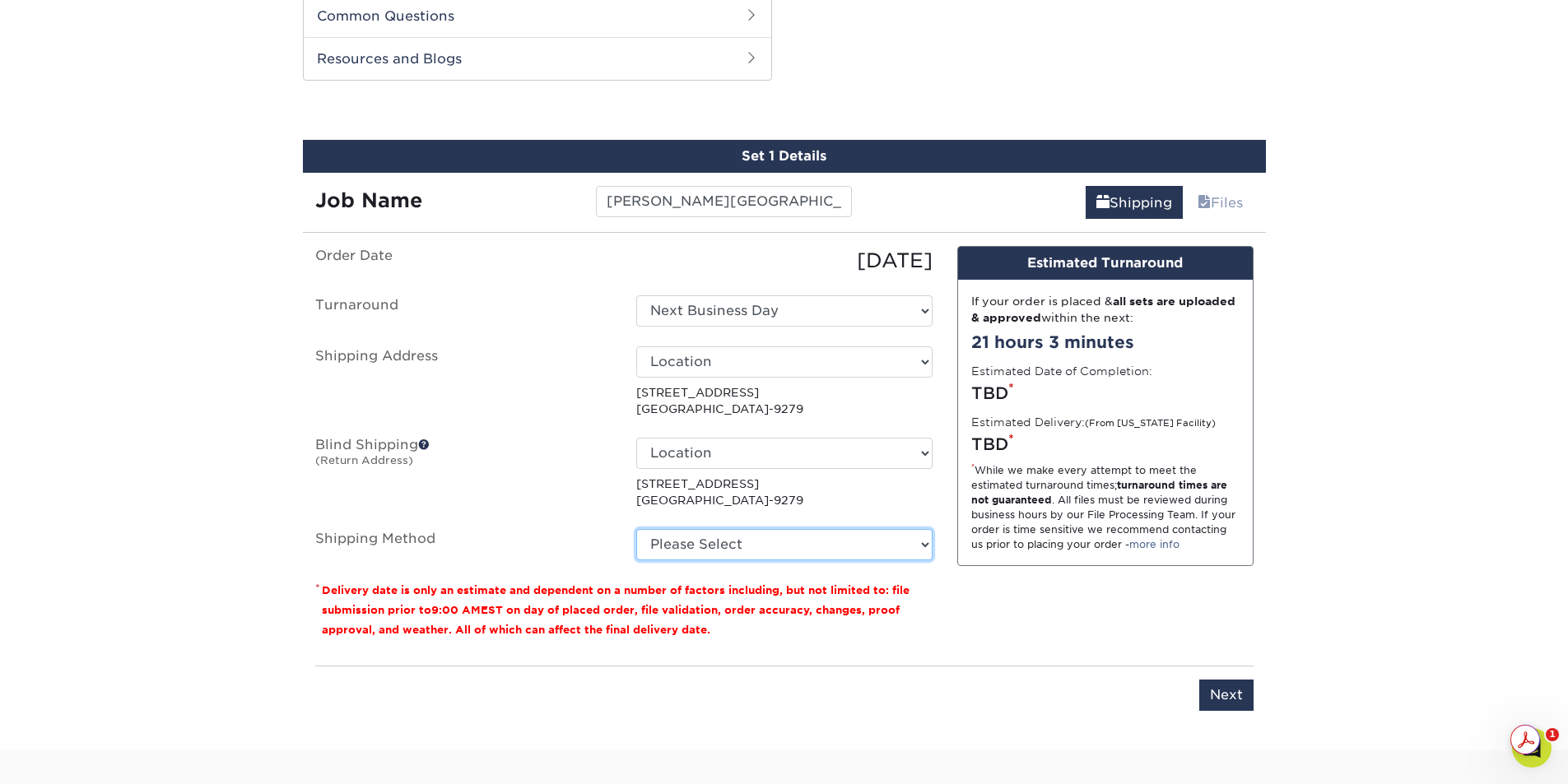
click at [930, 553] on select "Please Select Ground Shipping (+$42.97) 3 Day Shipping Service (+$48.88) 2 Day …" at bounding box center [784, 545] width 296 height 32
select select "03"
click at [636, 529] on select "Please Select Ground Shipping (+$42.97) 3 Day Shipping Service (+$48.88) 2 Day …" at bounding box center [784, 545] width 296 height 32
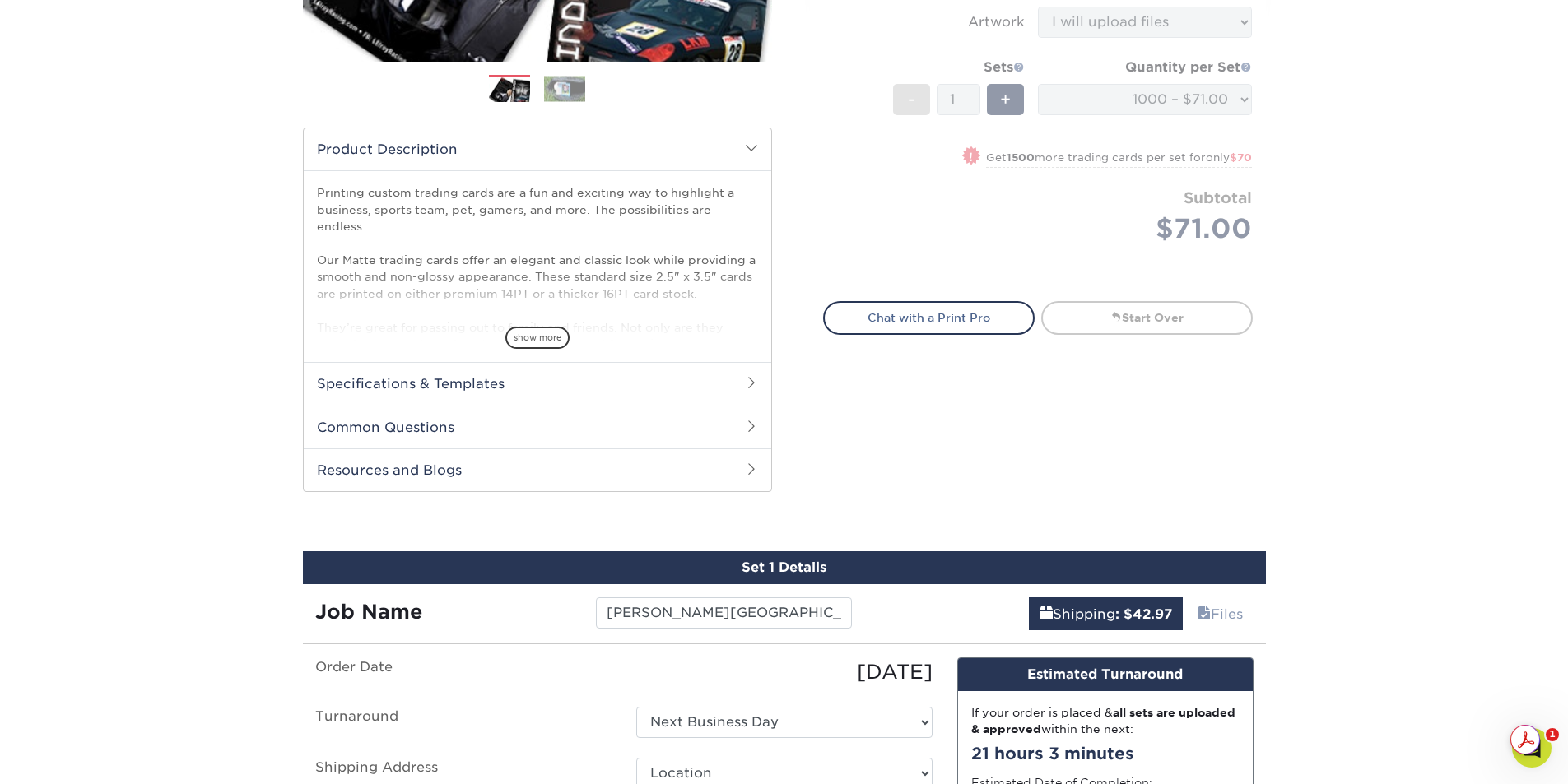
scroll to position [1002, 0]
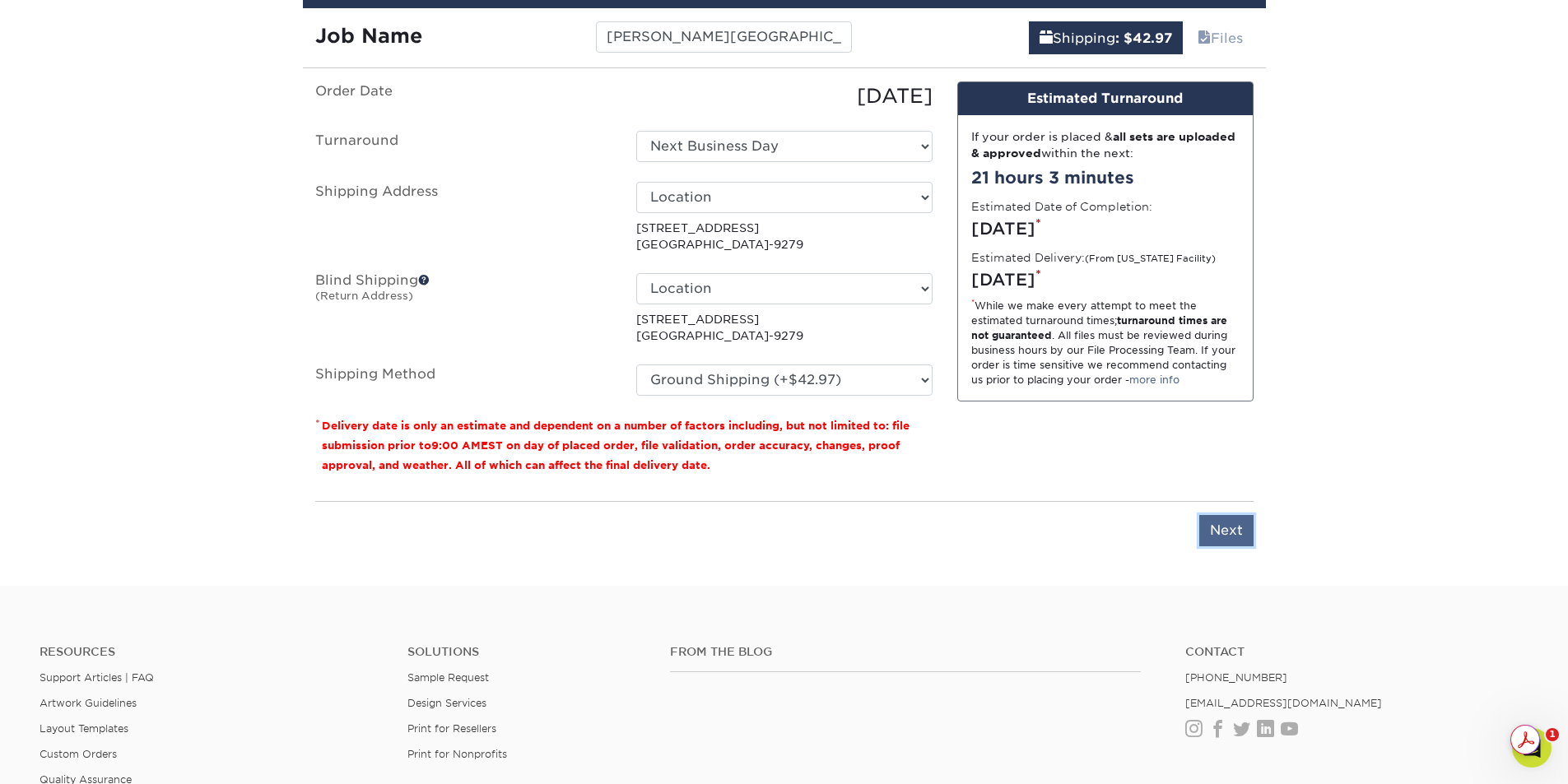
click at [1234, 532] on input "Next" at bounding box center [1227, 530] width 55 height 32
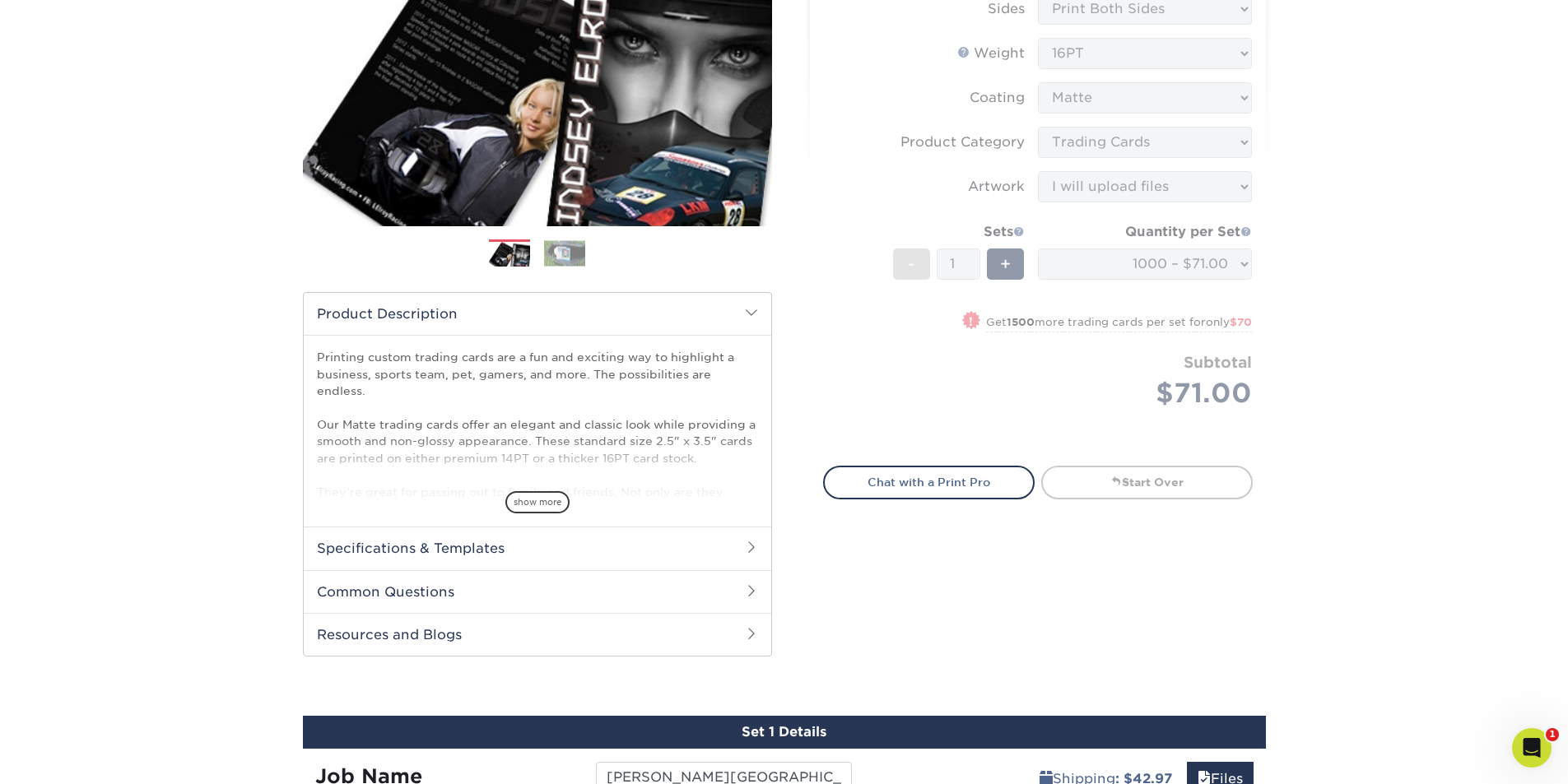
scroll to position [837, 0]
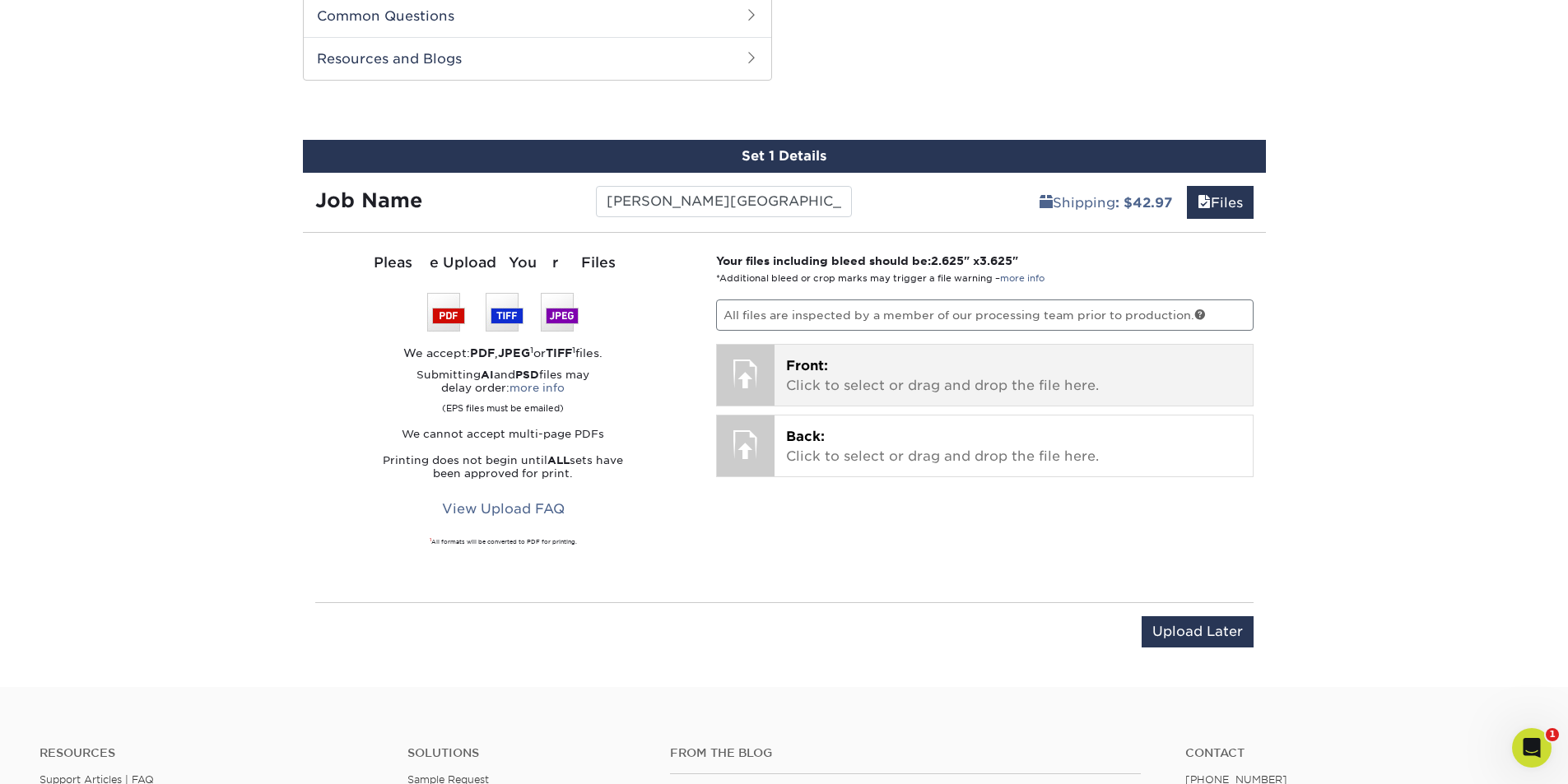
click at [891, 367] on p "Front: Click to select or drag and drop the file here." at bounding box center [1014, 376] width 455 height 39
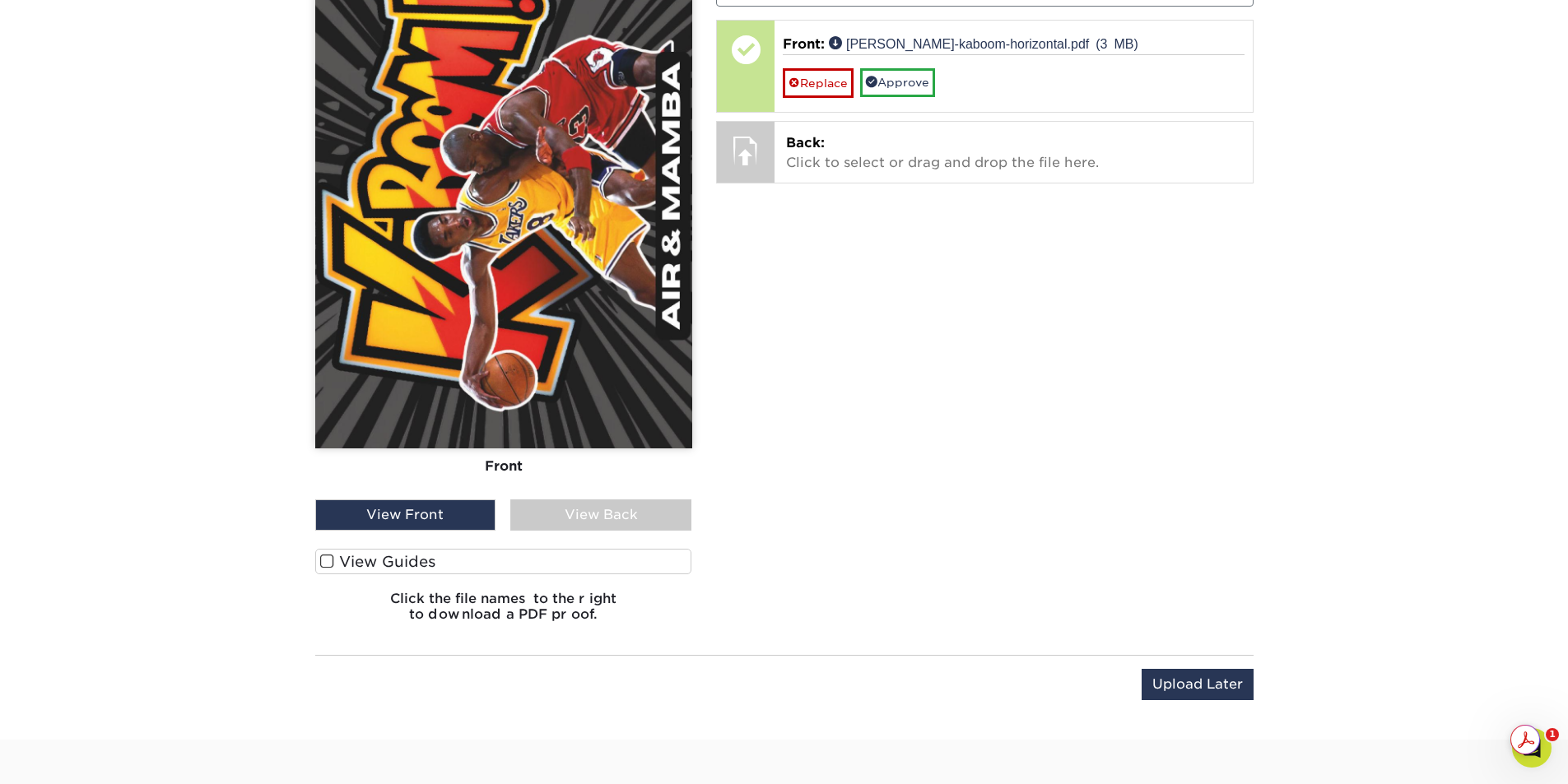
scroll to position [1166, 0]
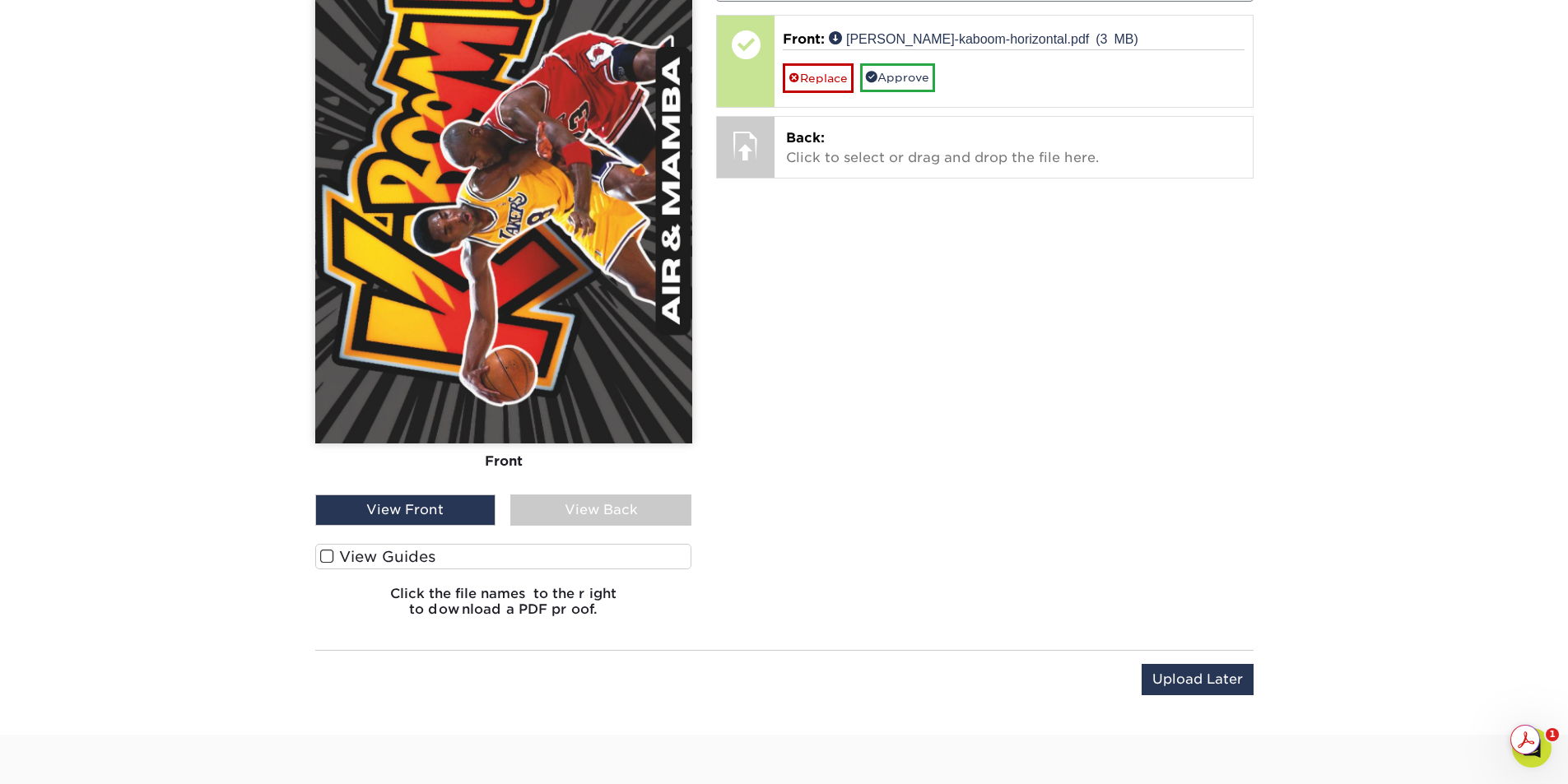
click at [326, 557] on span at bounding box center [327, 557] width 14 height 15
click at [0, 0] on input "View Guides" at bounding box center [0, 0] width 0 height 0
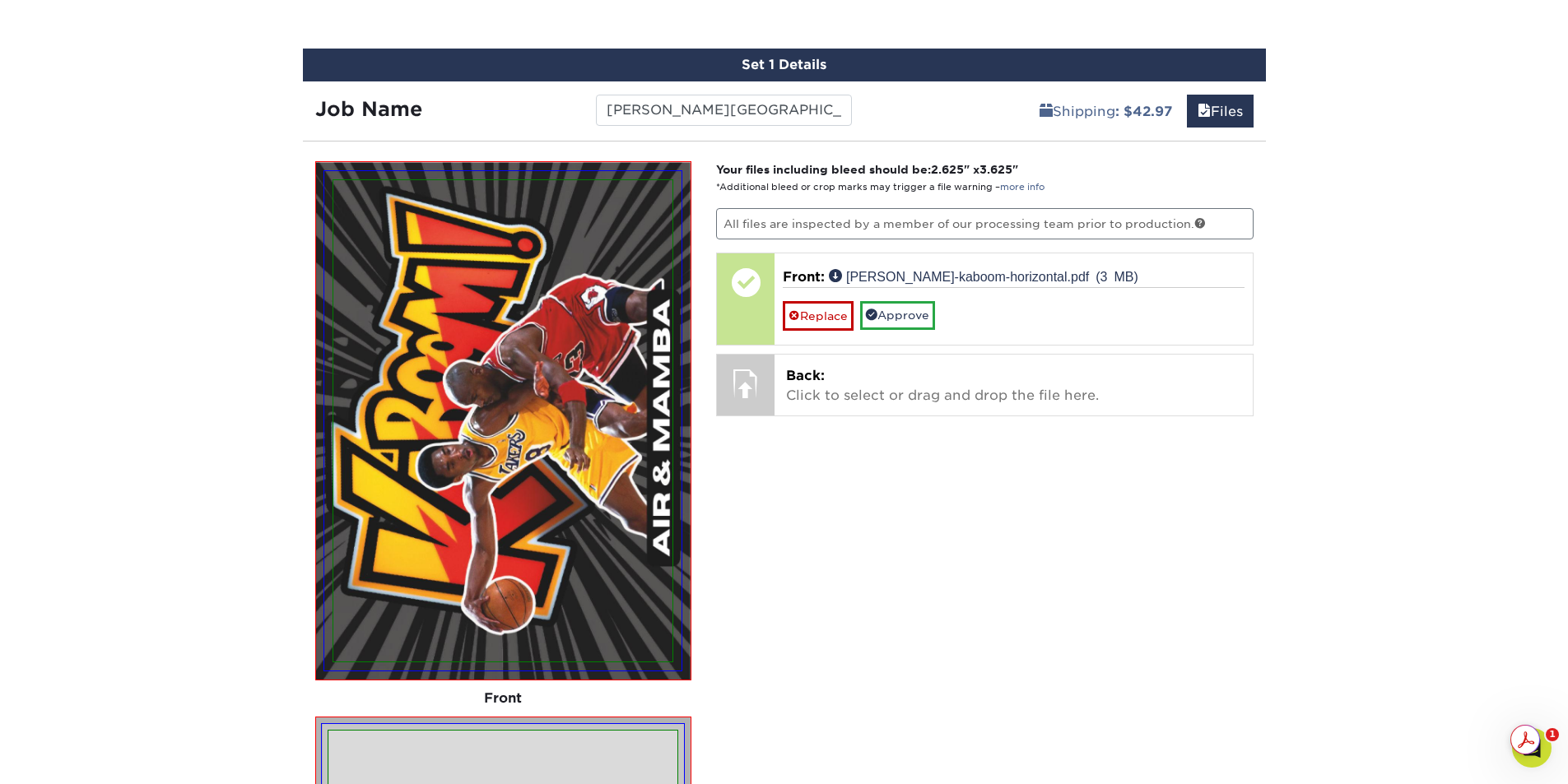
scroll to position [928, 0]
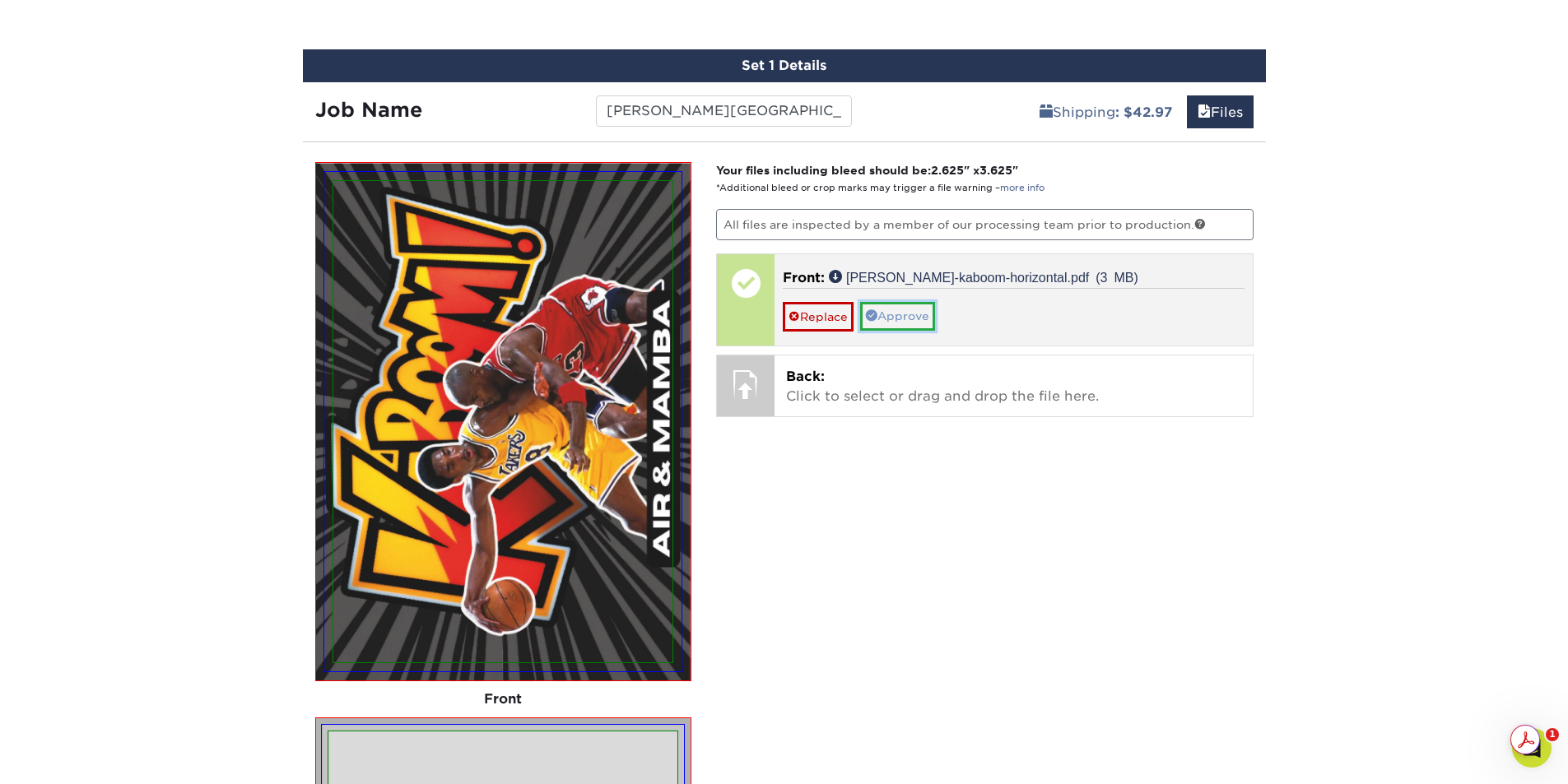
click at [921, 316] on link "Approve" at bounding box center [897, 315] width 75 height 28
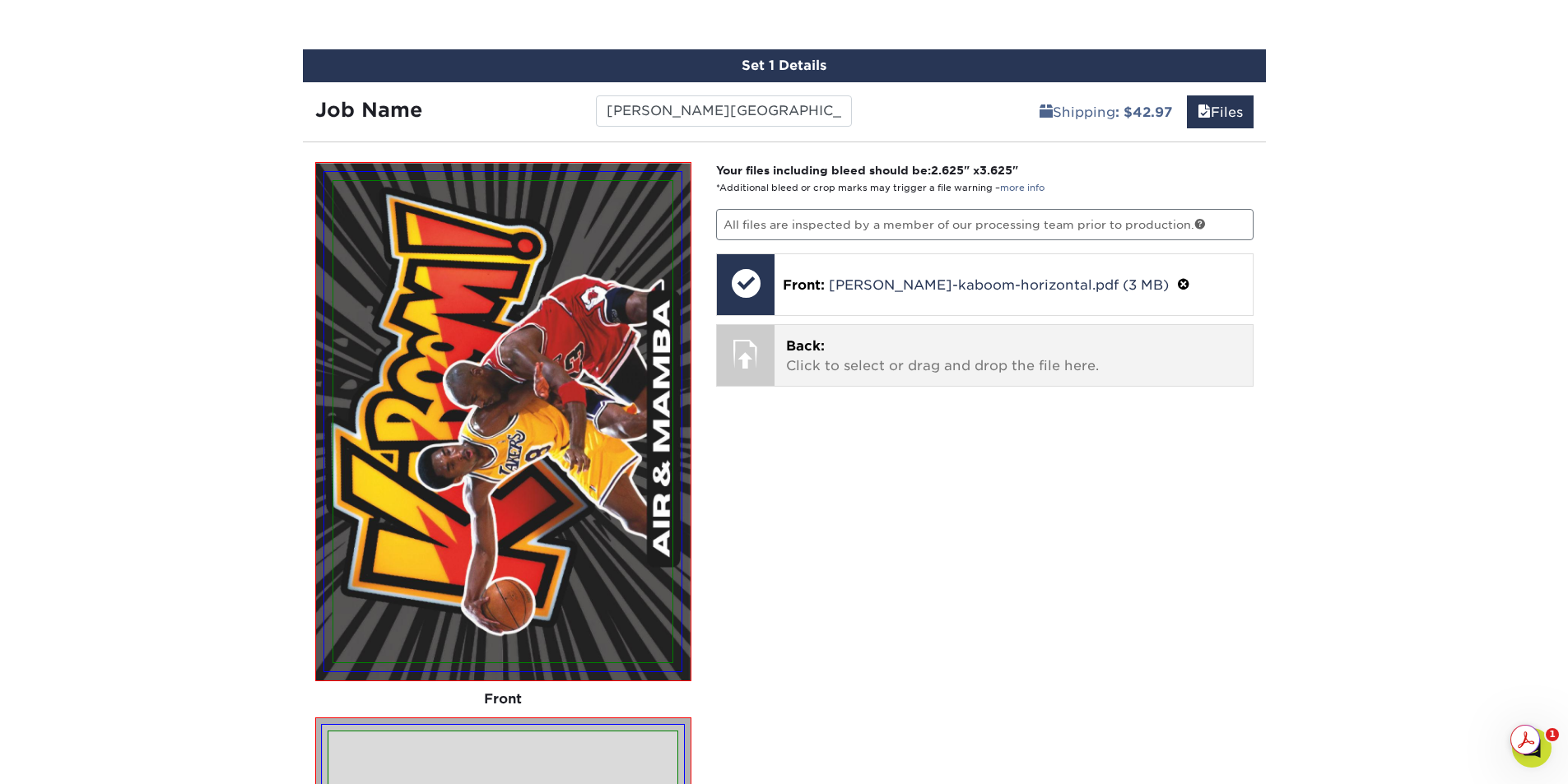
click at [856, 363] on p "Back: Click to select or drag and drop the file here." at bounding box center [1014, 357] width 455 height 39
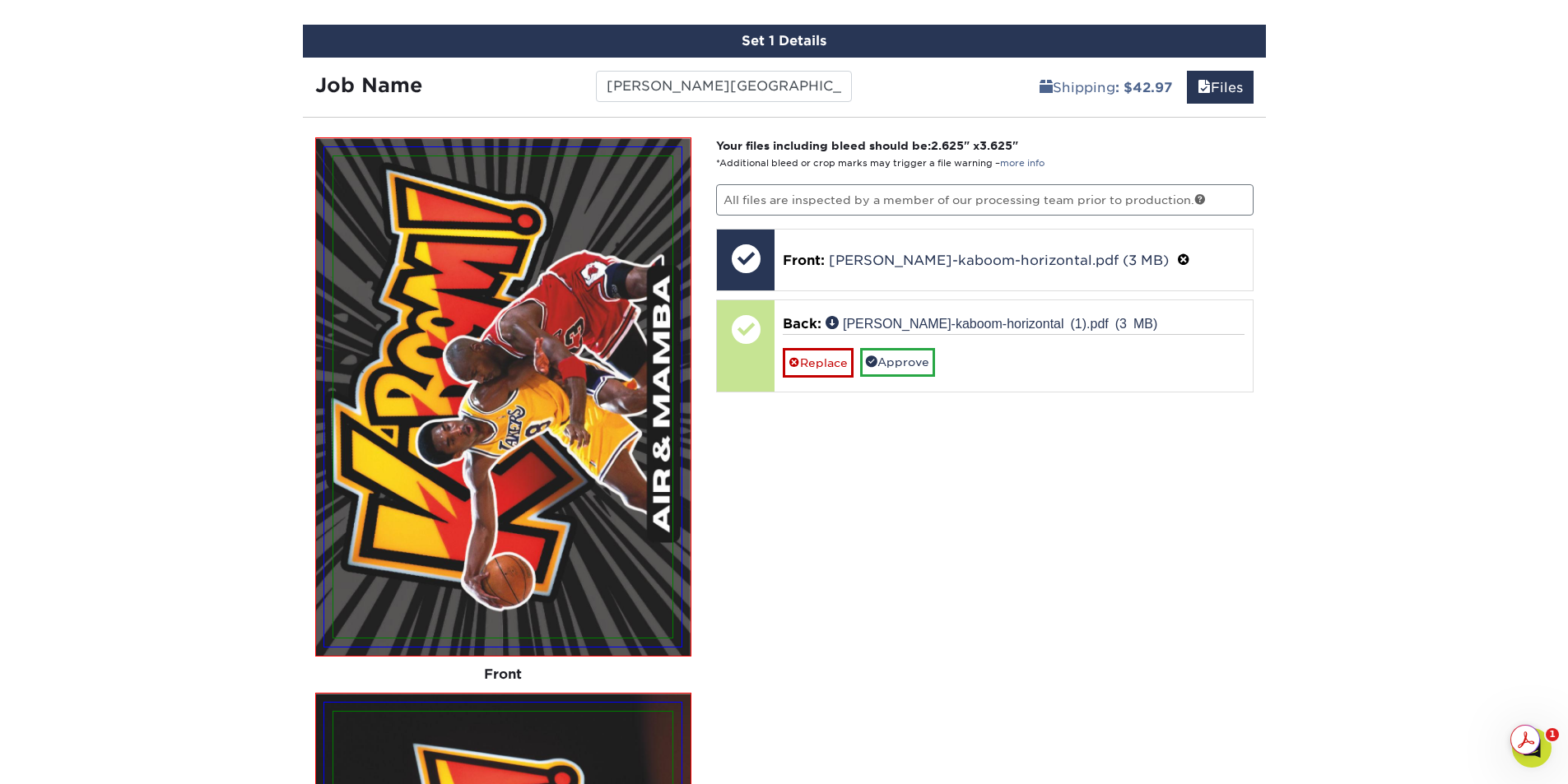
scroll to position [763, 0]
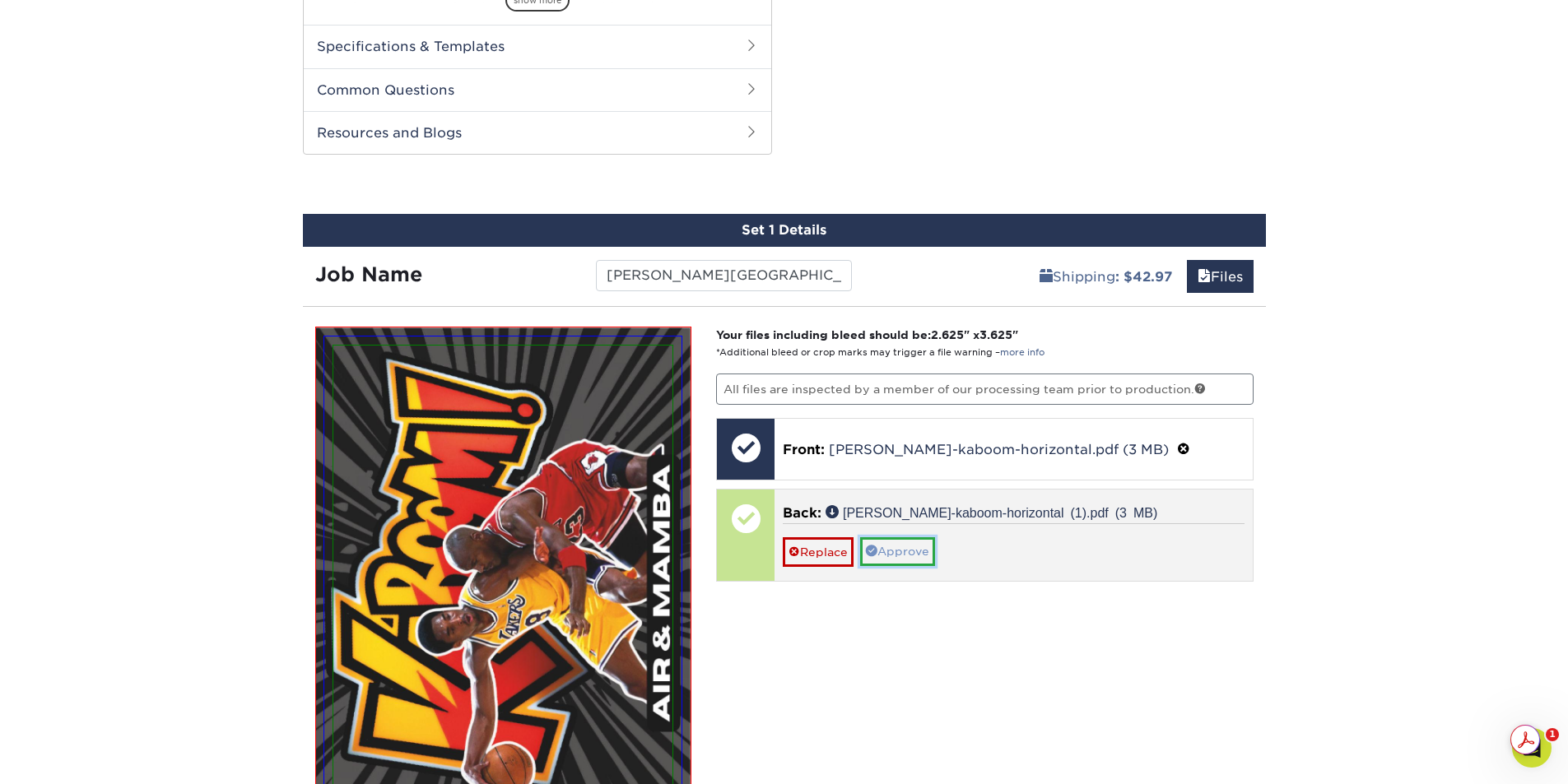
click at [922, 560] on link "Approve" at bounding box center [897, 551] width 75 height 28
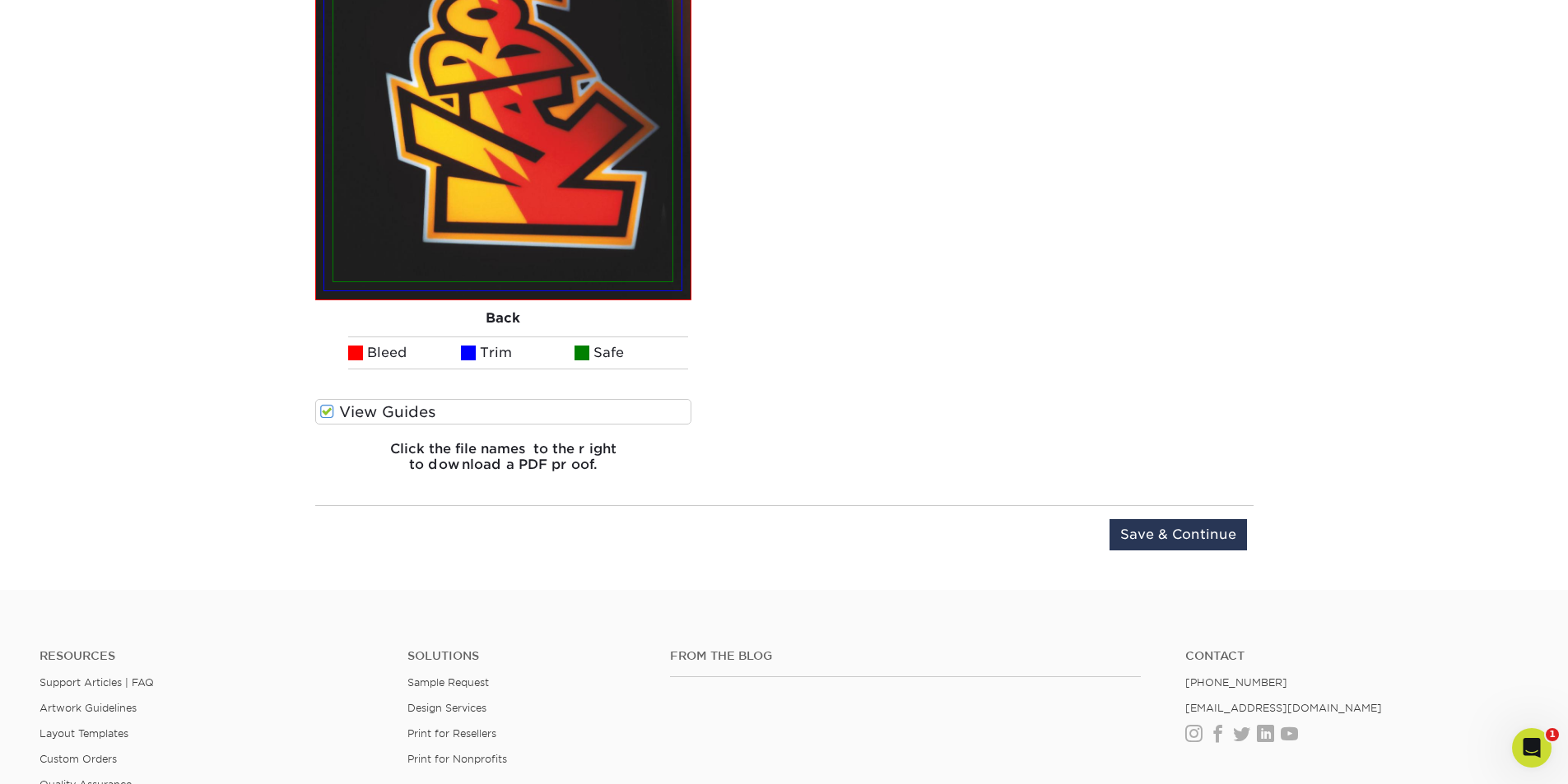
scroll to position [2079, 0]
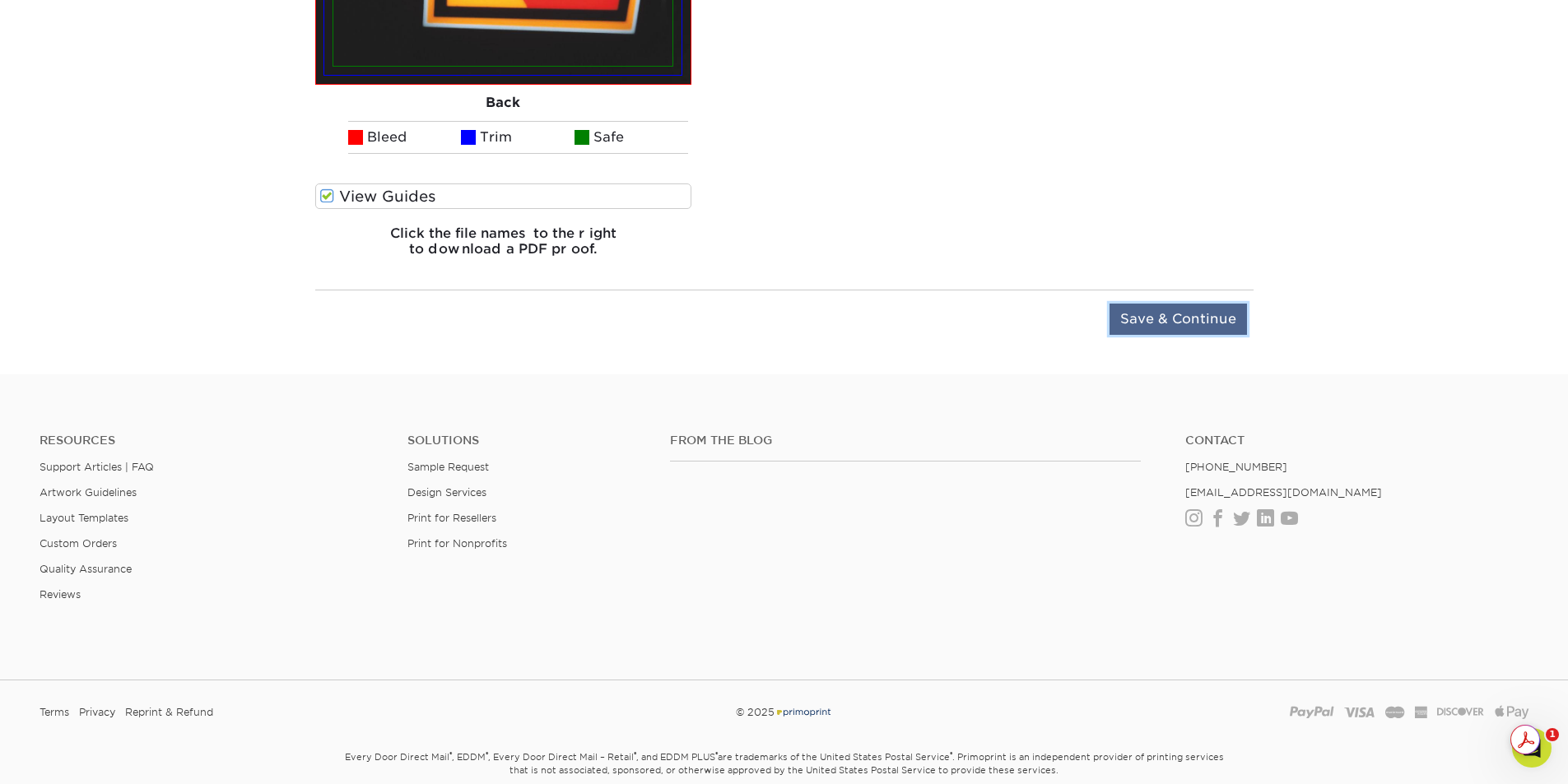
click at [1207, 316] on input "Save & Continue" at bounding box center [1178, 319] width 138 height 32
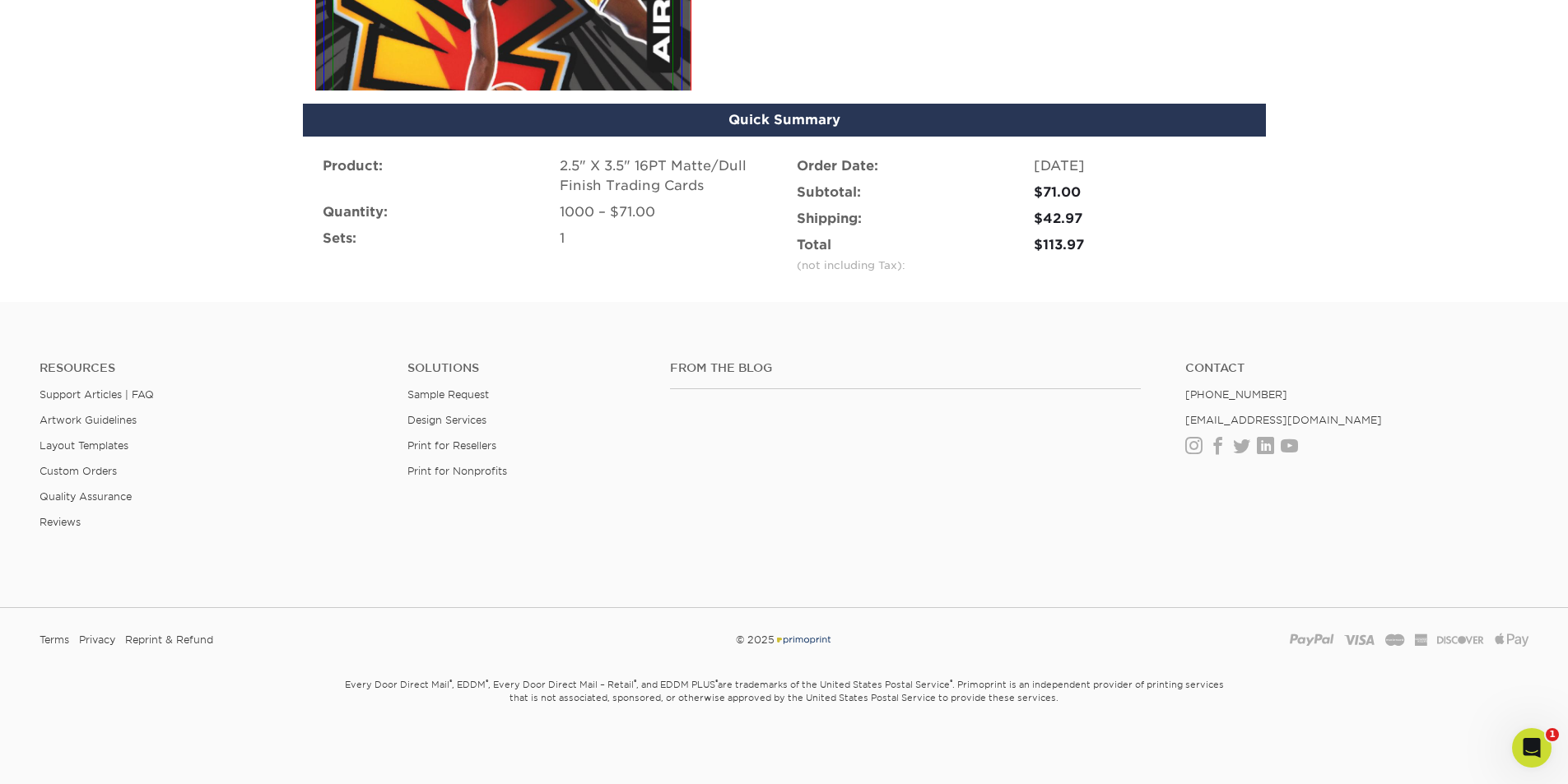
scroll to position [1070, 0]
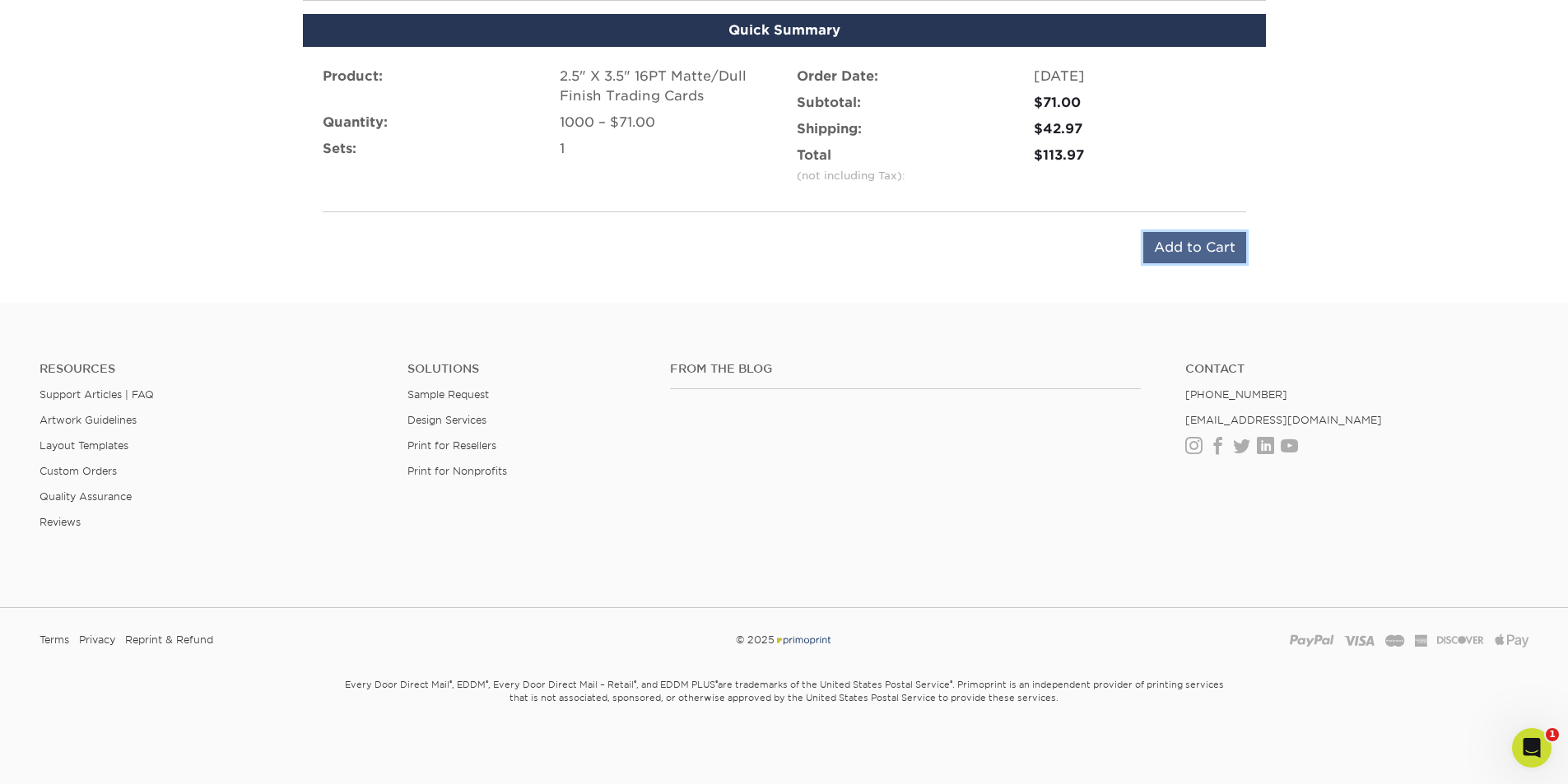
click at [1204, 243] on input "Add to Cart" at bounding box center [1194, 247] width 103 height 32
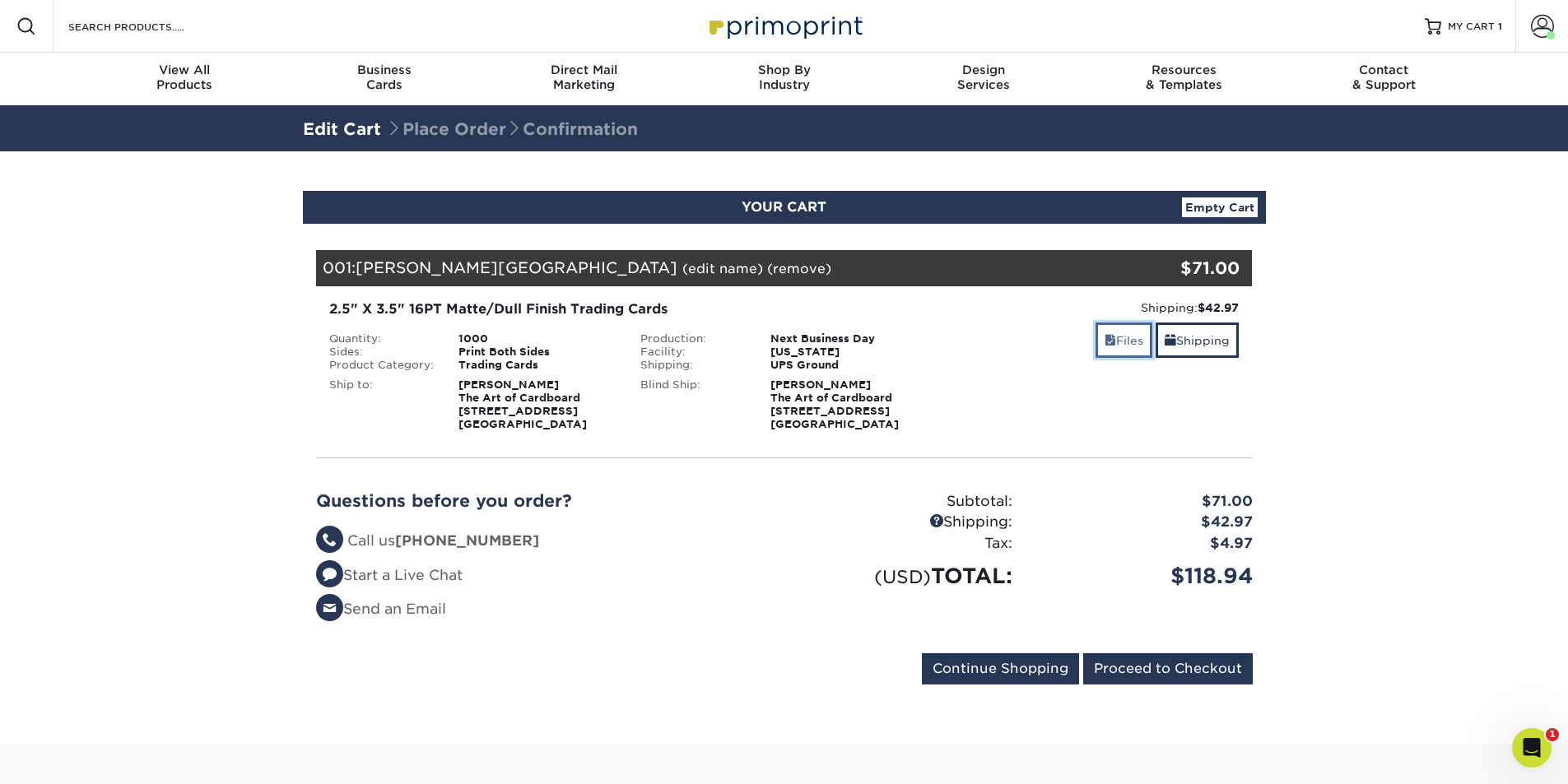
click at [1122, 339] on link "Files" at bounding box center [1124, 339] width 56 height 35
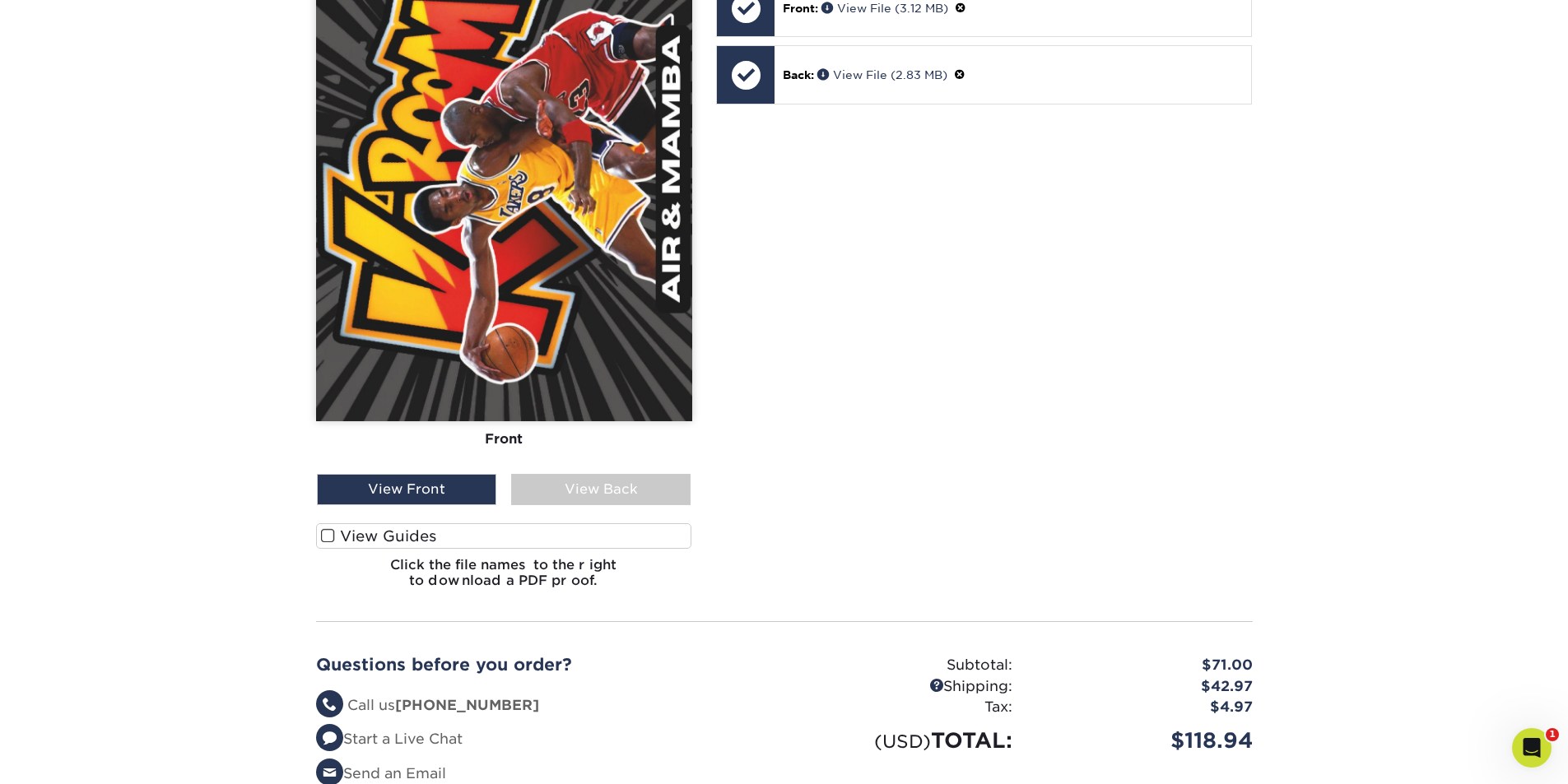
click at [321, 540] on span at bounding box center [328, 536] width 14 height 15
click at [0, 0] on input "View Guides" at bounding box center [0, 0] width 0 height 0
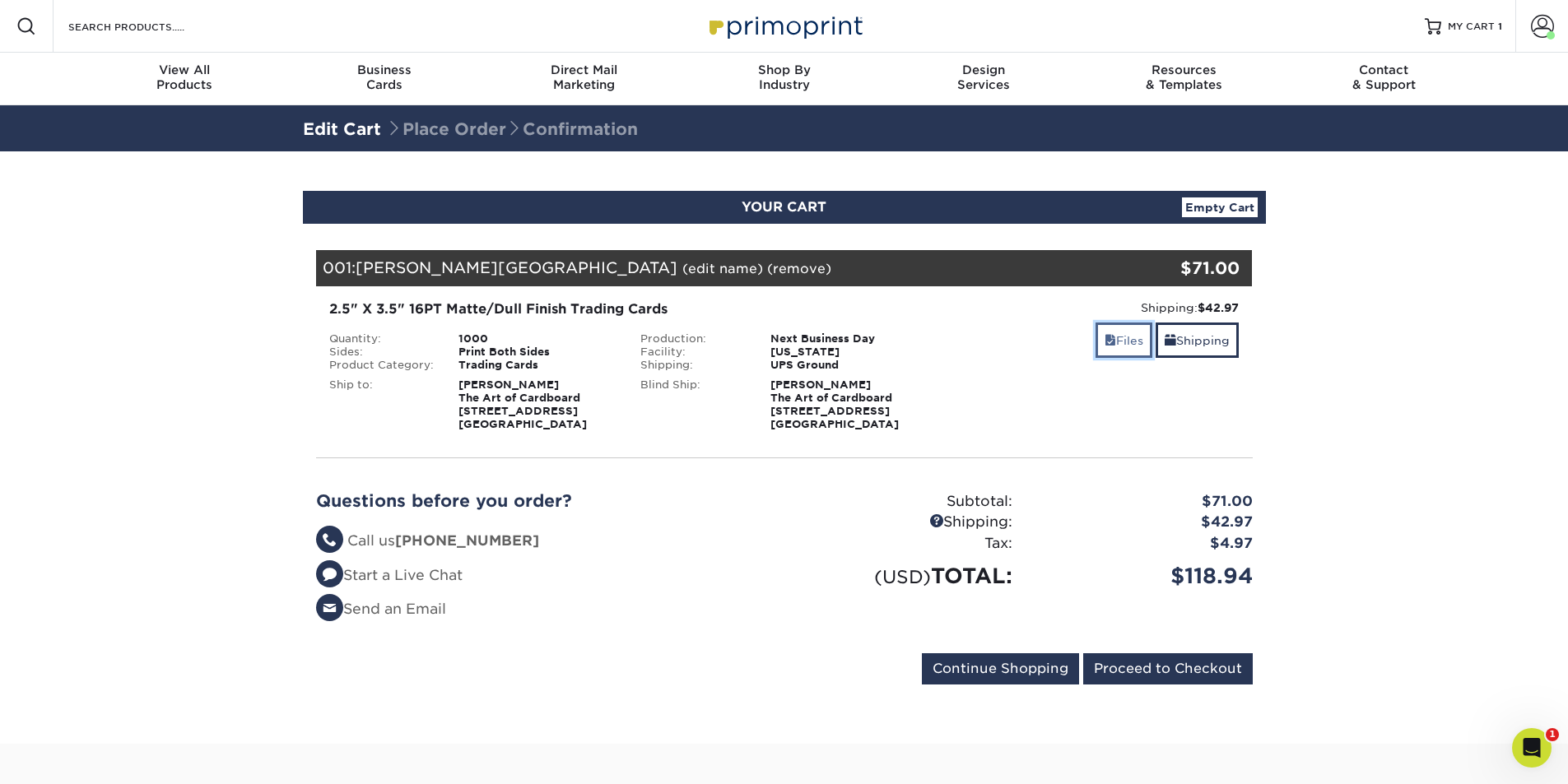
click at [1121, 338] on link "Files" at bounding box center [1124, 339] width 56 height 35
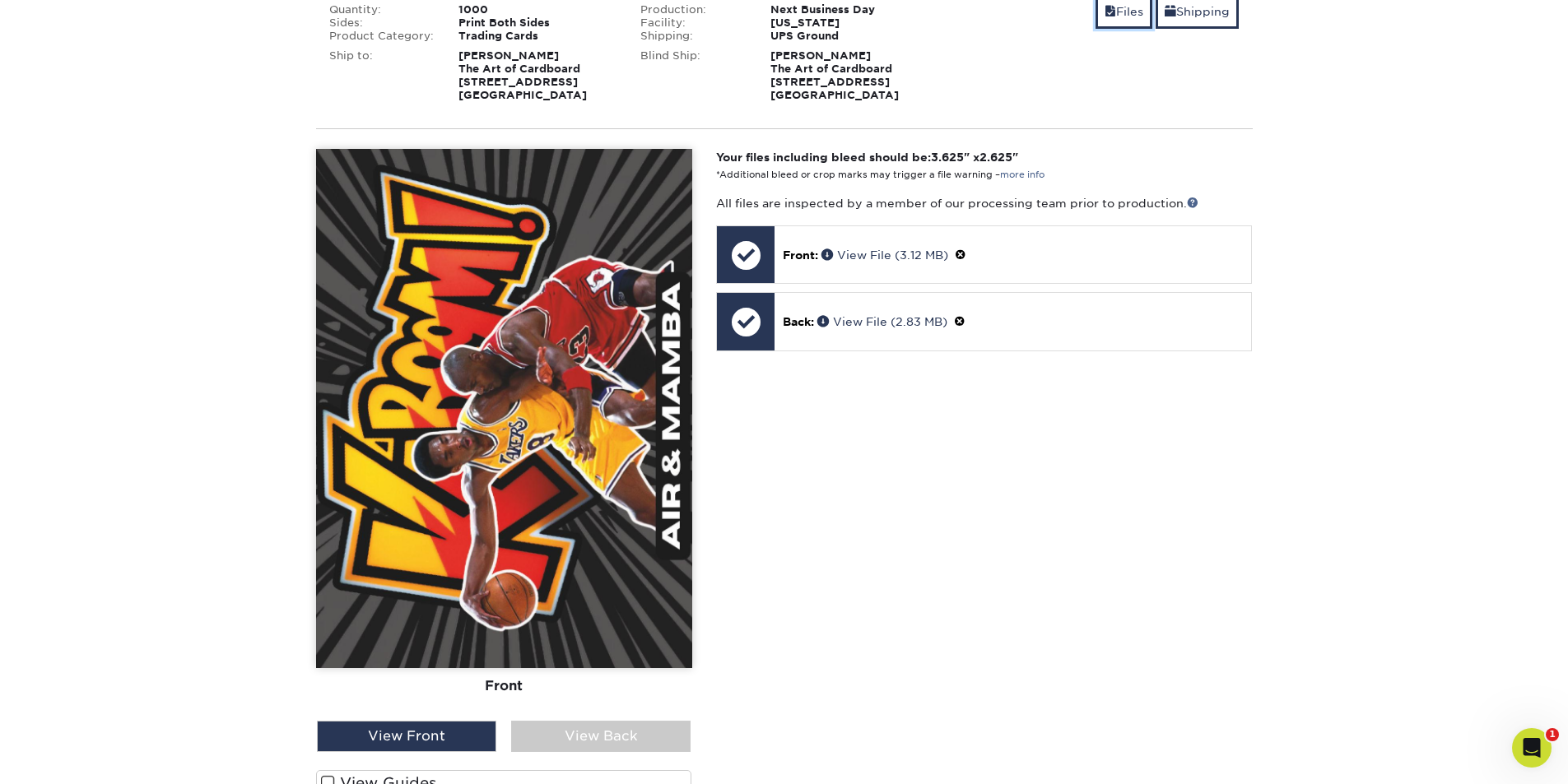
scroll to position [411, 0]
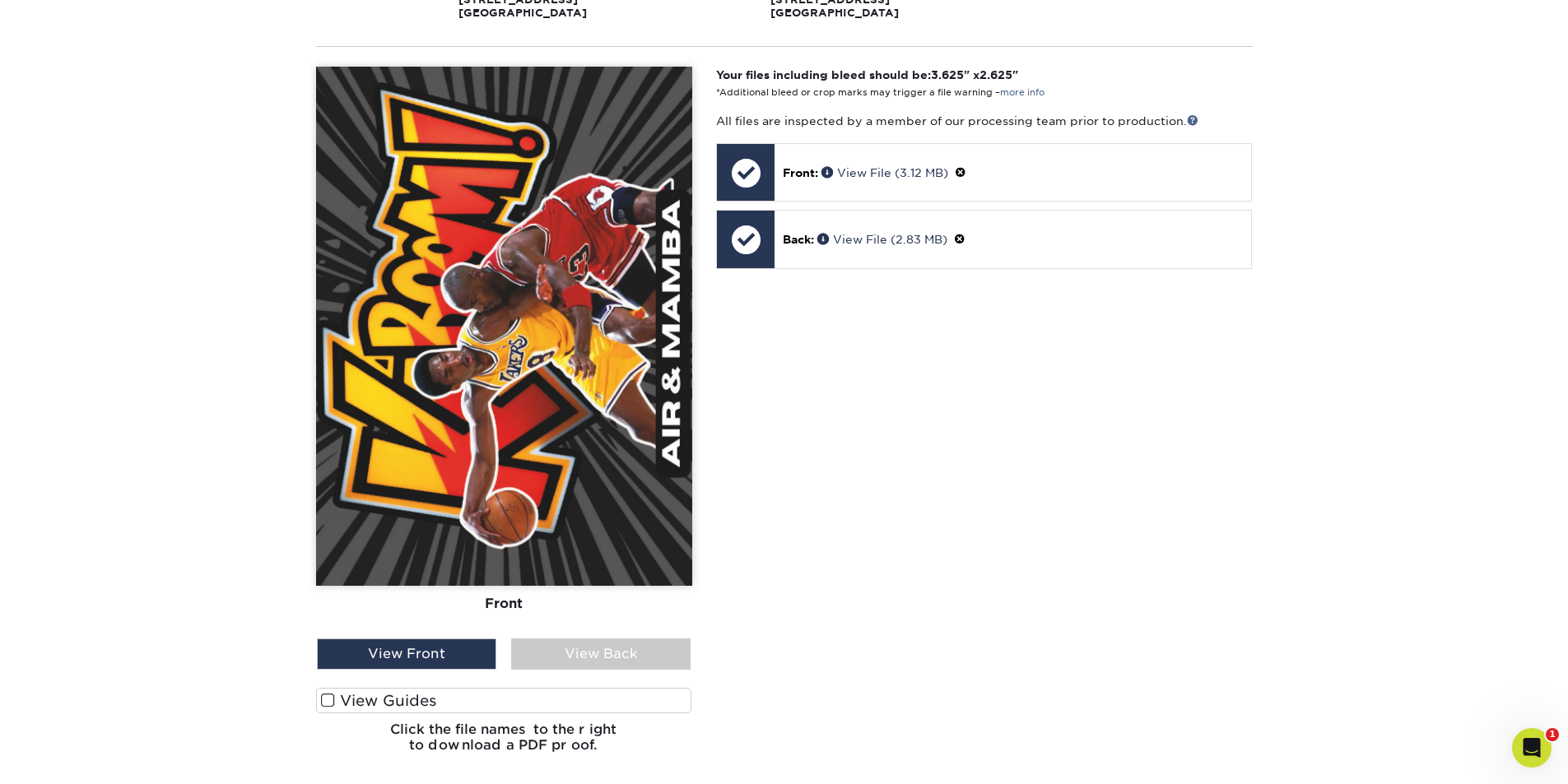
click at [331, 705] on span at bounding box center [328, 700] width 14 height 15
click at [0, 0] on input "View Guides" at bounding box center [0, 0] width 0 height 0
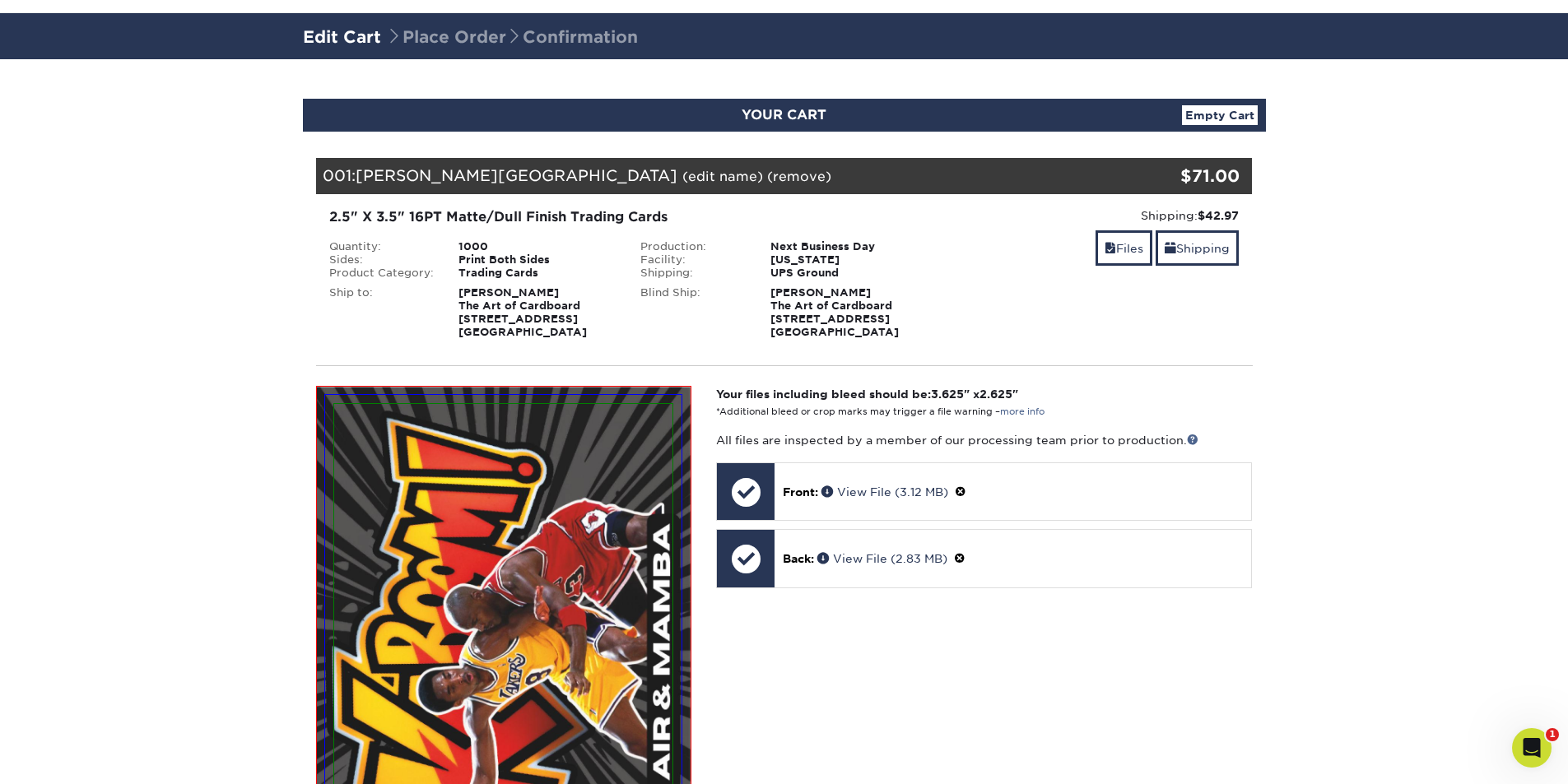
scroll to position [0, 0]
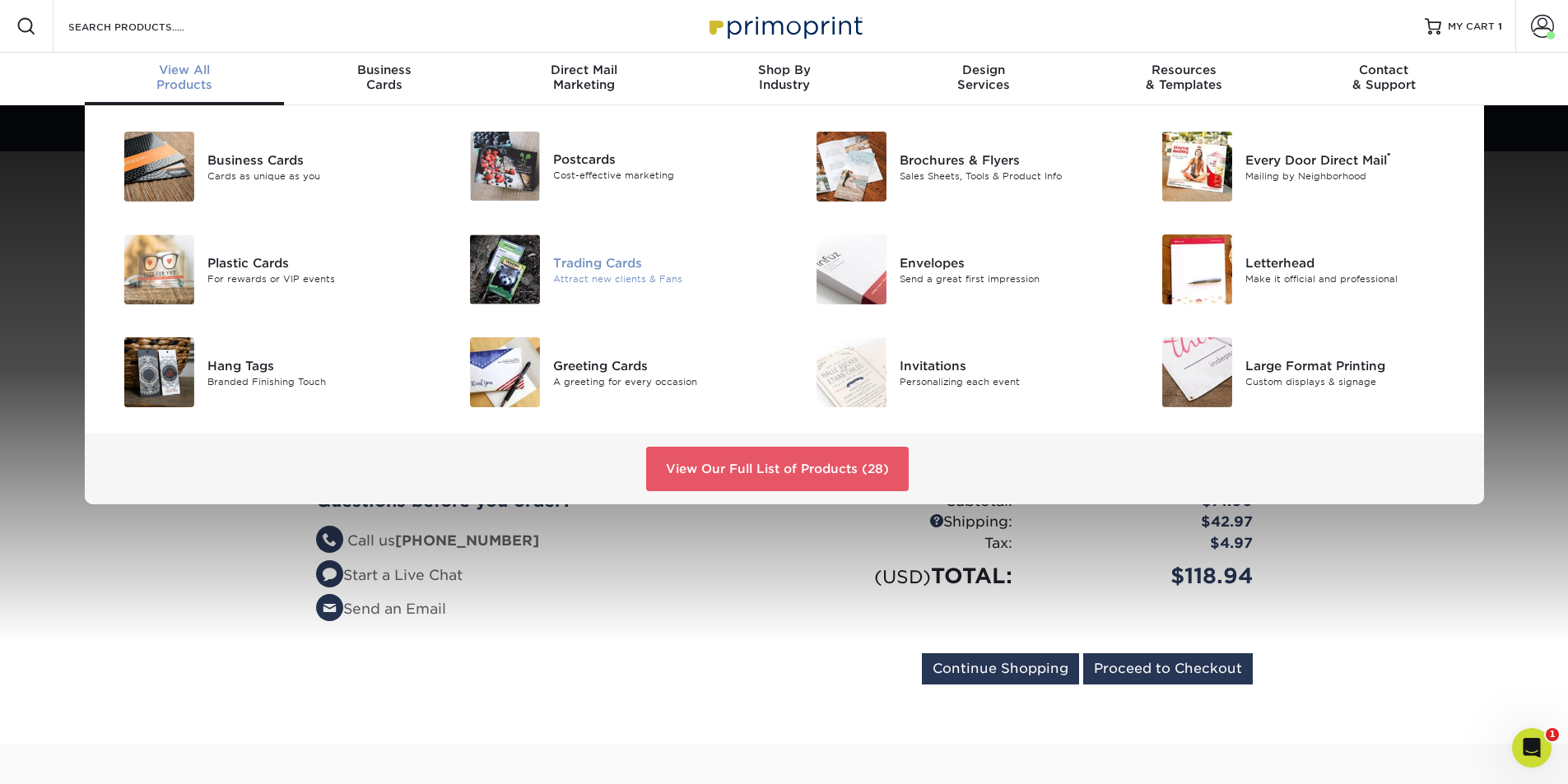
click at [583, 257] on div "Trading Cards" at bounding box center [662, 262] width 218 height 18
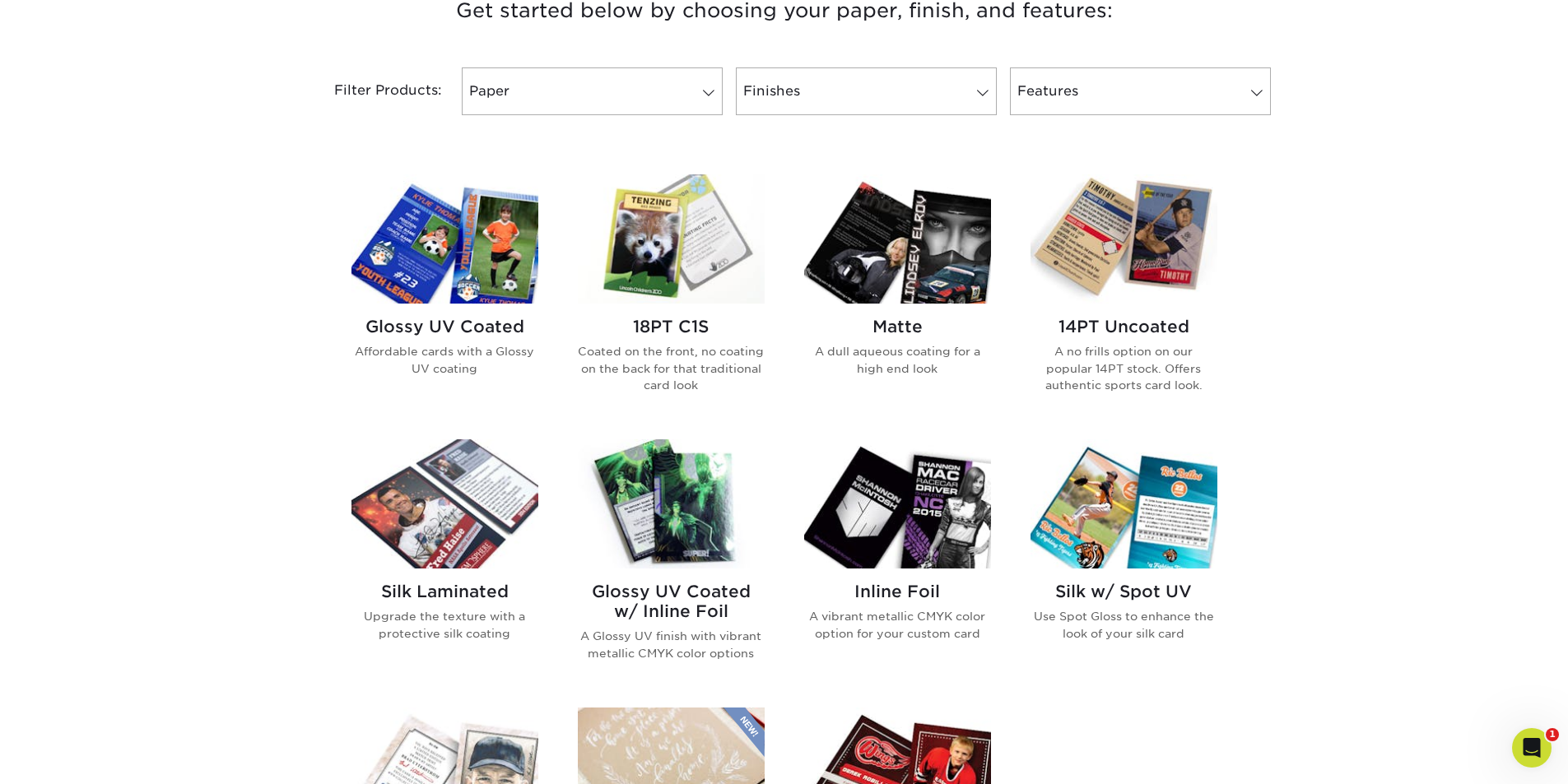
scroll to position [658, 0]
click at [883, 246] on img at bounding box center [897, 238] width 186 height 129
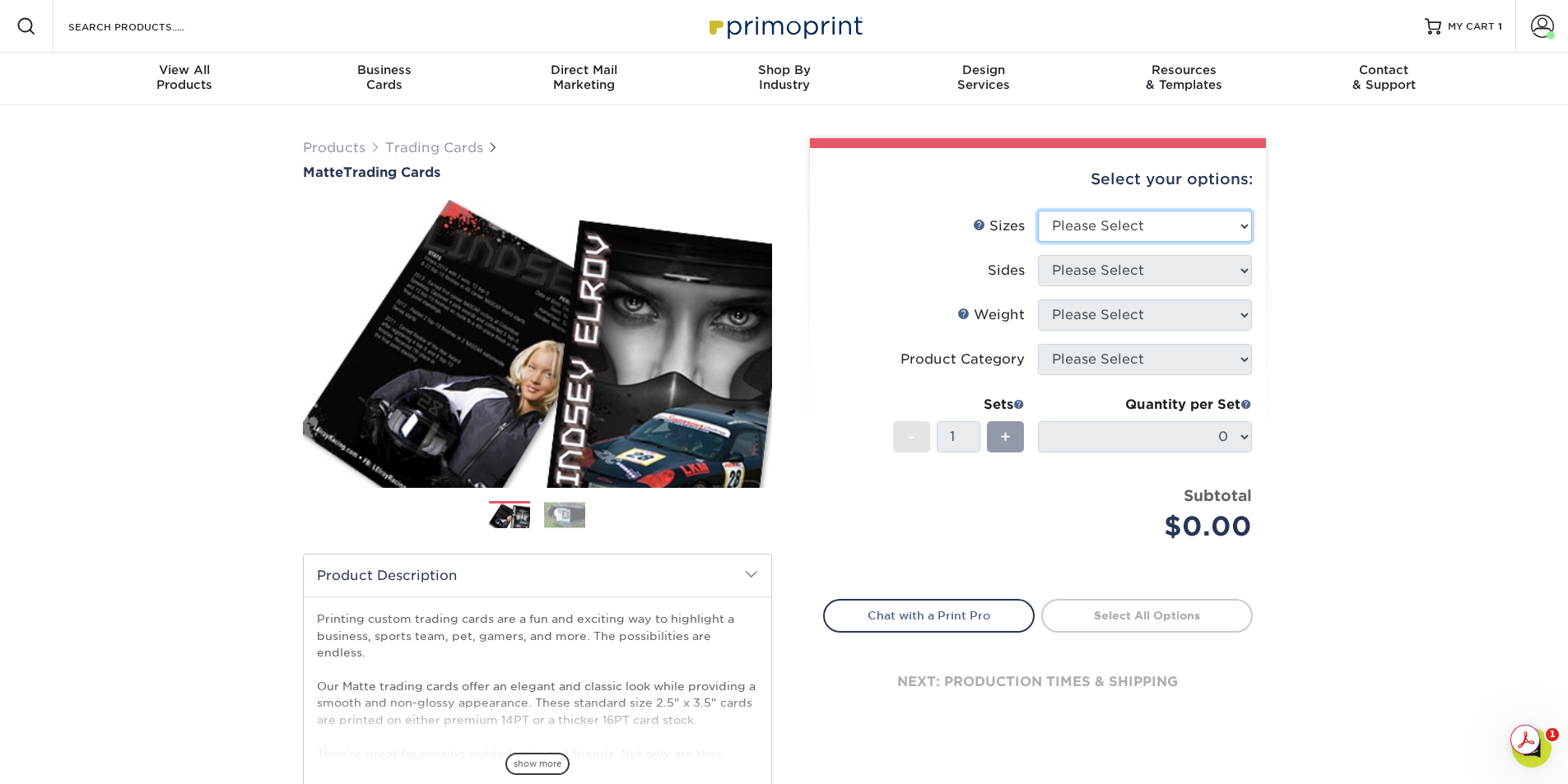
click at [1180, 221] on select "Please Select 2.5" x 3.5"" at bounding box center [1145, 226] width 214 height 32
select select "2.50x3.50"
click at [1038, 210] on select "Please Select 2.5" x 3.5"" at bounding box center [1145, 226] width 214 height 32
click at [1233, 271] on select "Please Select Print Both Sides Print Front Only" at bounding box center [1145, 270] width 214 height 32
select select "13abbda7-1d64-4f25-8bb2-c179b224825d"
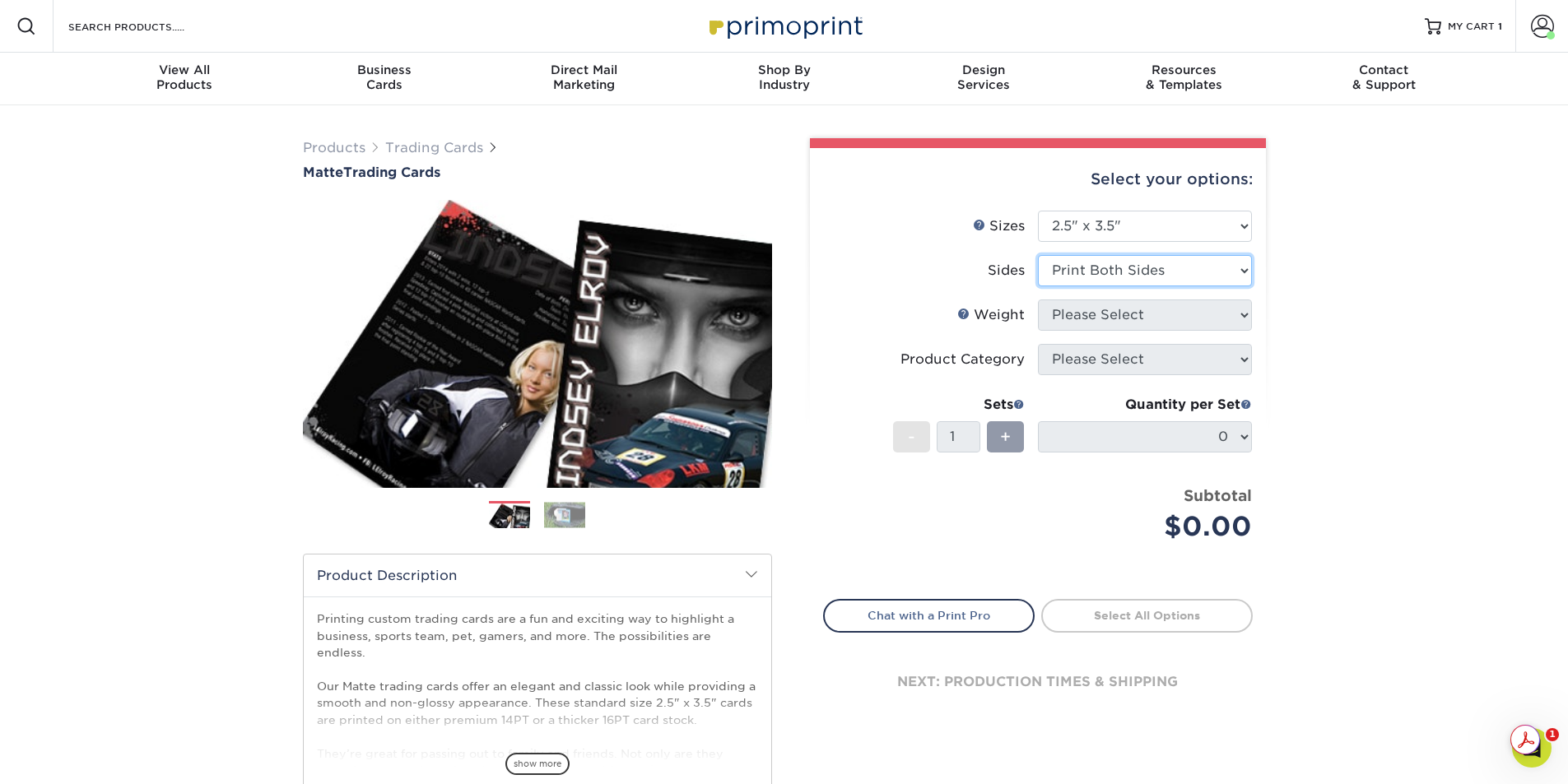
click at [1038, 255] on select "Please Select Print Both Sides Print Front Only" at bounding box center [1145, 270] width 214 height 32
click at [1226, 316] on select "Please Select 16PT 14PT" at bounding box center [1145, 315] width 214 height 32
select select "16PT"
click at [1038, 299] on select "Please Select 16PT 14PT" at bounding box center [1145, 315] width 214 height 32
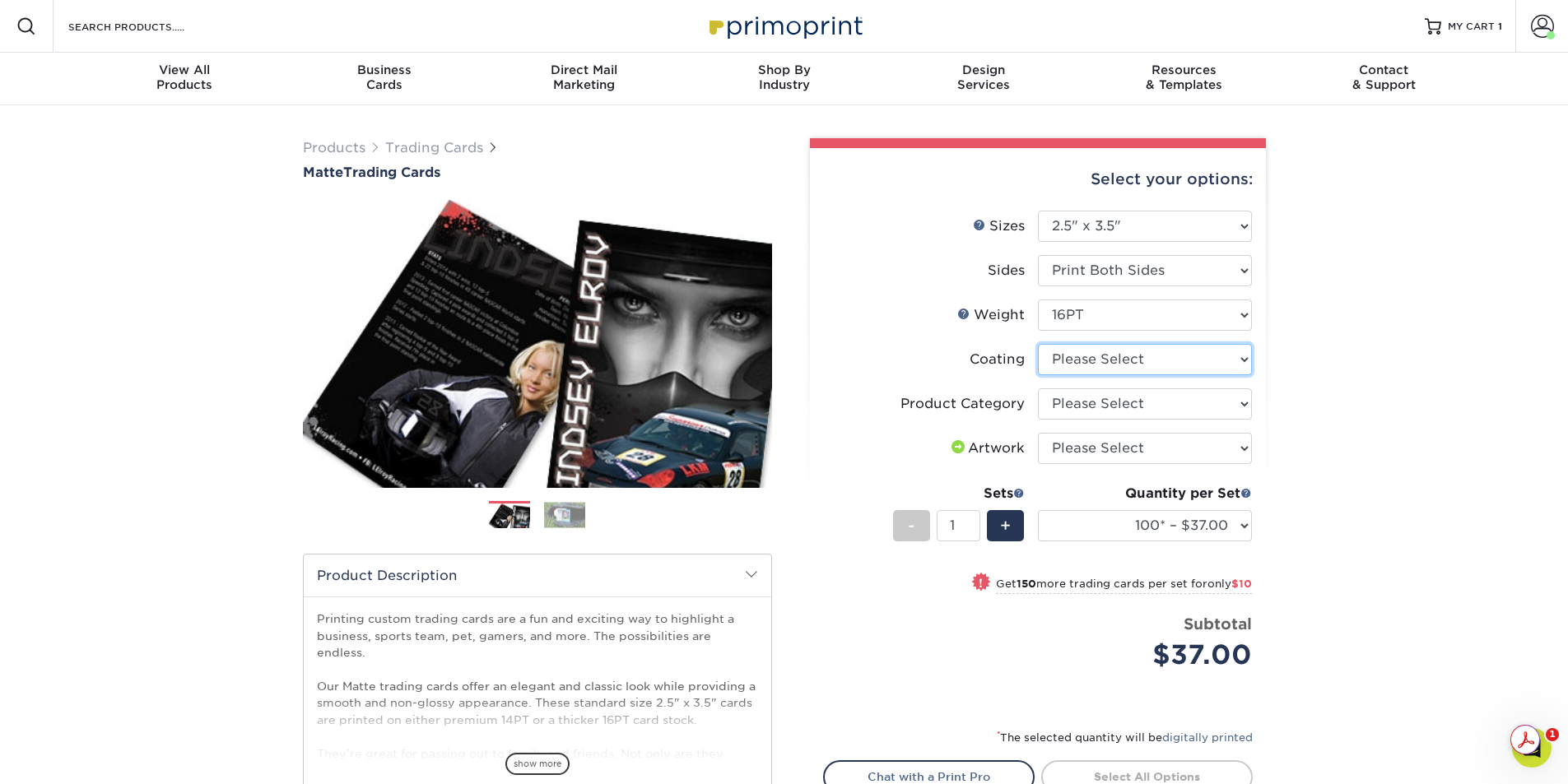
click at [1246, 362] on select at bounding box center [1145, 359] width 214 height 32
select select "121bb7b5-3b4d-429f-bd8d-bbf80e953313"
click at [1038, 344] on select at bounding box center [1145, 359] width 214 height 32
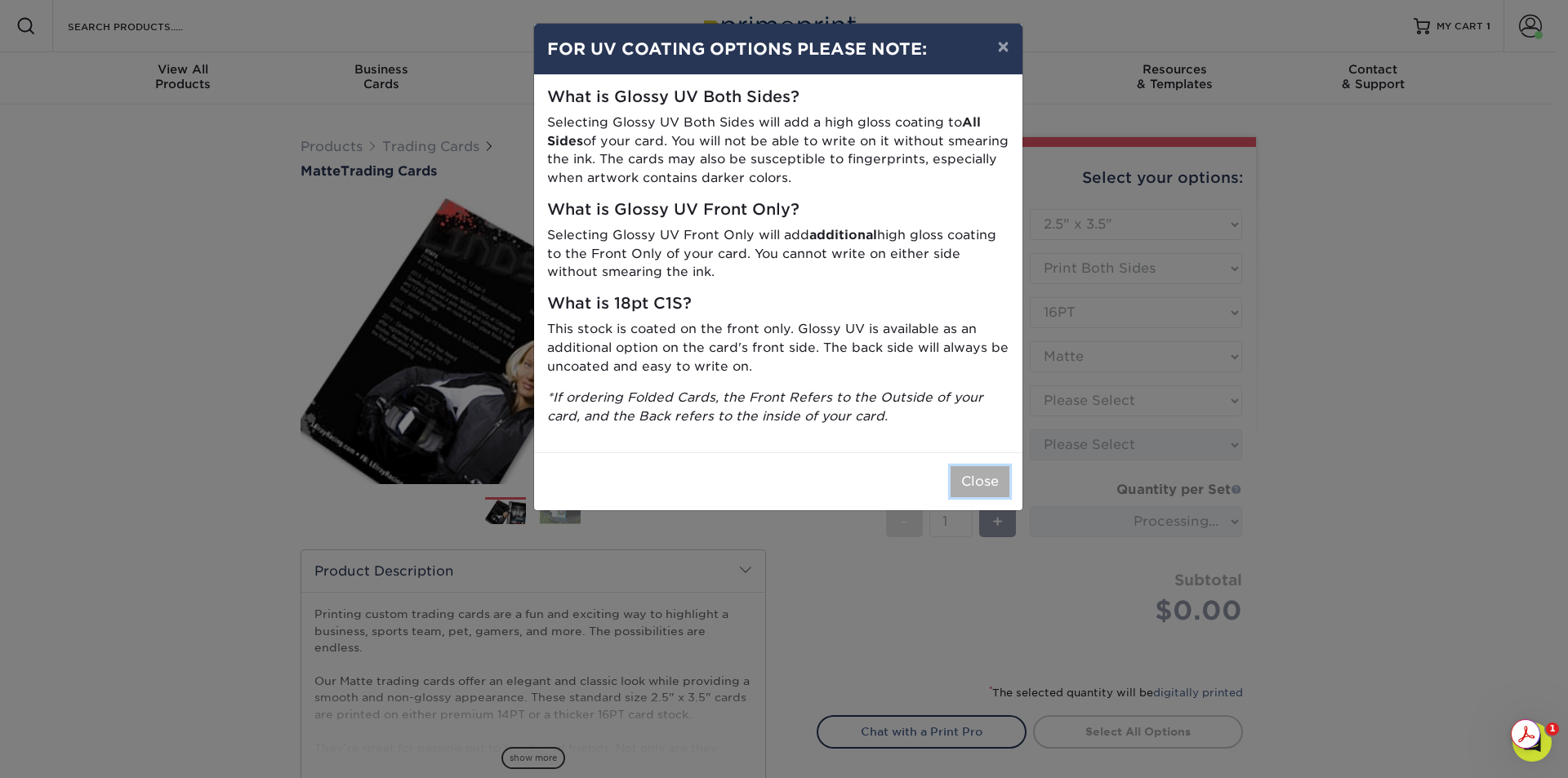
click at [997, 479] on button "Close" at bounding box center [980, 481] width 59 height 31
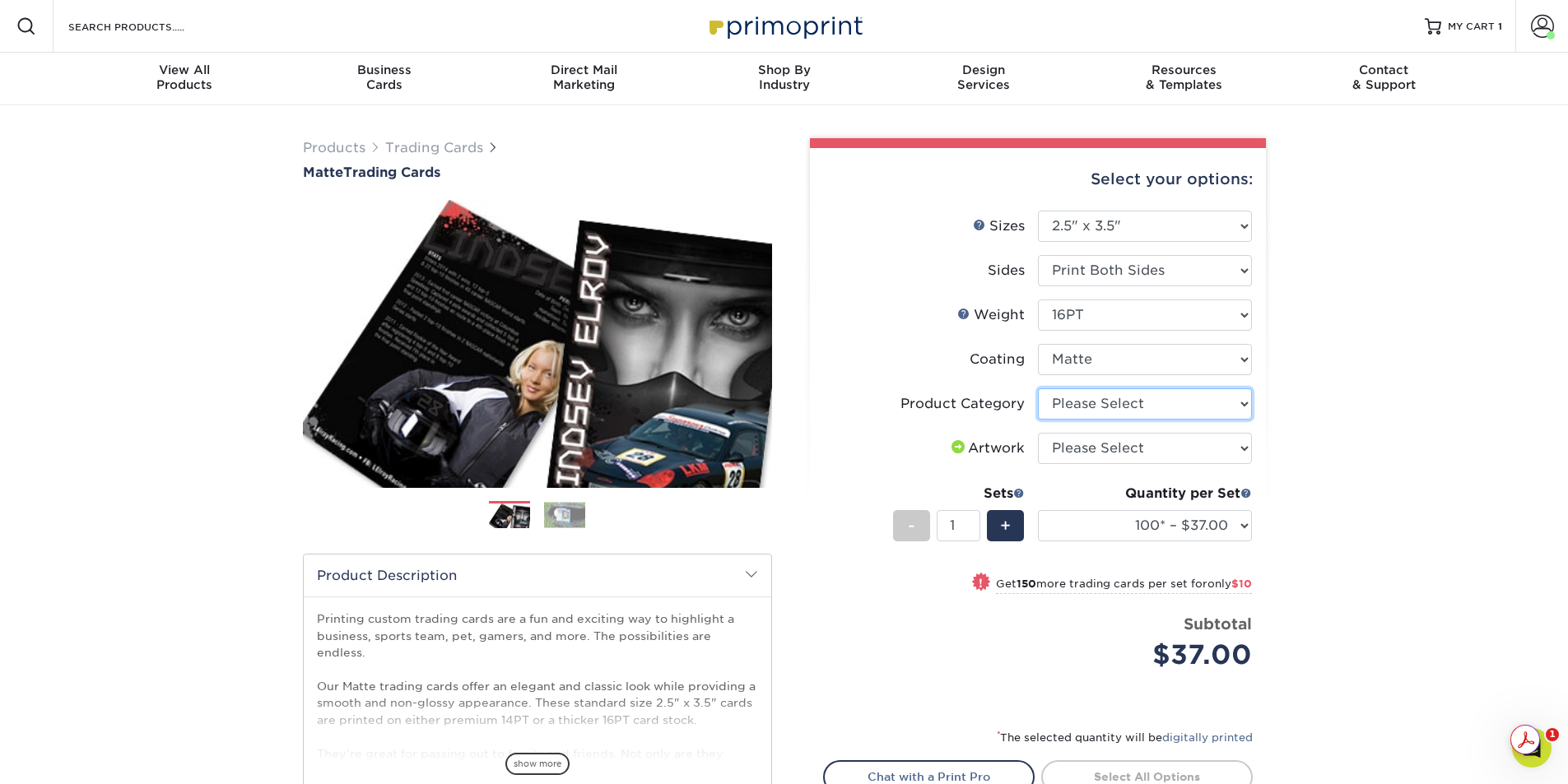
click at [1242, 400] on select "Please Select Trading Cards" at bounding box center [1145, 404] width 214 height 32
select select "c2f9bce9-36c2-409d-b101-c29d9d031e18"
click at [1038, 388] on select "Please Select Trading Cards" at bounding box center [1145, 404] width 214 height 32
click at [1250, 452] on select "Please Select I will upload files I need a design - $100" at bounding box center [1145, 448] width 214 height 32
select select "upload"
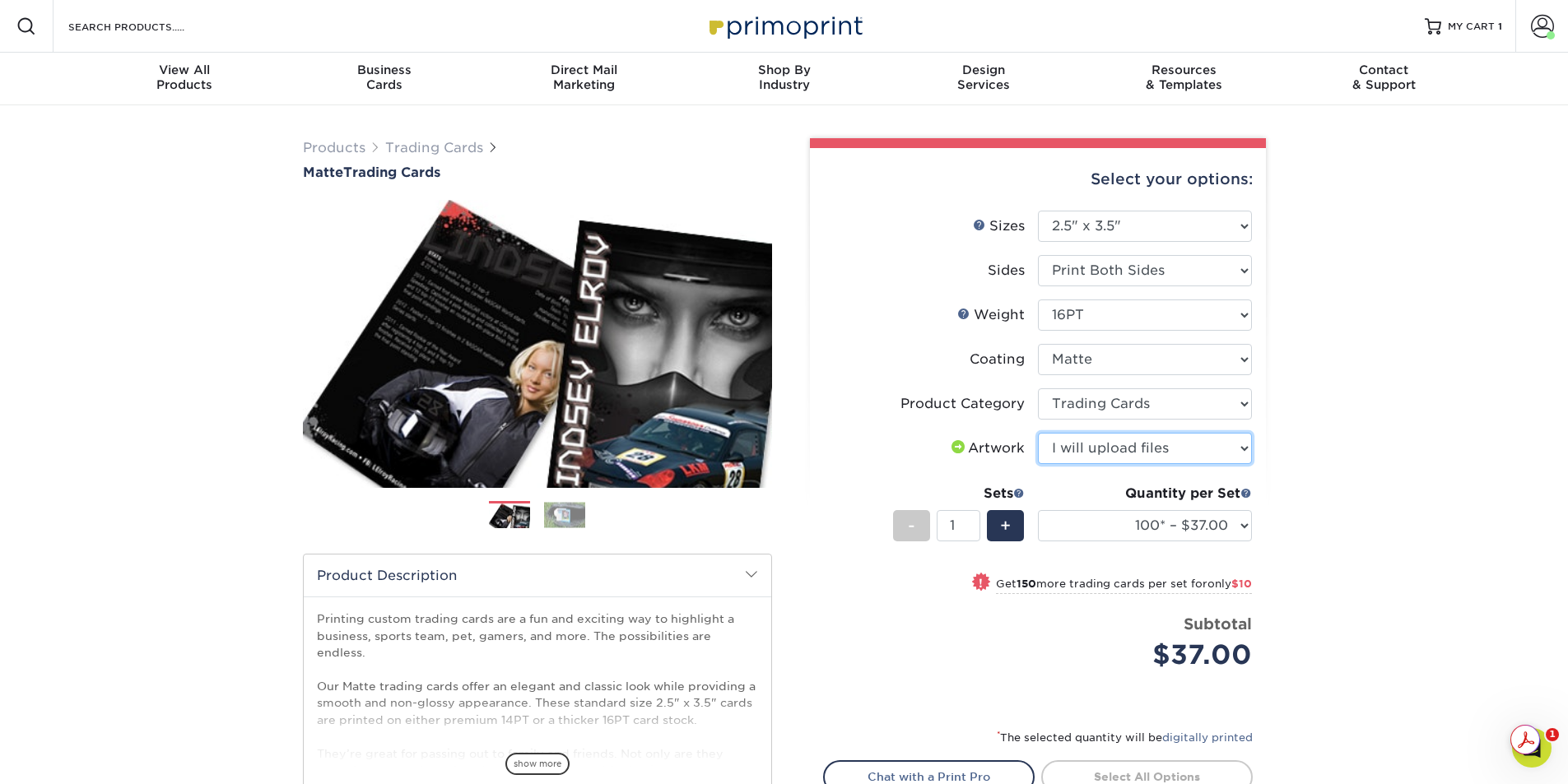
click at [1038, 433] on select "Please Select I will upload files I need a design - $100" at bounding box center [1145, 448] width 214 height 32
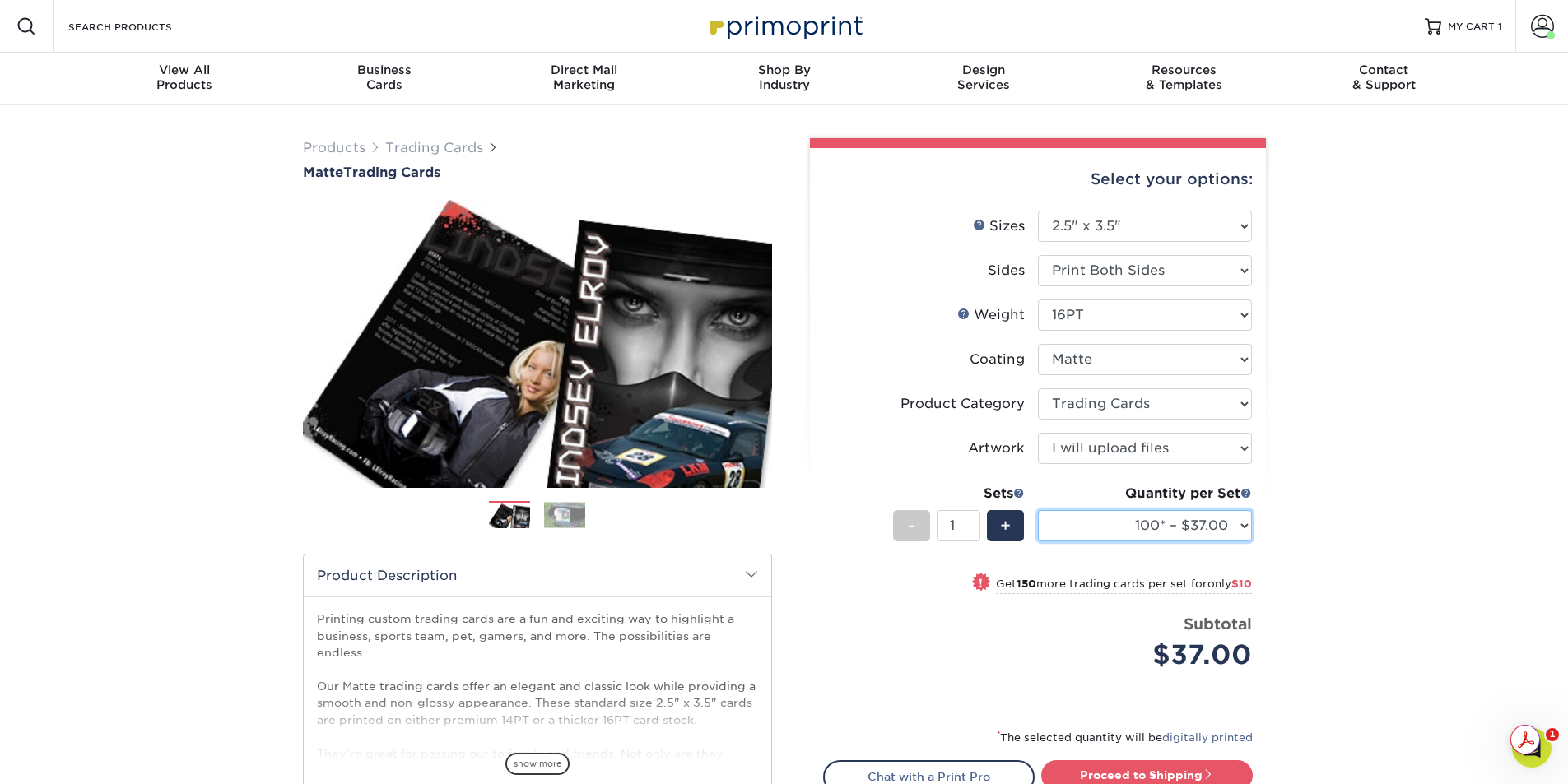
click at [1246, 526] on select "100* – $37.00 250* – $47.00 500* – $58.00 1000 – $71.00 2500 – $141.00 5000 – $…" at bounding box center [1145, 526] width 214 height 32
select select "1000 – $71.00"
click at [1038, 510] on select "100* – $37.00 250* – $47.00 500* – $58.00 1000 – $71.00 2500 – $141.00 5000 – $…" at bounding box center [1145, 526] width 214 height 32
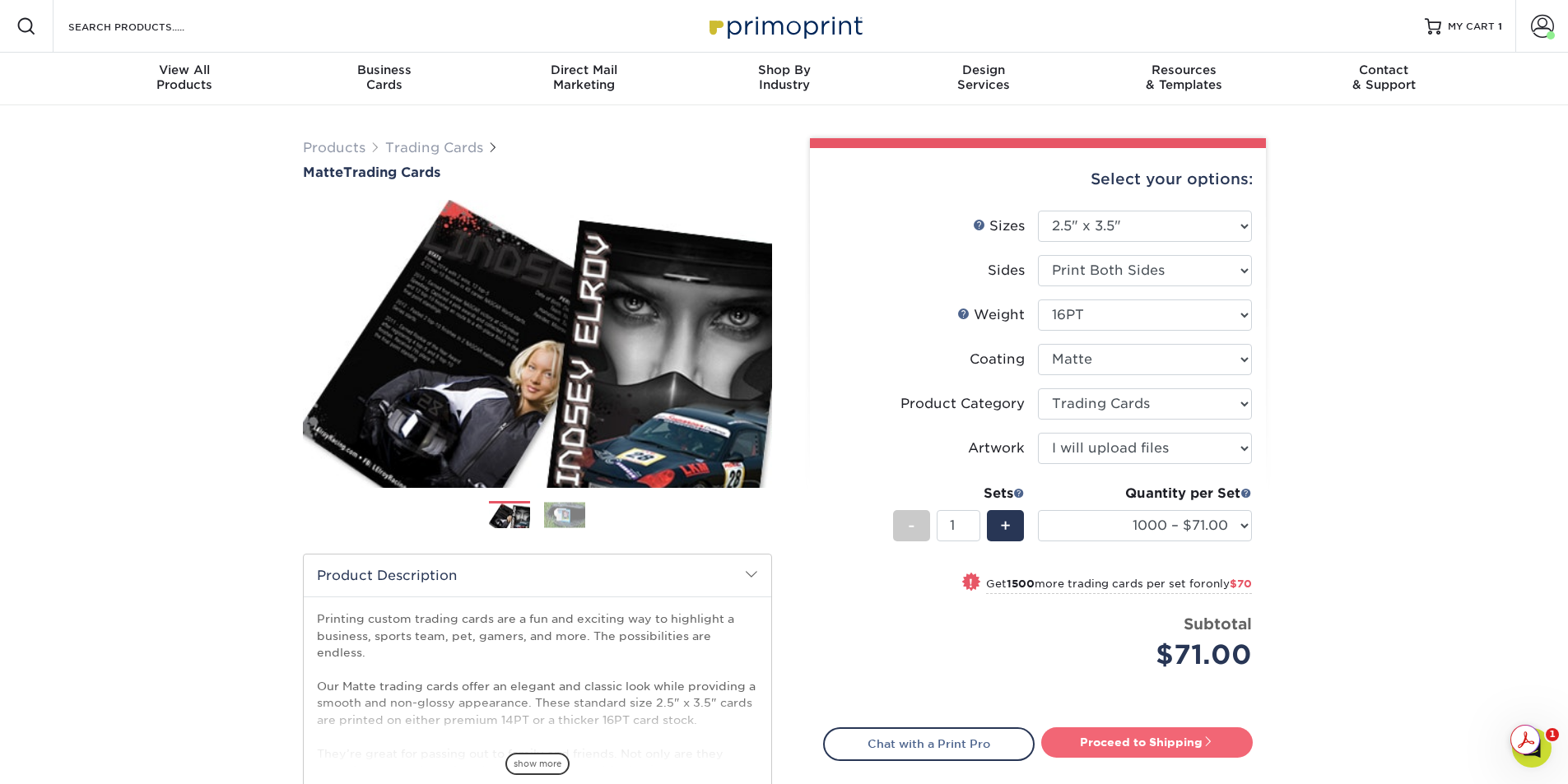
click at [1144, 747] on link "Proceed to Shipping" at bounding box center [1146, 742] width 211 height 30
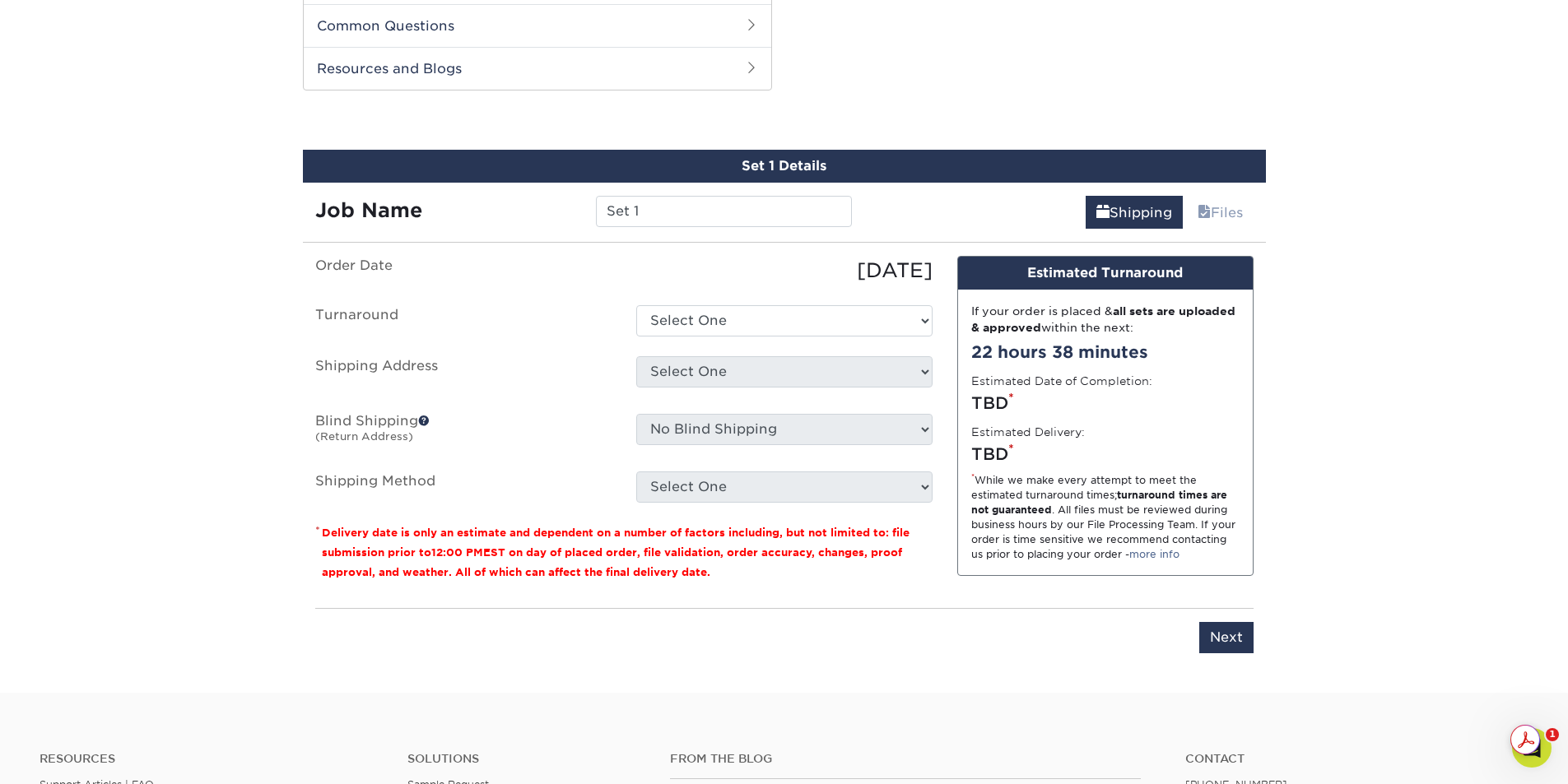
scroll to position [837, 0]
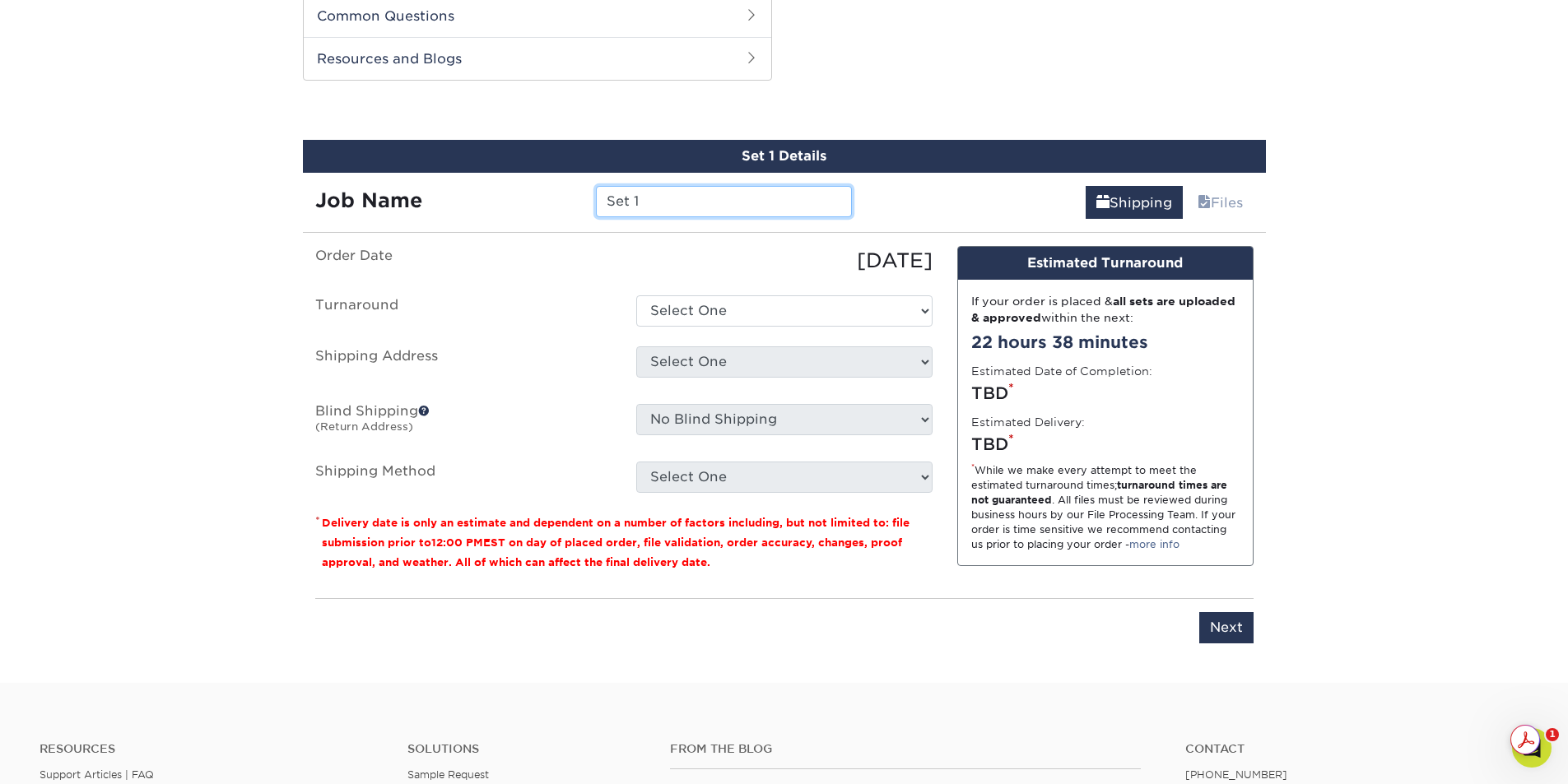
drag, startPoint x: 667, startPoint y: 202, endPoint x: 557, endPoint y: 206, distance: 110.1
click at [557, 206] on div "Job Name Set 1" at bounding box center [583, 201] width 562 height 32
type input "jordanblackdunk"
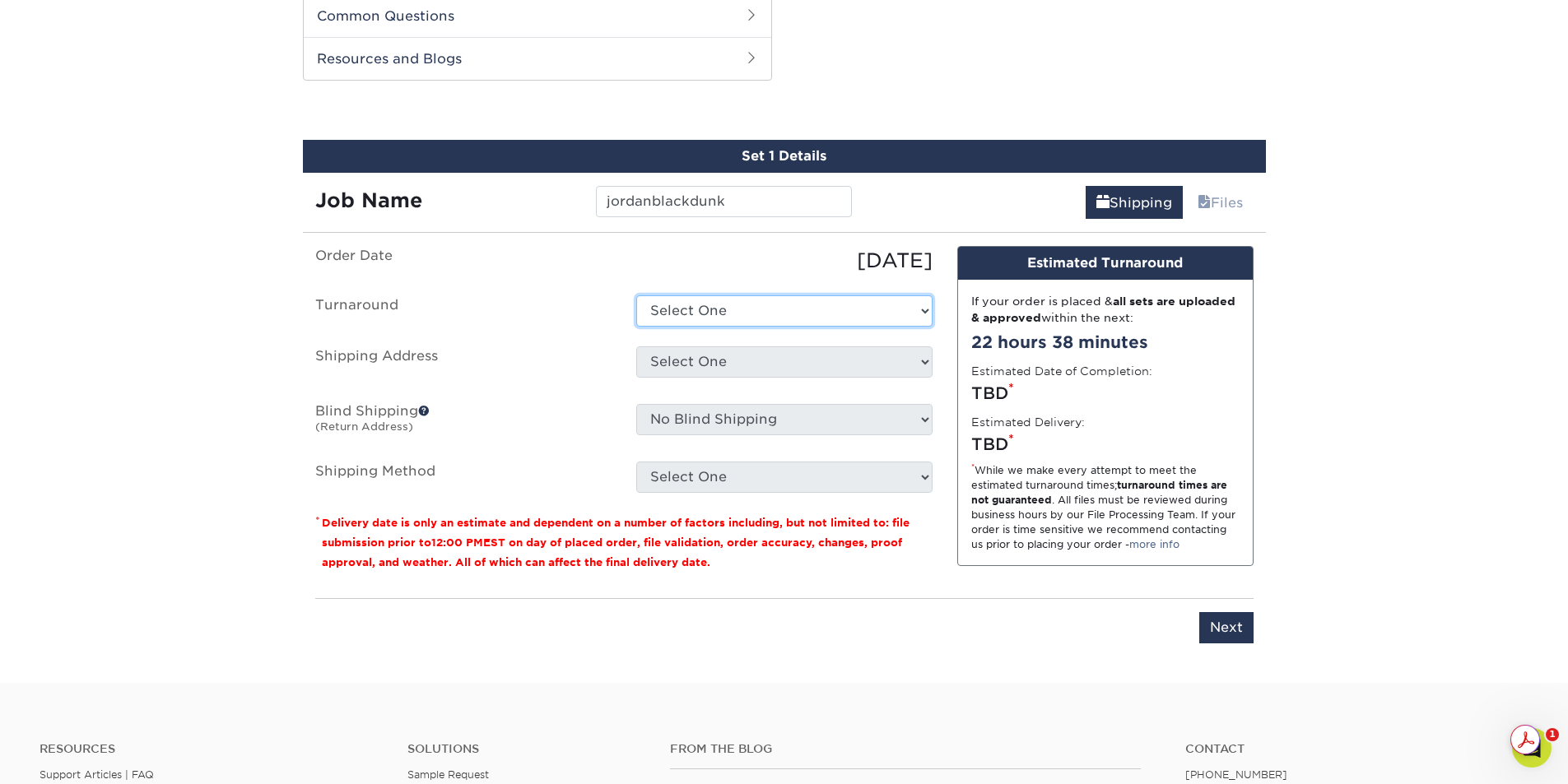
click at [912, 312] on select "Select One 2-4 Business Days 2 Day Next Business Day" at bounding box center [784, 310] width 296 height 32
select select "8fc8fca3-9ffe-442d-b31d-c4133cdfcbd4"
click at [636, 295] on select "Select One 2-4 Business Days 2 Day Next Business Day" at bounding box center [784, 310] width 296 height 32
click at [924, 368] on select "Select One Location Location + Add New Address" at bounding box center [784, 362] width 296 height 32
select select "283857"
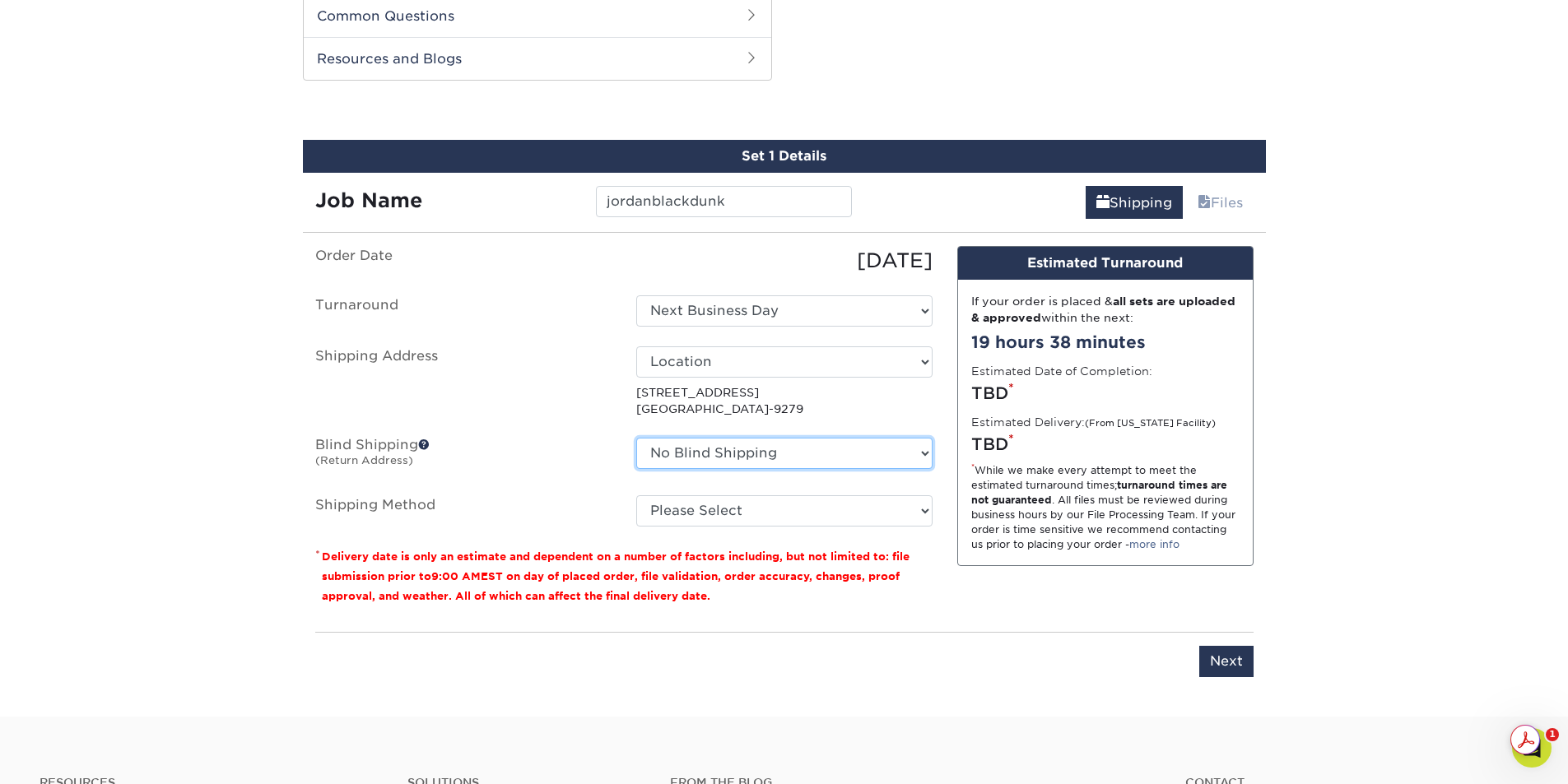
click at [919, 454] on select "No Blind Shipping Location Location + Add New Address" at bounding box center [784, 453] width 296 height 32
select select "283858"
click at [636, 438] on select "No Blind Shipping Location Location + Add New Address" at bounding box center [784, 453] width 296 height 32
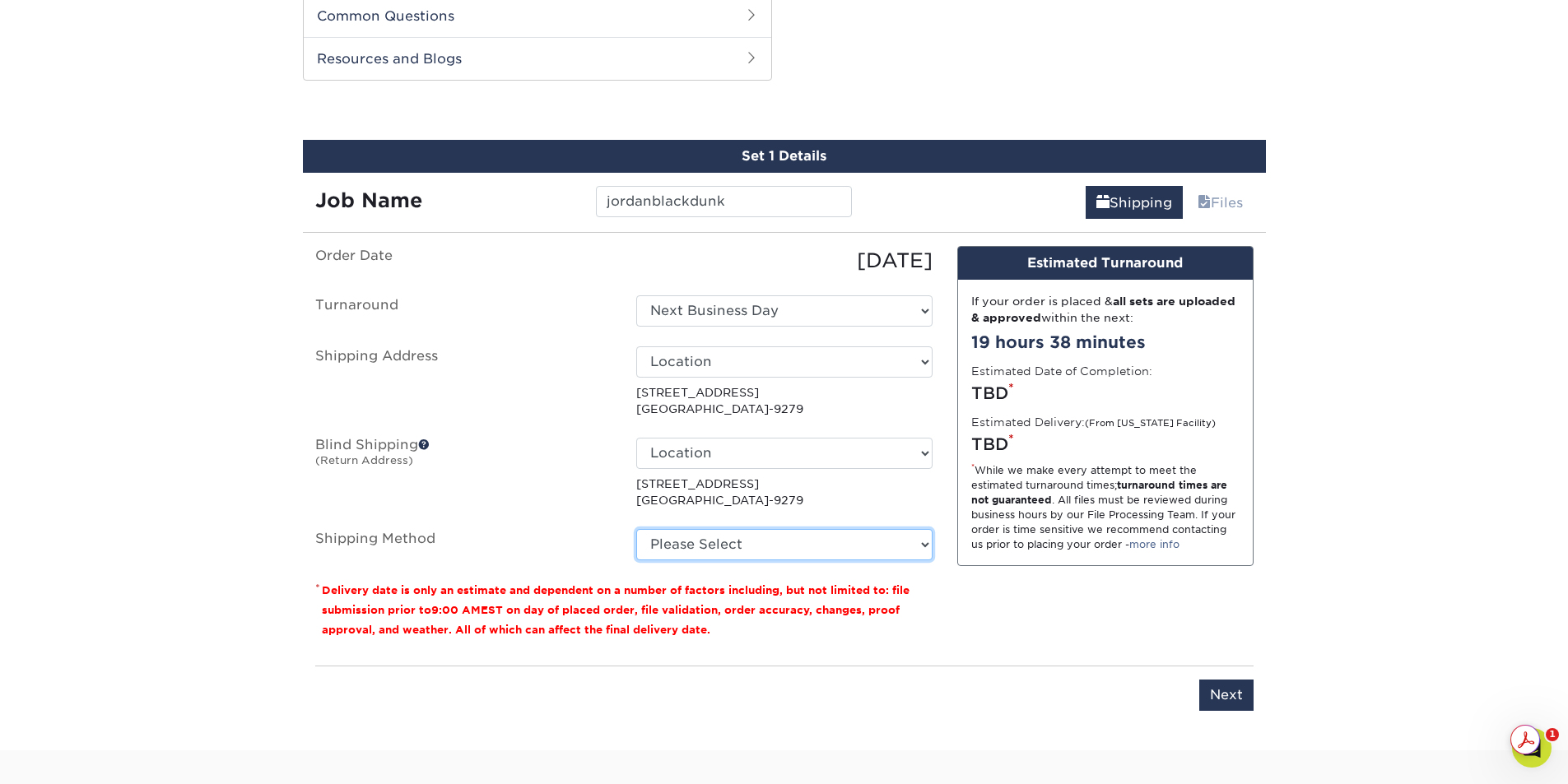
click at [921, 548] on select "Please Select Ground Shipping (+$42.97) 3 Day Shipping Service (+$48.88) 2 Day …" at bounding box center [784, 545] width 296 height 32
select select "03"
click at [636, 529] on select "Please Select Ground Shipping (+$42.97) 3 Day Shipping Service (+$48.88) 2 Day …" at bounding box center [784, 545] width 296 height 32
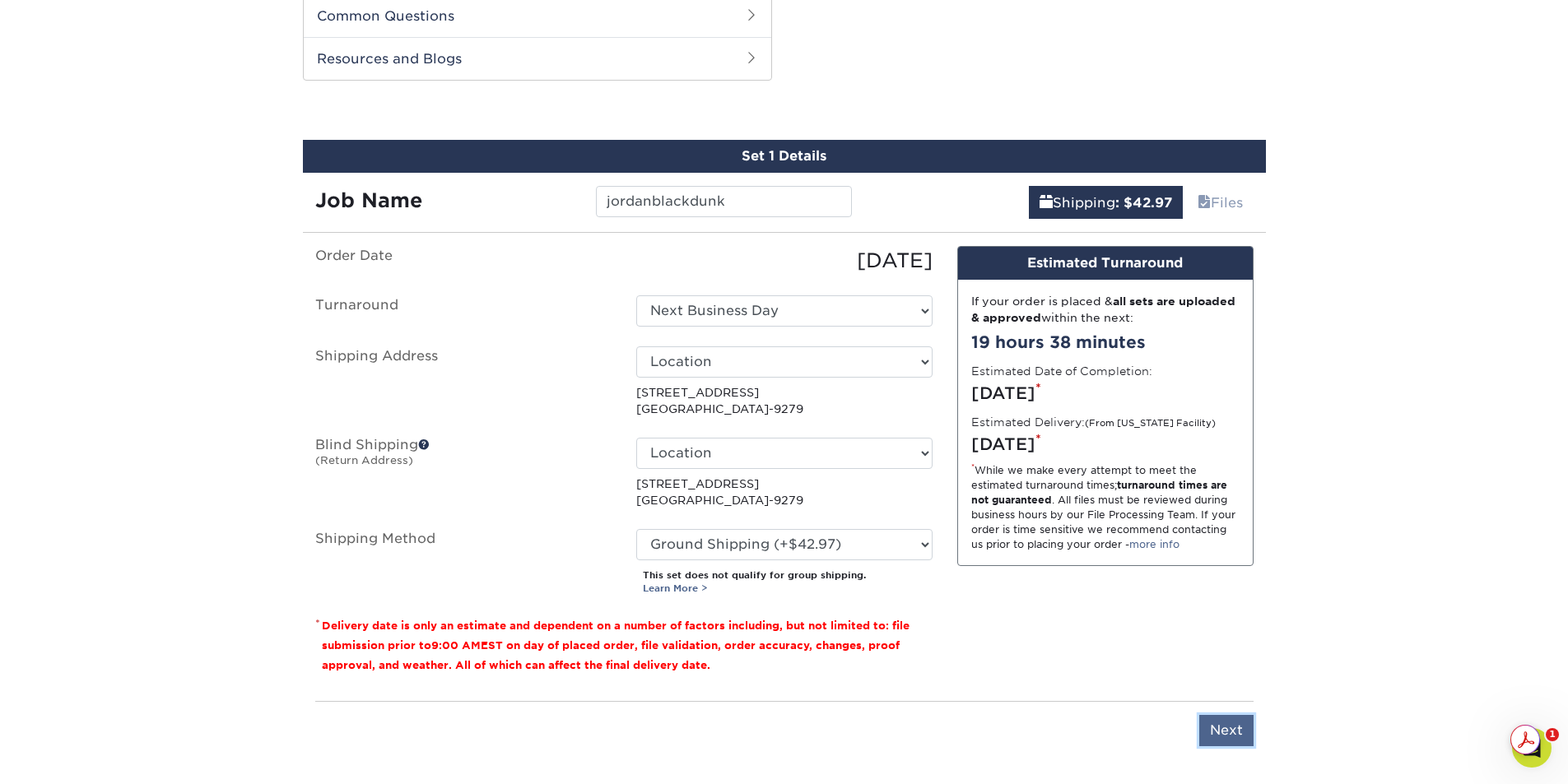
click at [1228, 721] on input "Next" at bounding box center [1227, 730] width 55 height 32
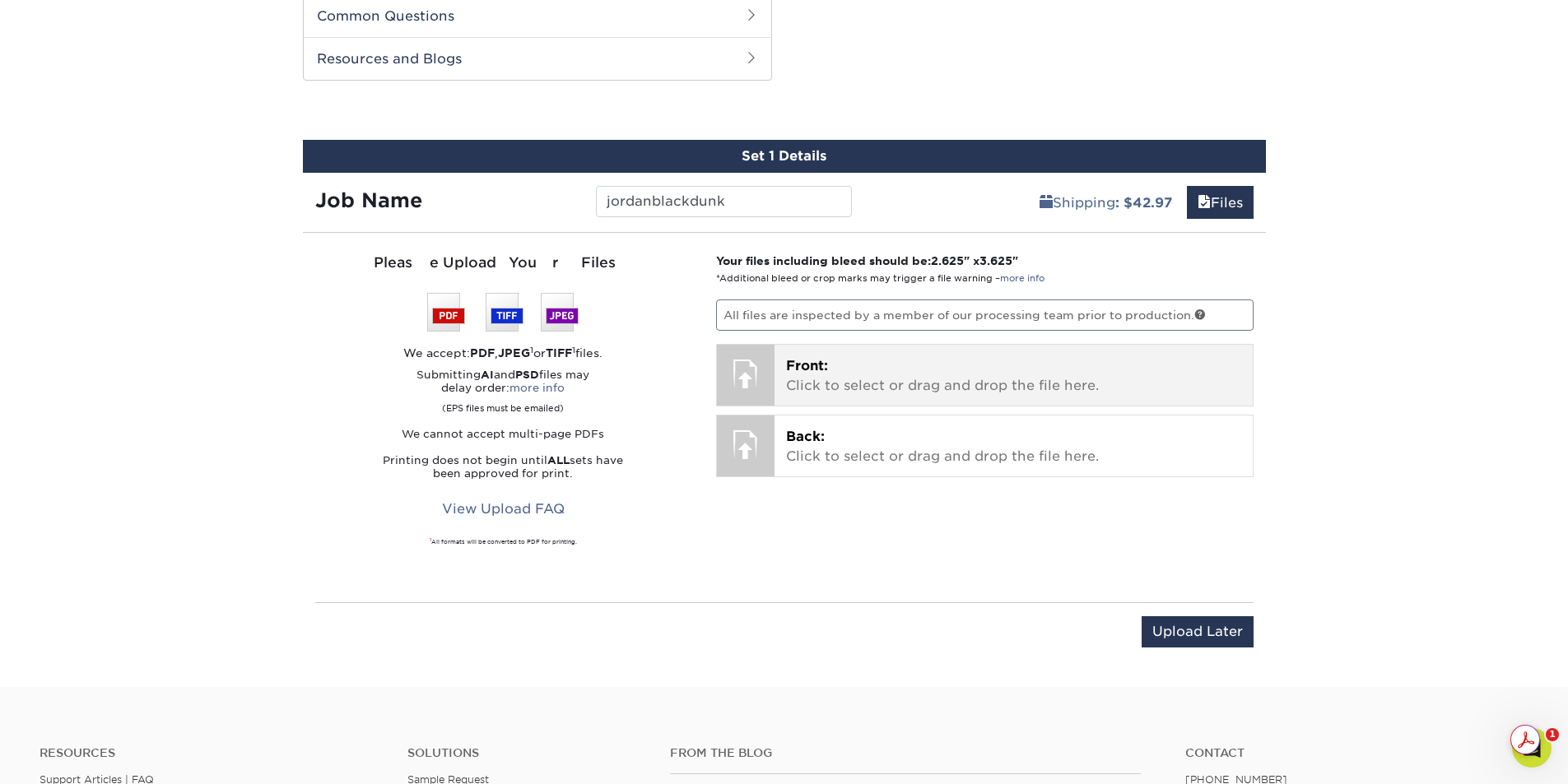
click at [818, 370] on span "Front:" at bounding box center [807, 366] width 42 height 15
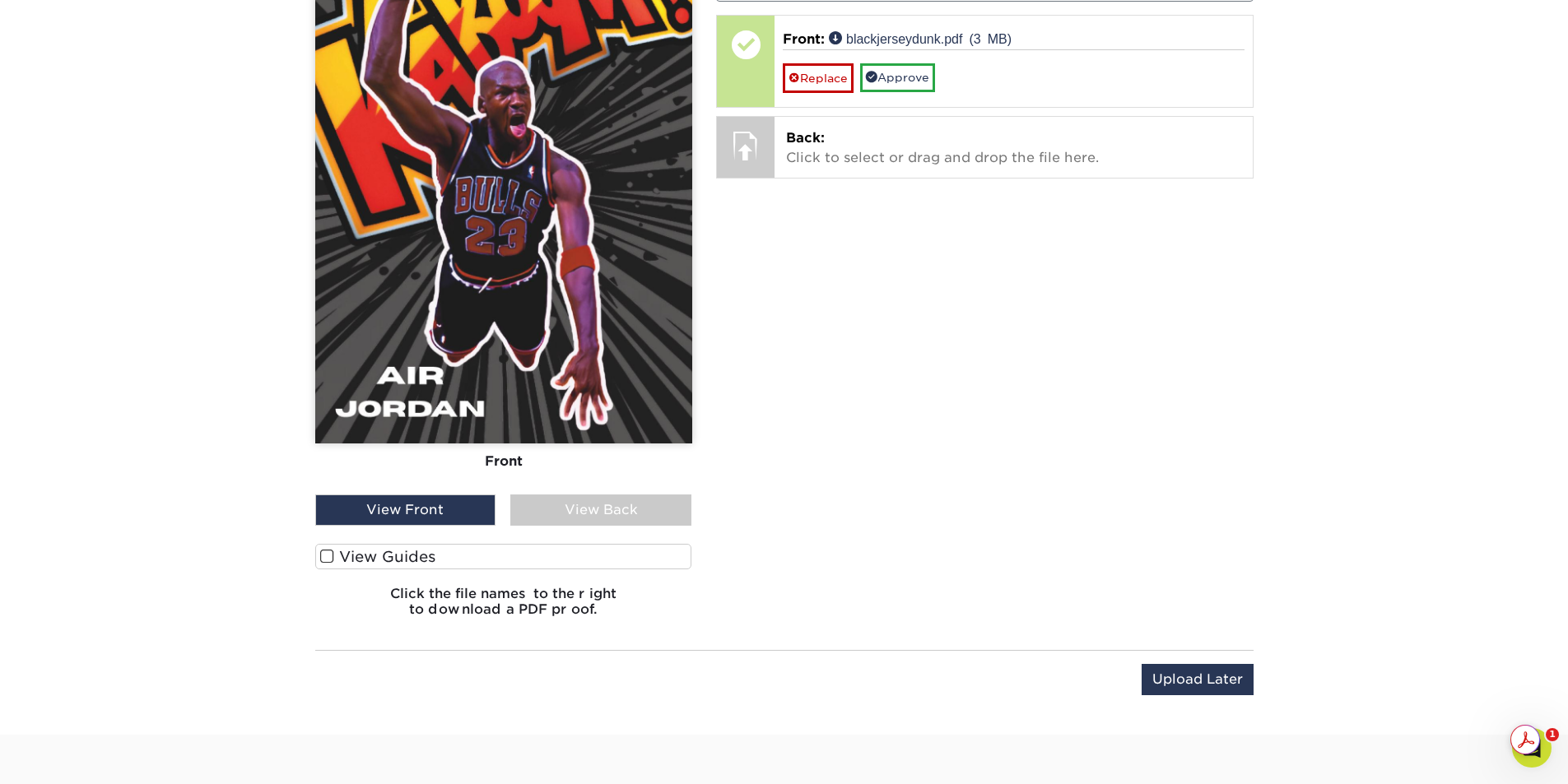
click at [321, 556] on span at bounding box center [327, 557] width 14 height 15
click at [0, 0] on input "View Guides" at bounding box center [0, 0] width 0 height 0
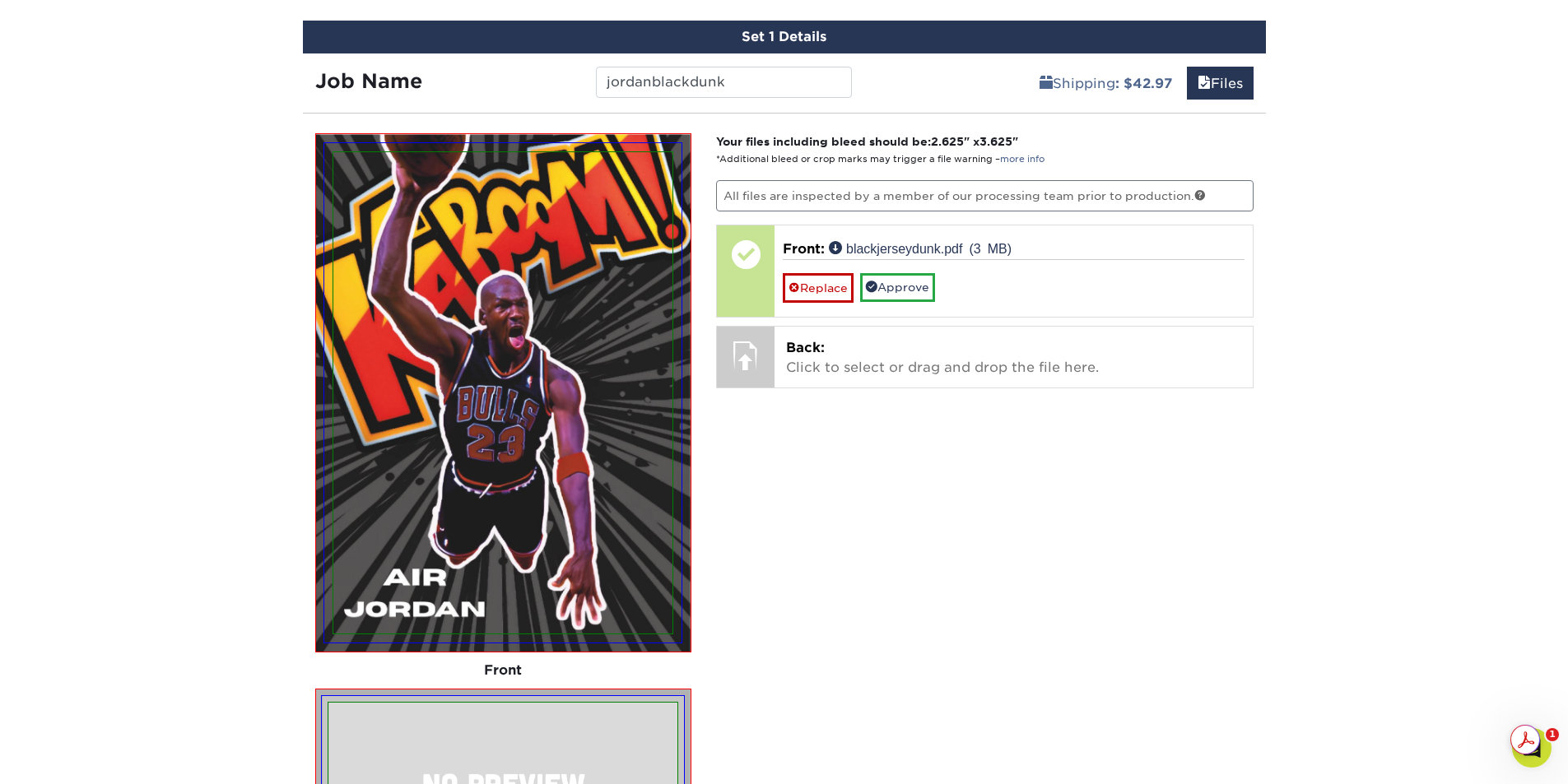
scroll to position [928, 0]
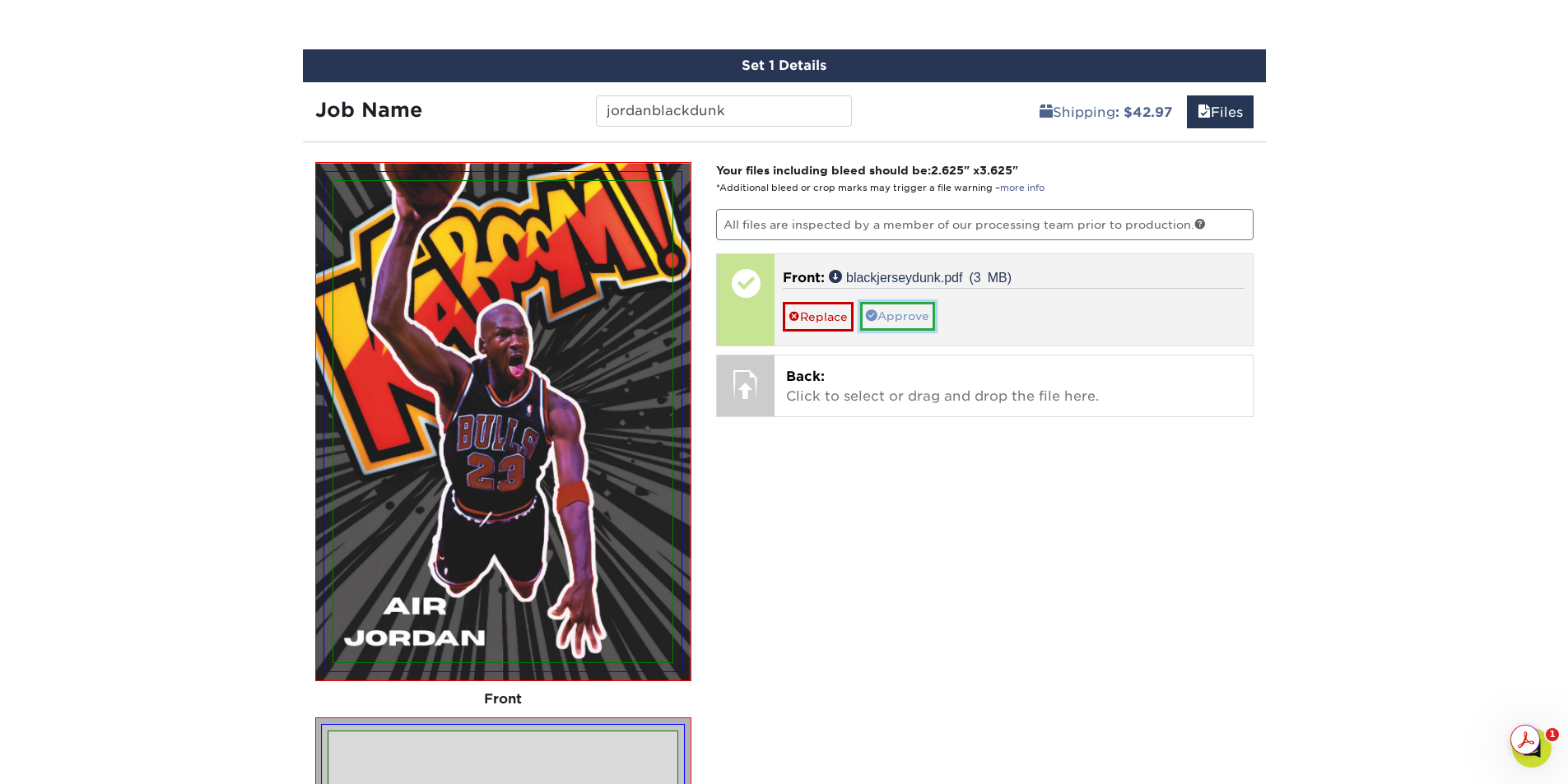
click at [908, 317] on link "Approve" at bounding box center [897, 315] width 75 height 28
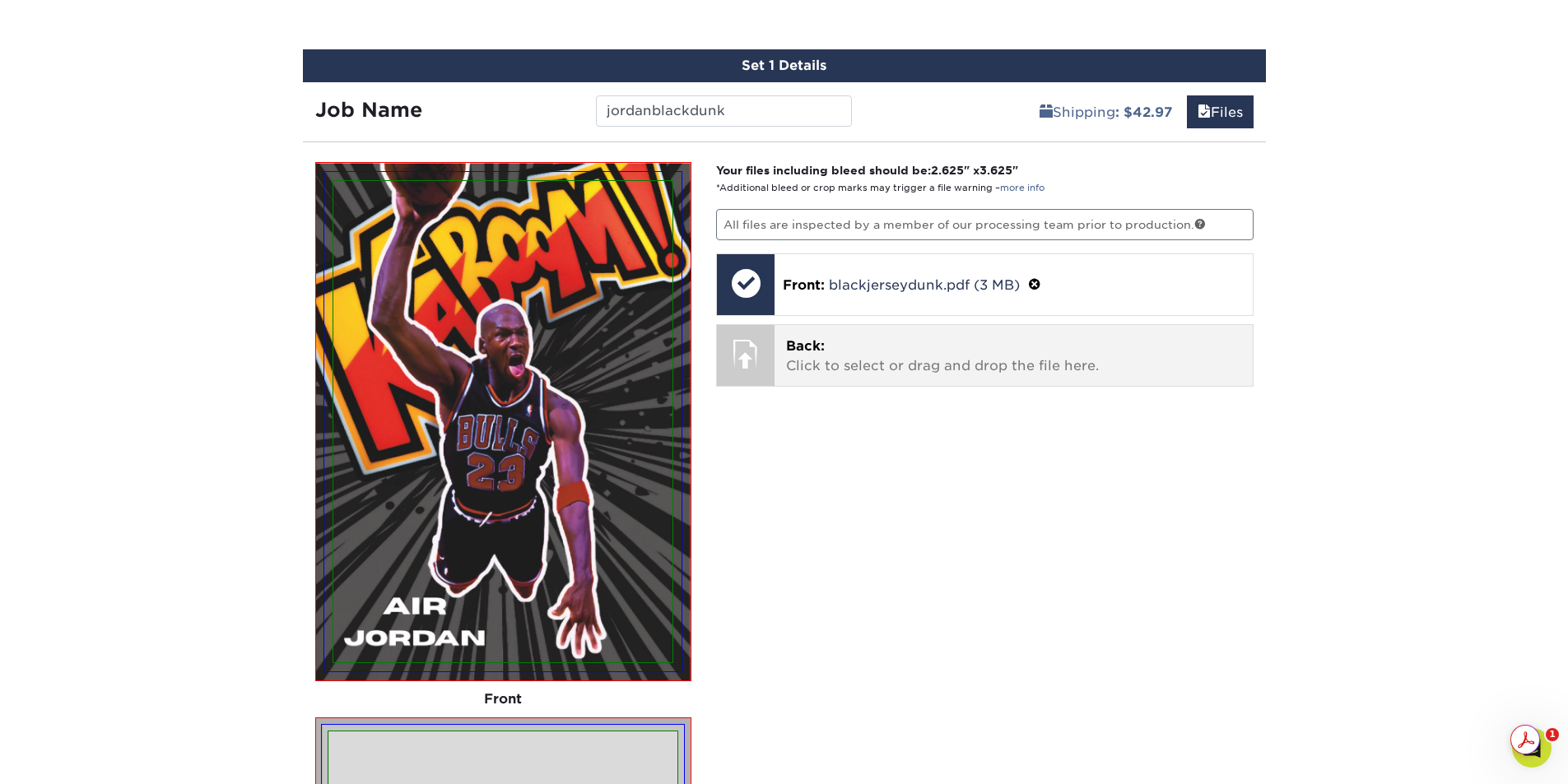
click at [881, 368] on p "Back: Click to select or drag and drop the file here." at bounding box center [1014, 357] width 455 height 39
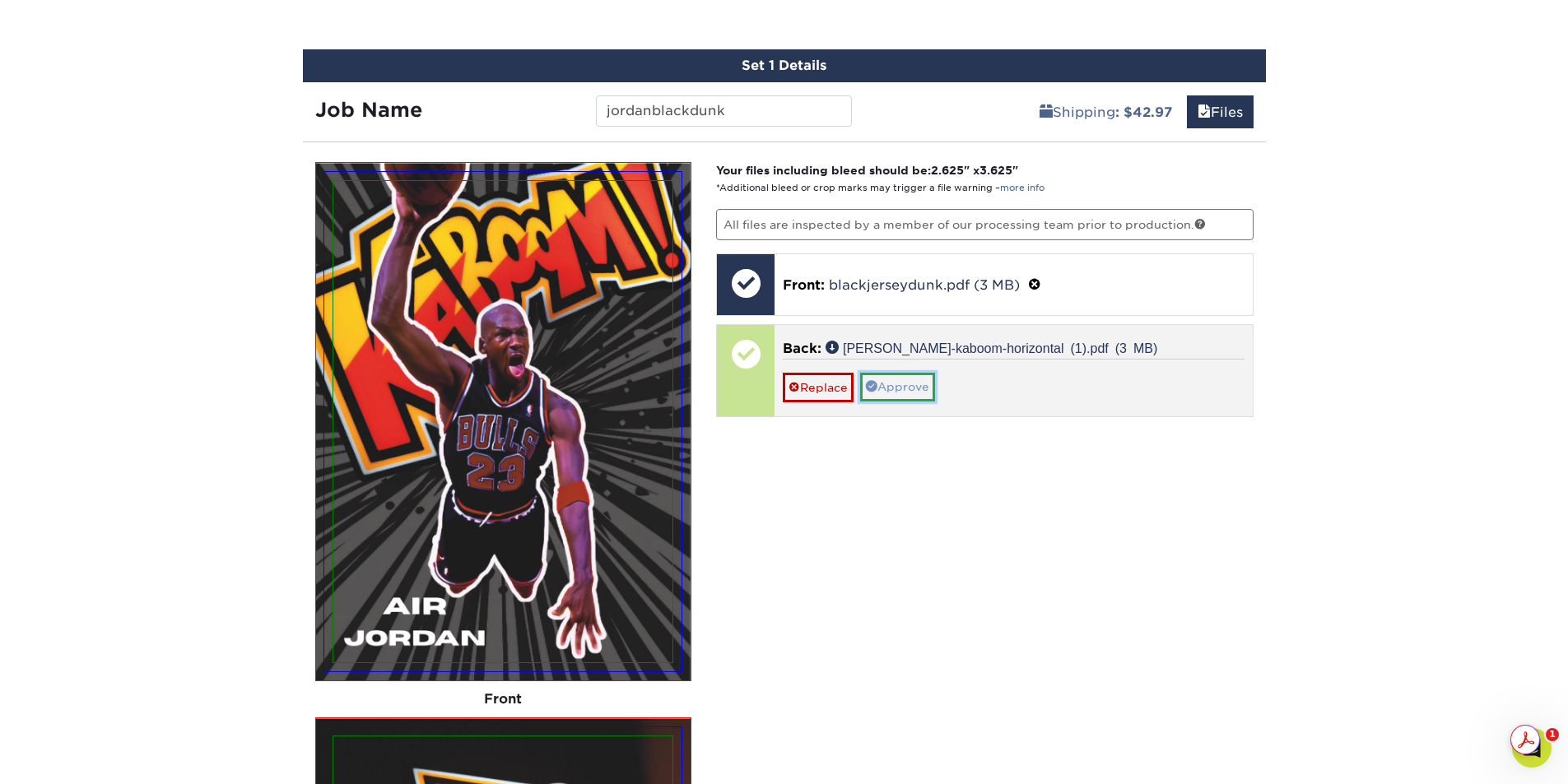
click at [905, 392] on link "Approve" at bounding box center [897, 386] width 75 height 28
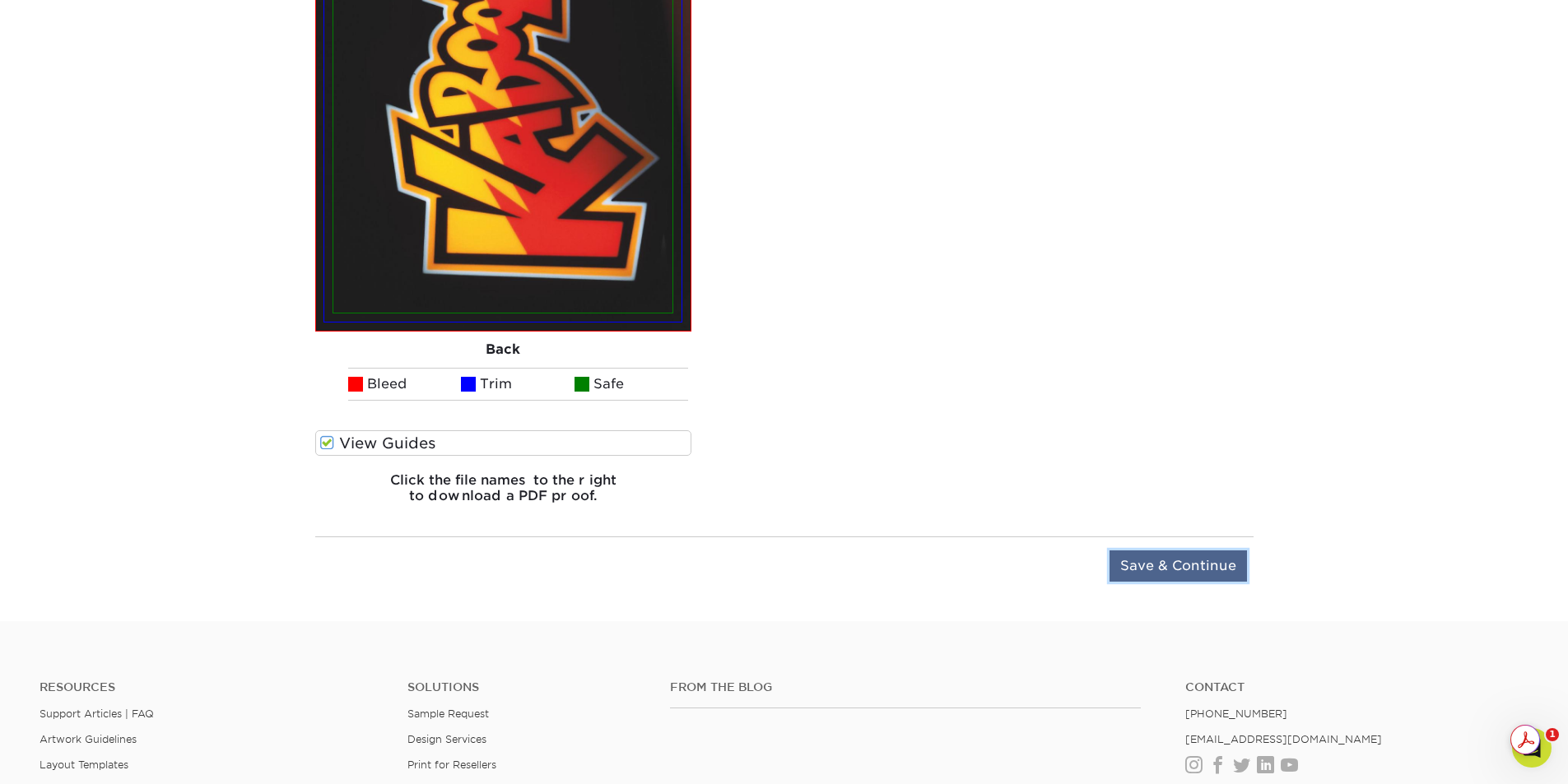
click at [1172, 569] on input "Save & Continue" at bounding box center [1178, 566] width 138 height 32
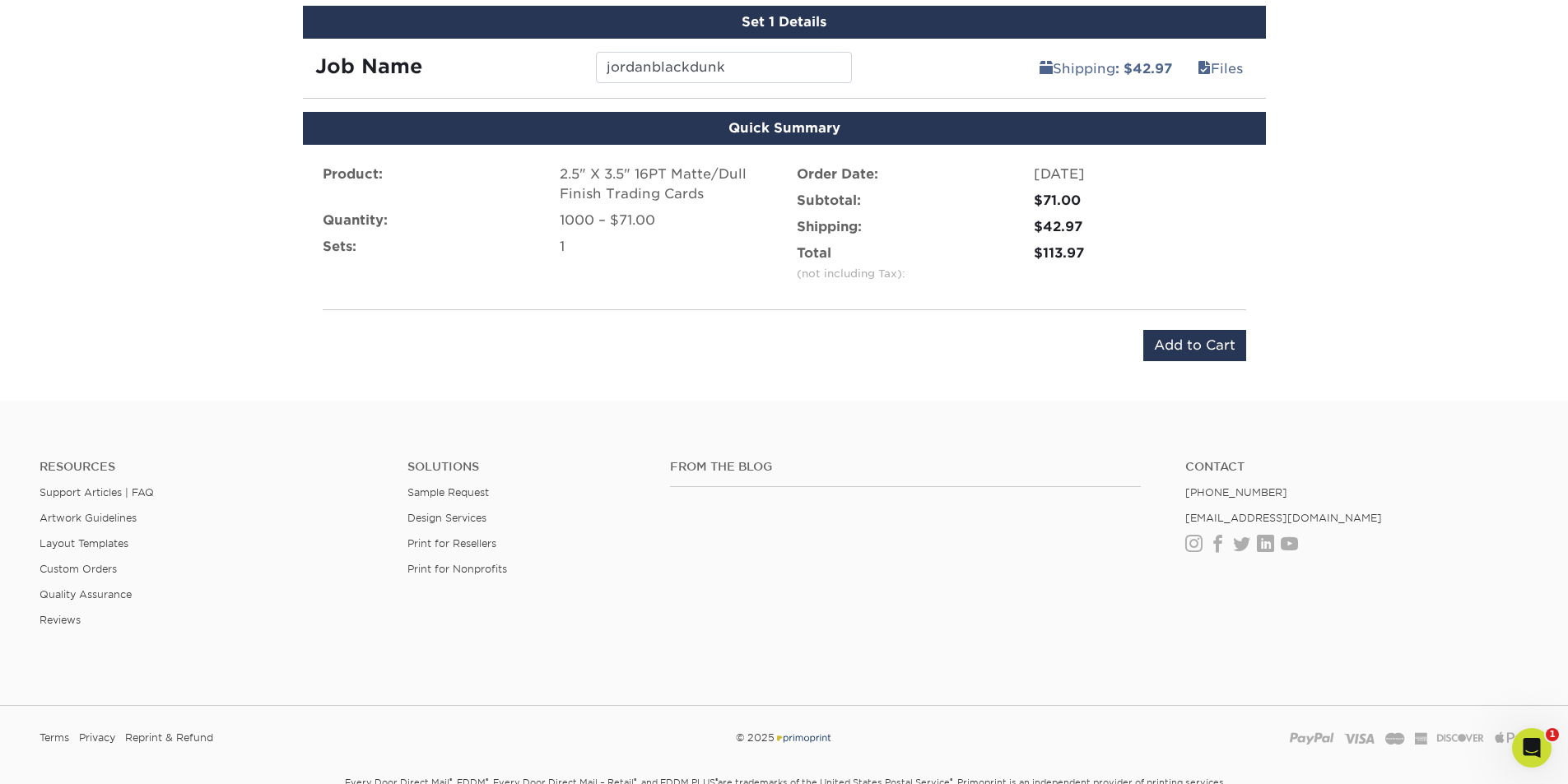
scroll to position [822, 0]
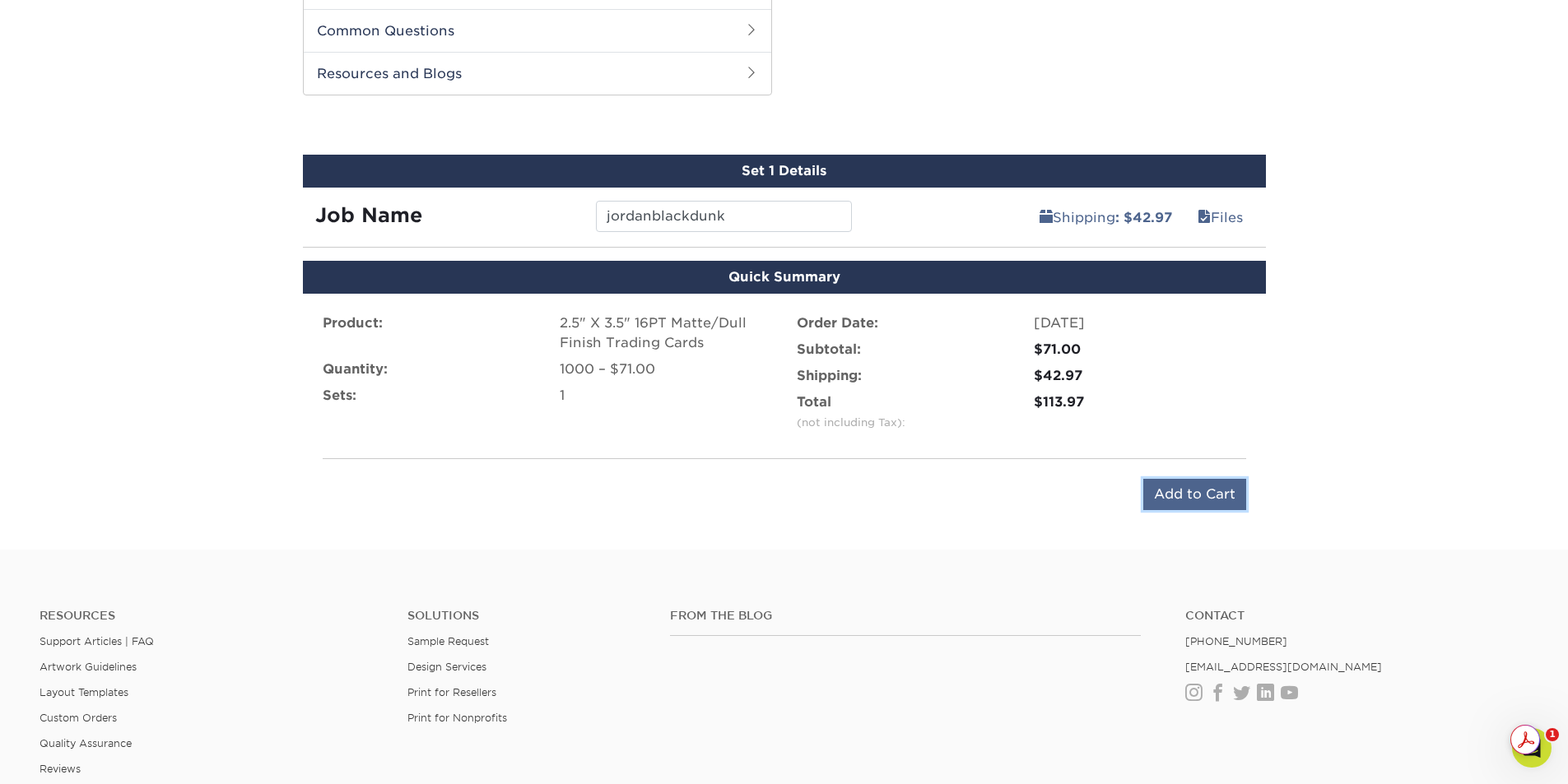
click at [1205, 501] on input "Add to Cart" at bounding box center [1194, 494] width 103 height 32
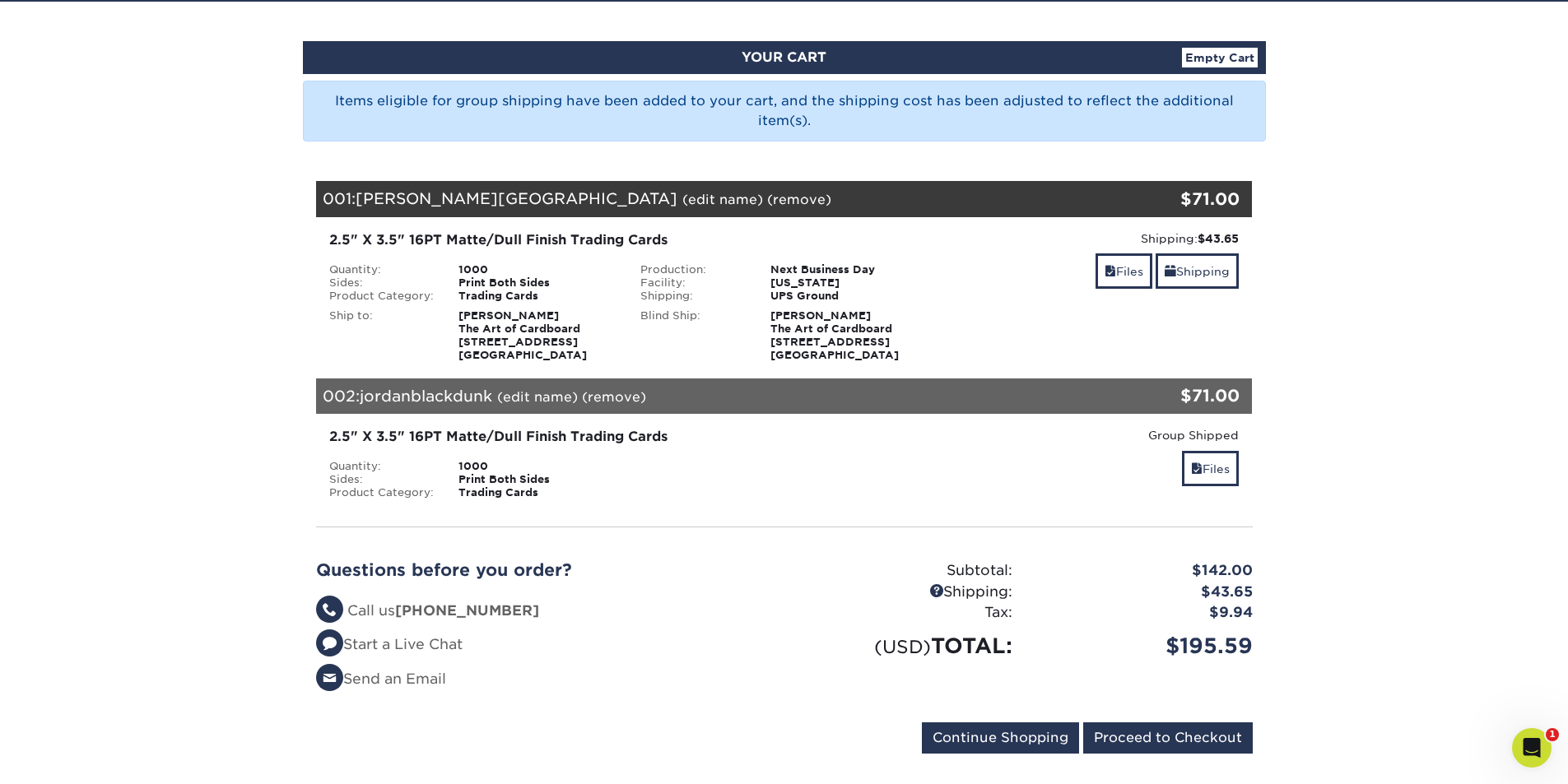
scroll to position [164, 0]
